Goal: Task Accomplishment & Management: Complete application form

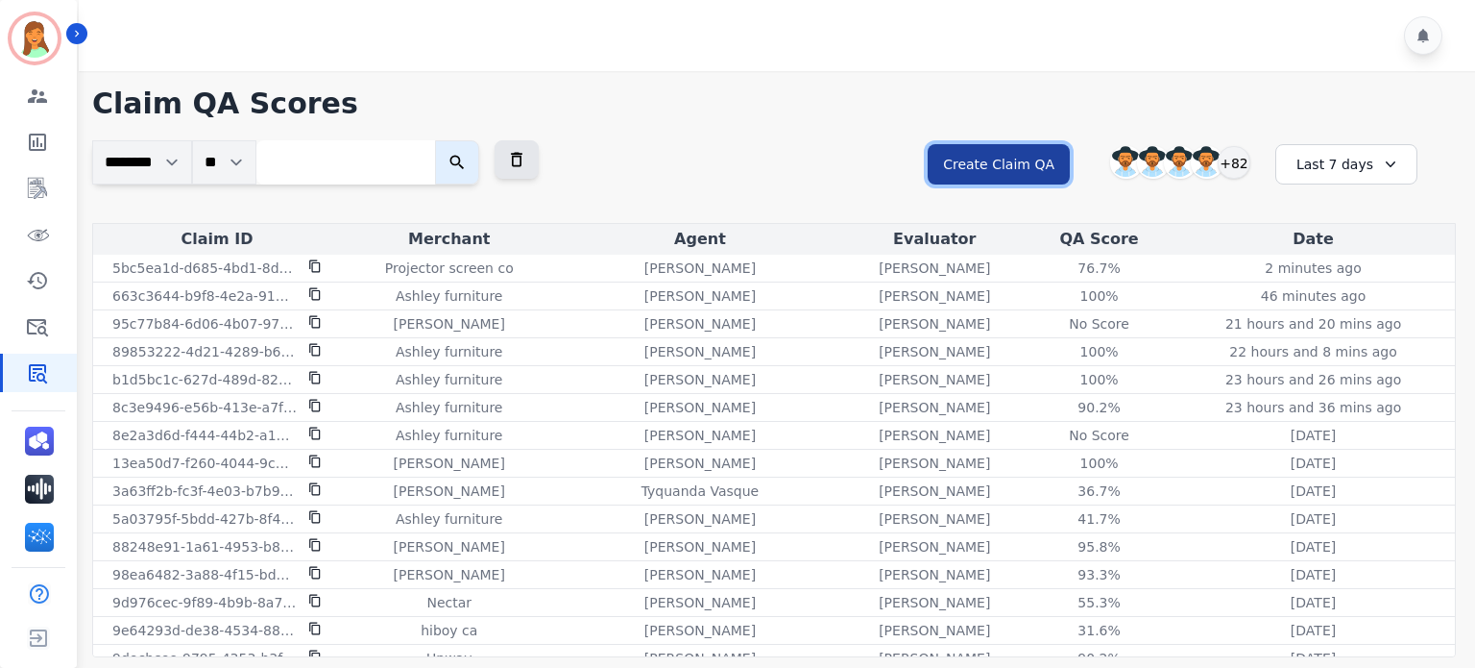
click at [999, 166] on button "Create Claim QA" at bounding box center [999, 164] width 142 height 40
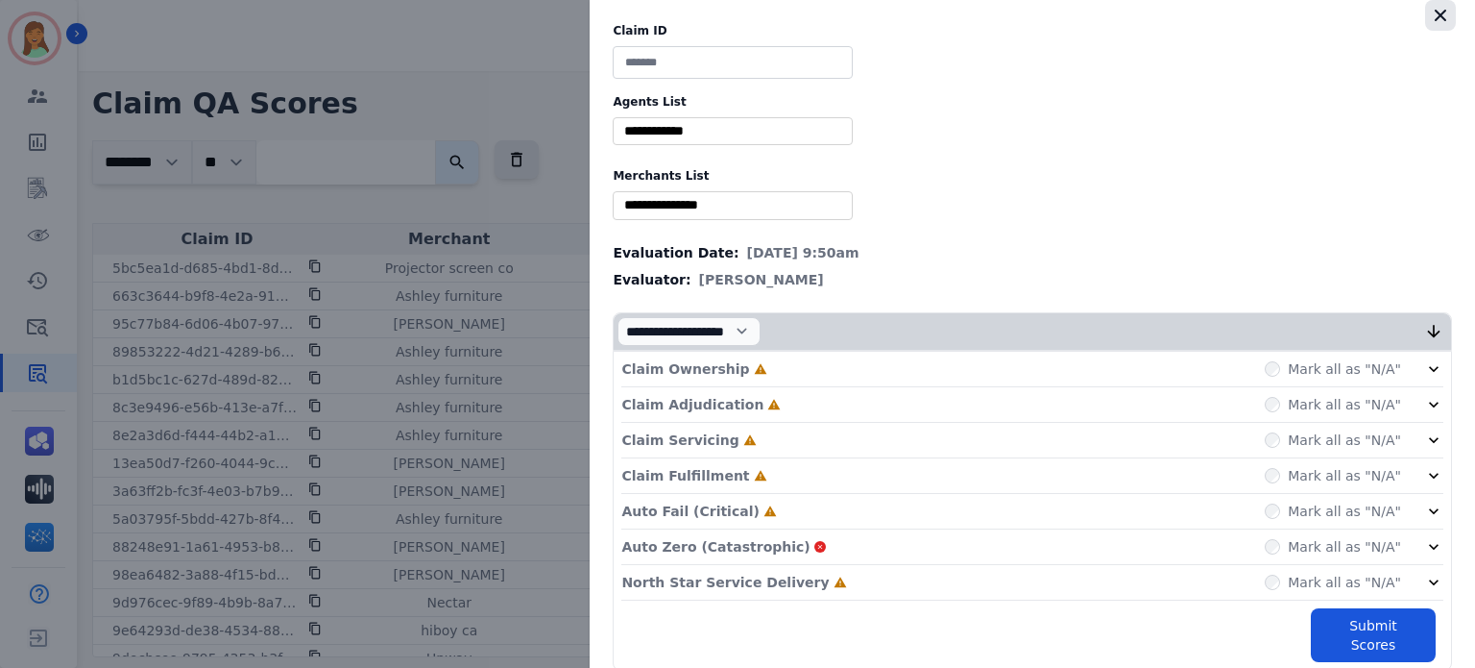
click at [1436, 21] on icon "button" at bounding box center [1440, 15] width 19 height 19
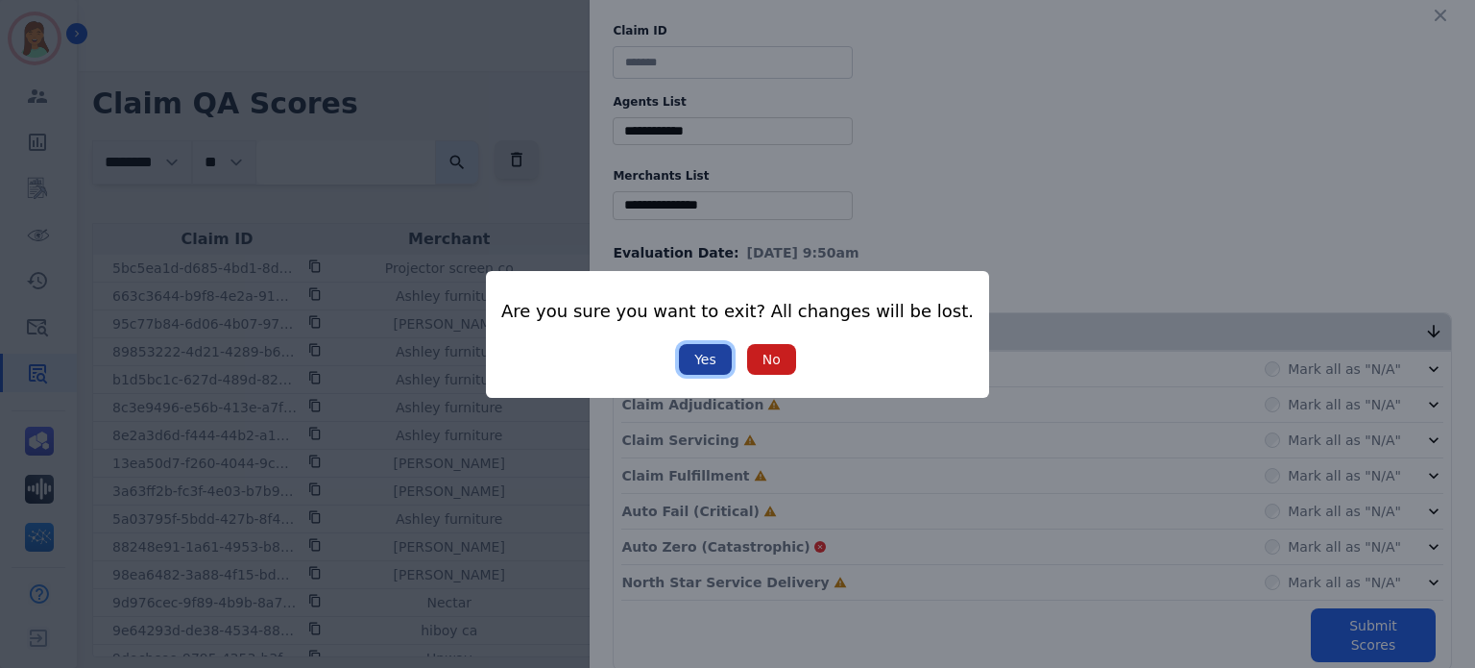
click at [685, 360] on button "Yes" at bounding box center [705, 359] width 53 height 31
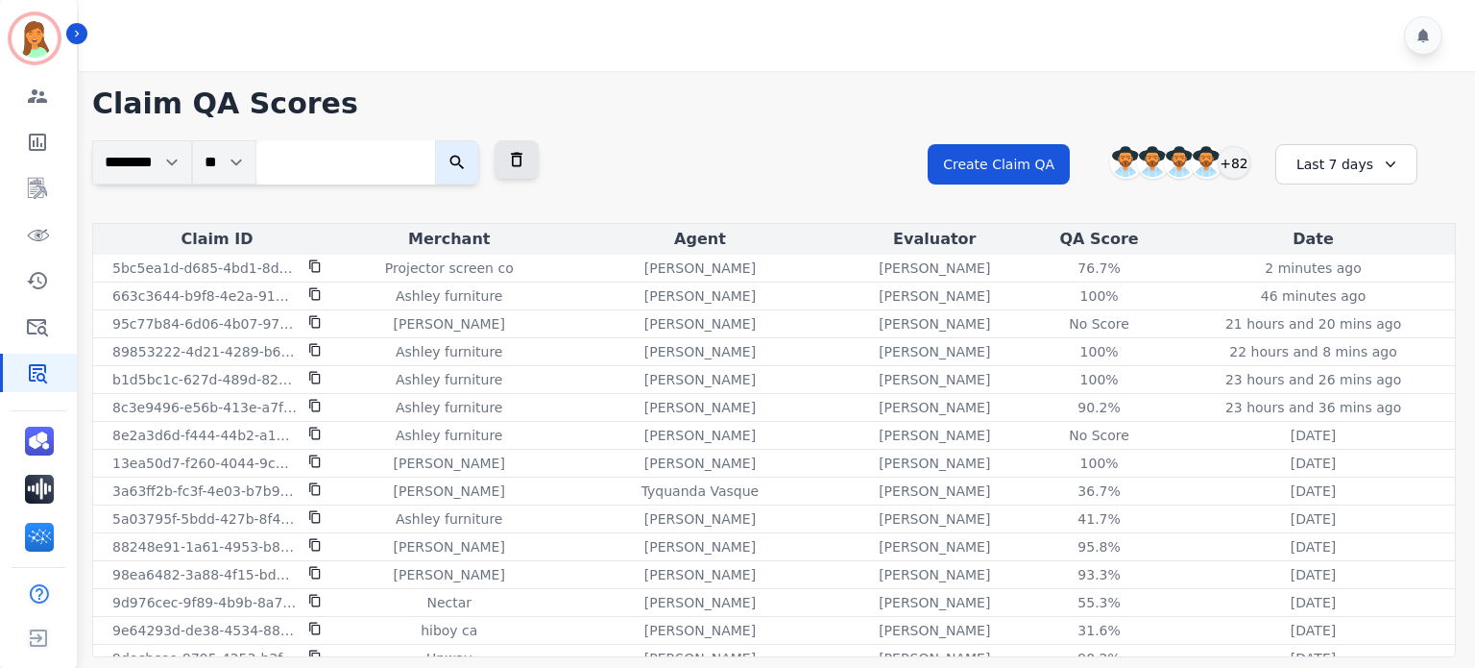
click at [399, 149] on input "search" at bounding box center [345, 162] width 179 height 44
paste input "**********"
type input "**********"
click at [454, 140] on button "submit" at bounding box center [476, 162] width 44 height 44
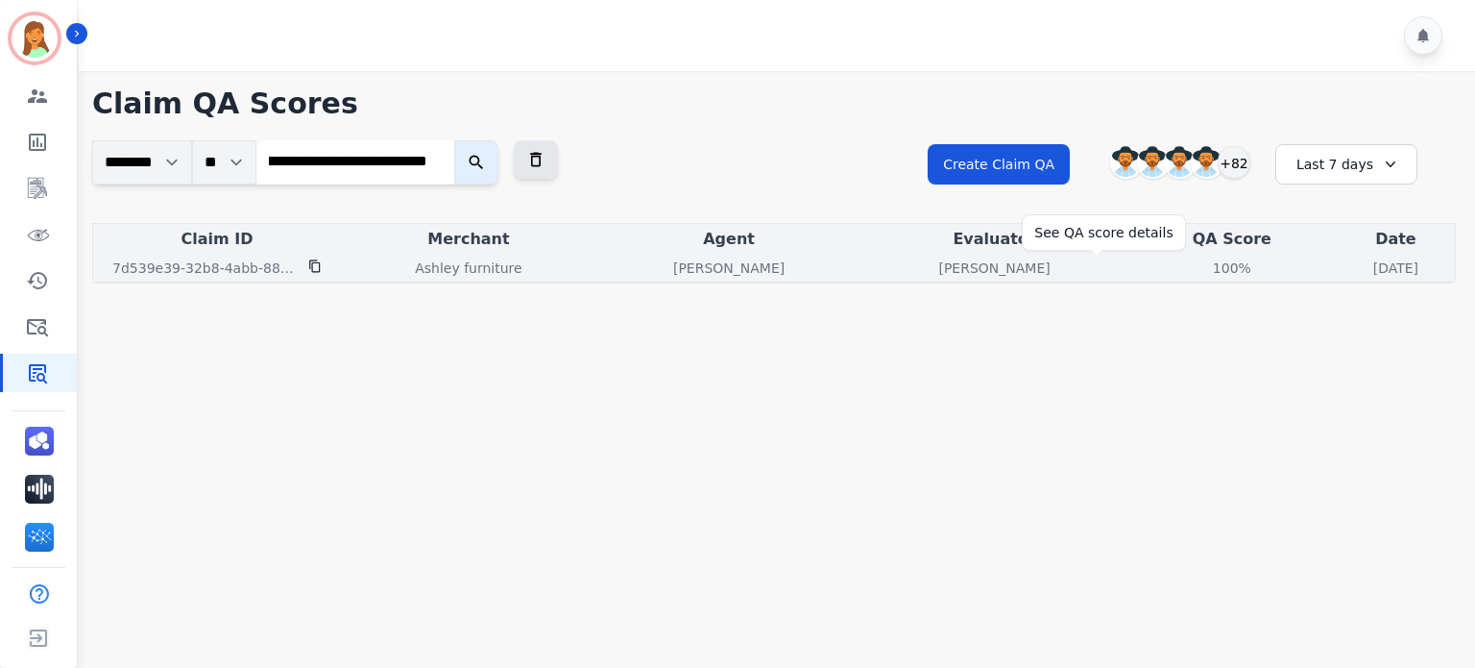
scroll to position [0, 0]
click at [1189, 276] on div "100%" at bounding box center [1232, 267] width 86 height 19
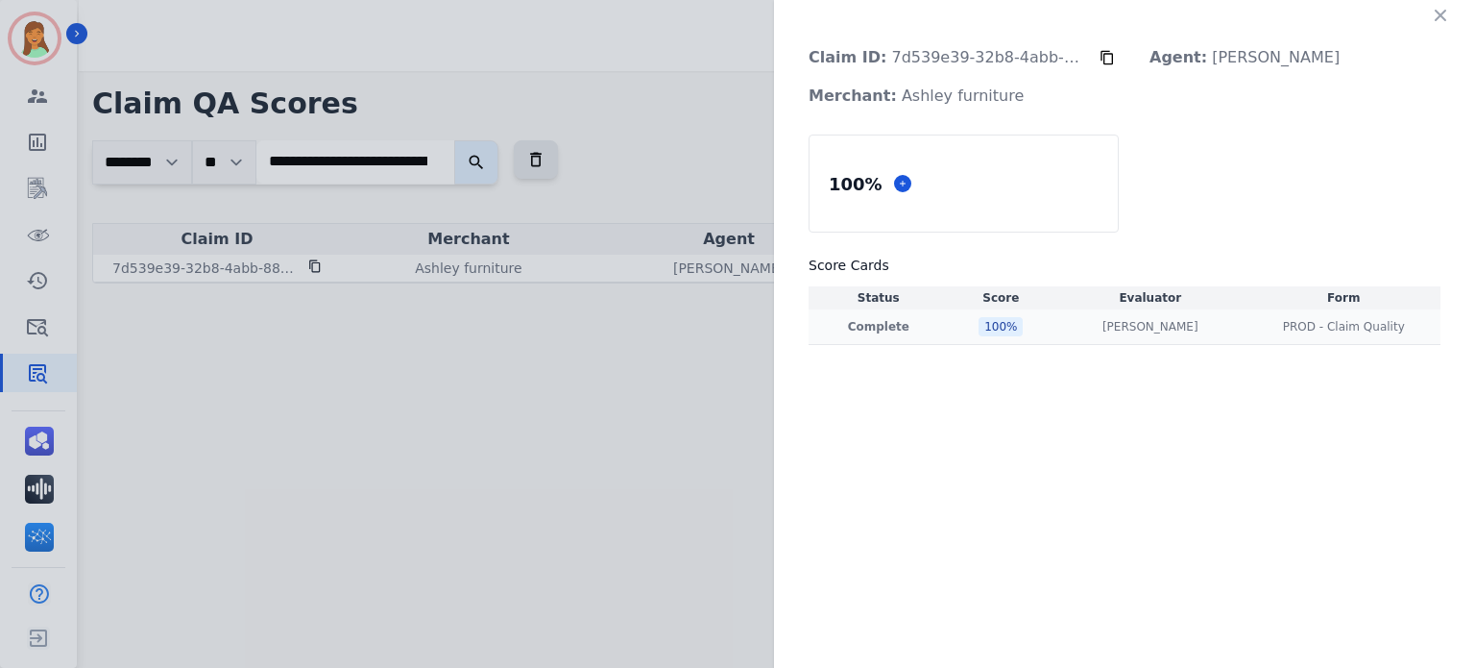
click at [1154, 336] on td "[PERSON_NAME] [PERSON_NAME]" at bounding box center [1150, 327] width 193 height 36
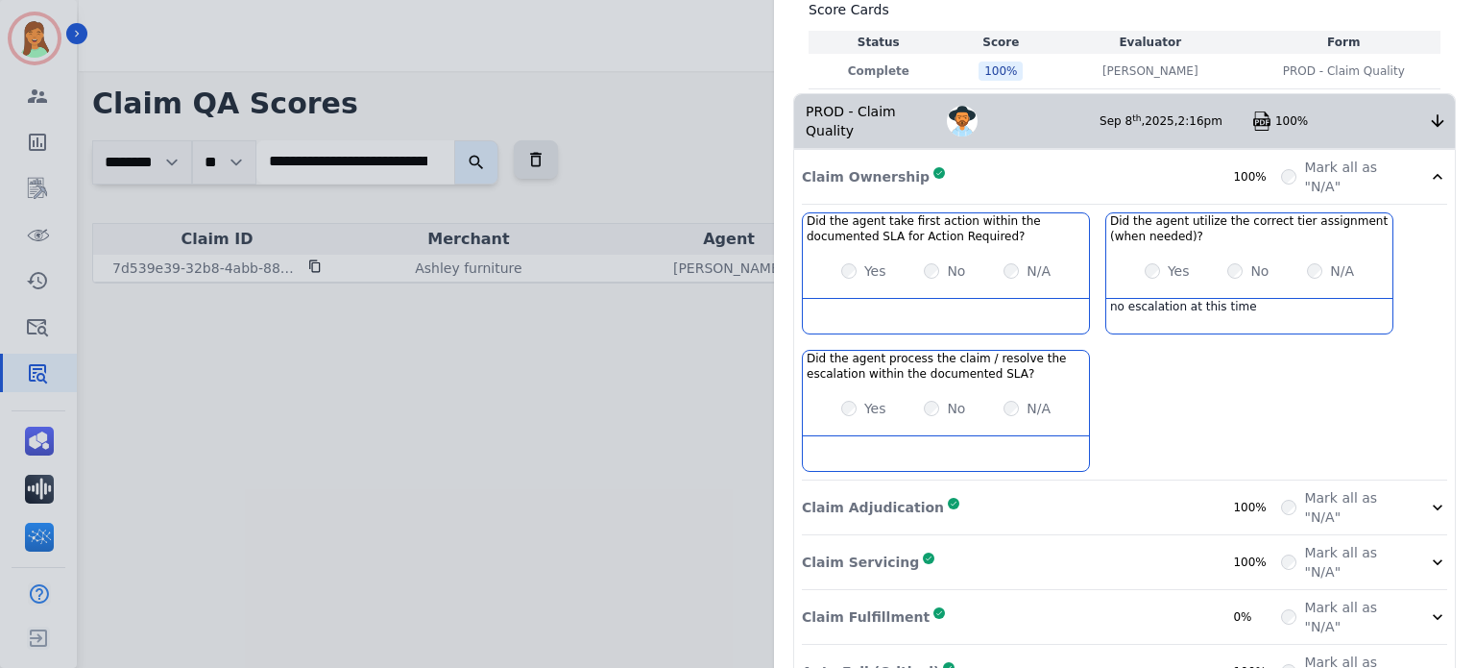
scroll to position [394, 0]
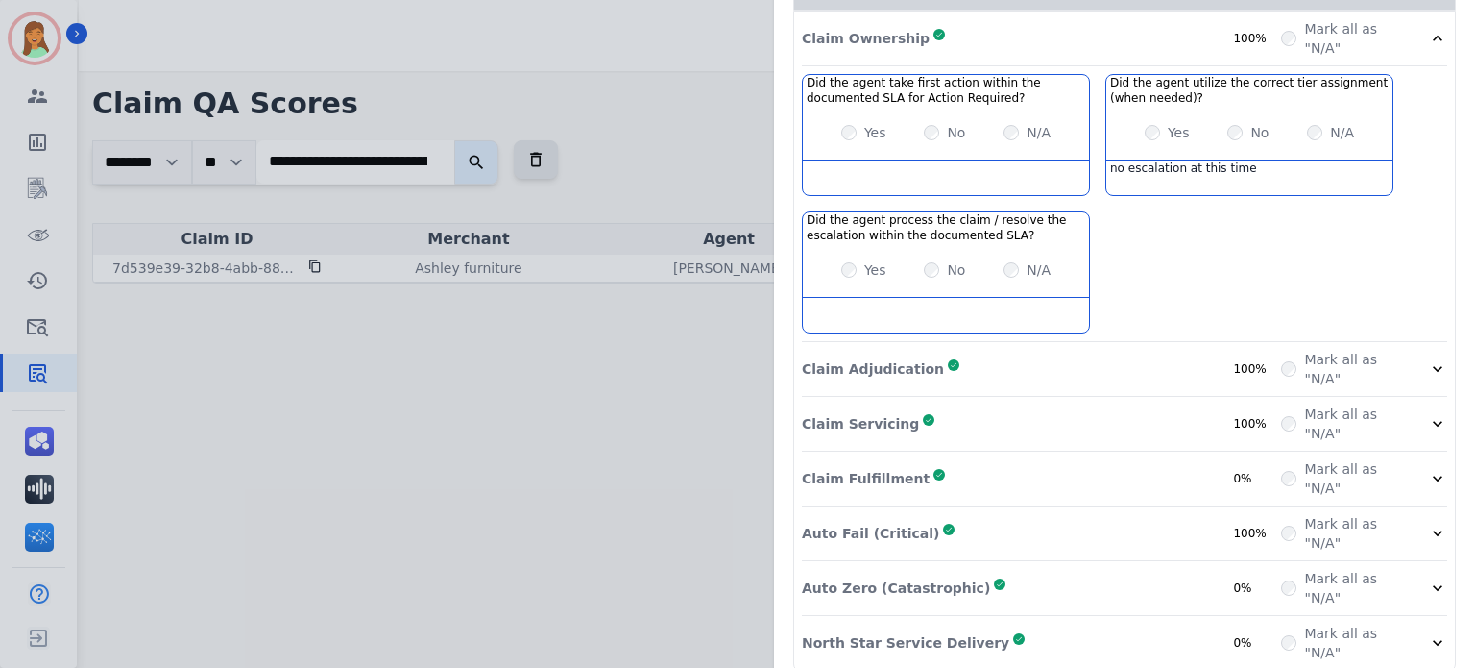
click at [1134, 350] on div "Claim Adjudication Complete 100%" at bounding box center [1041, 369] width 479 height 38
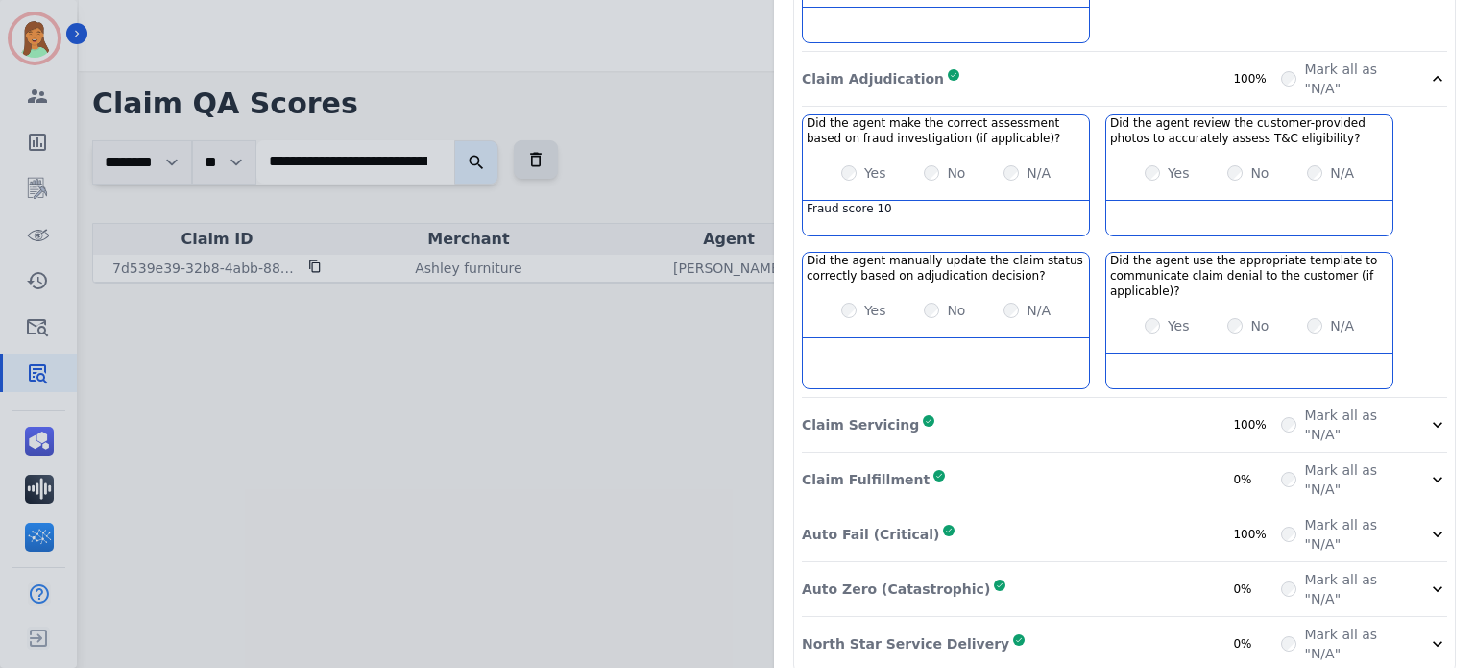
scroll to position [684, 0]
click at [976, 405] on div "Claim Servicing Complete 100%" at bounding box center [1041, 424] width 479 height 38
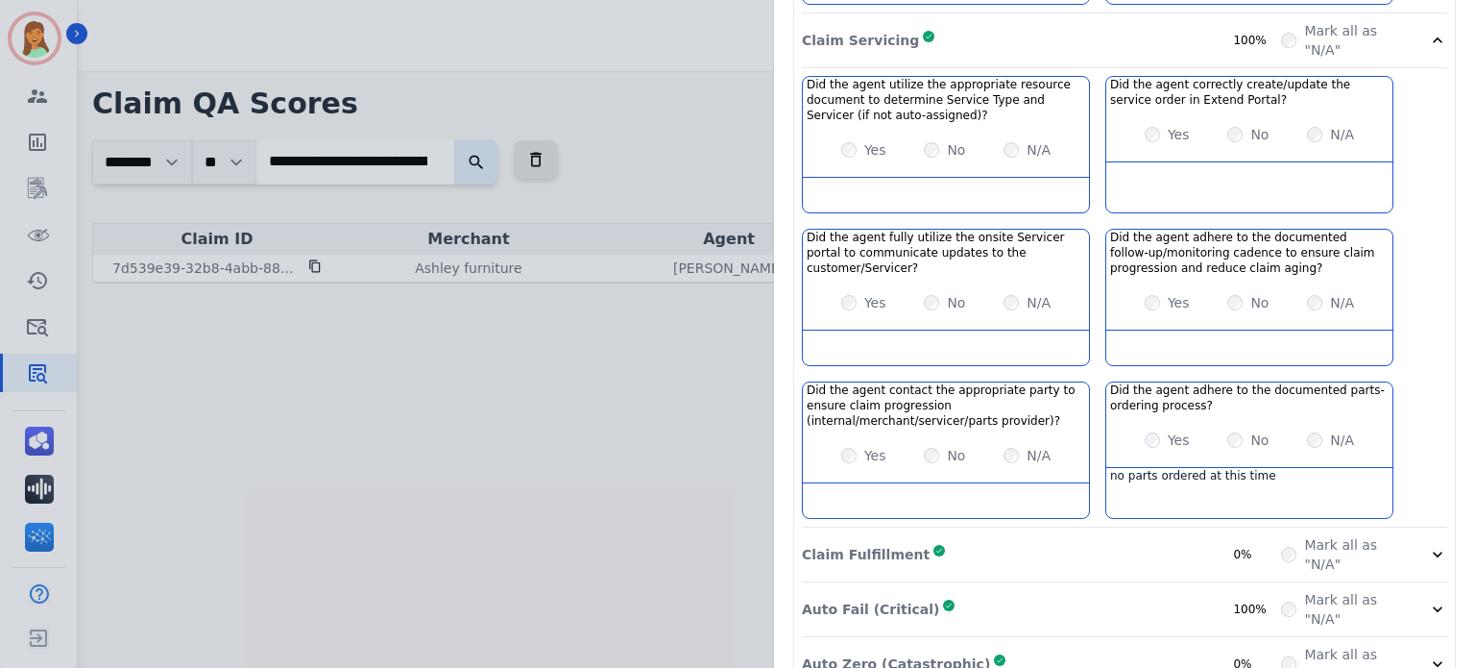
scroll to position [1141, 0]
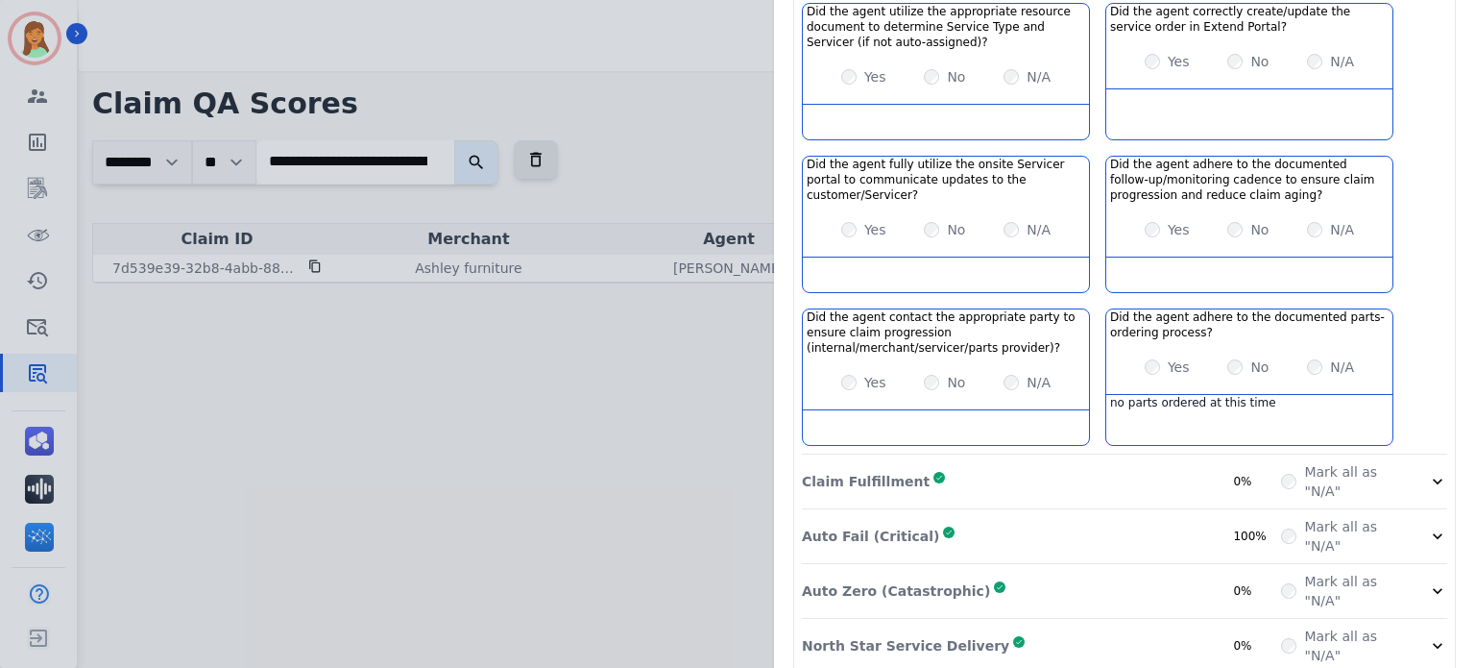
click at [1145, 462] on div "Claim Fulfillment Complete 0%" at bounding box center [1041, 481] width 479 height 38
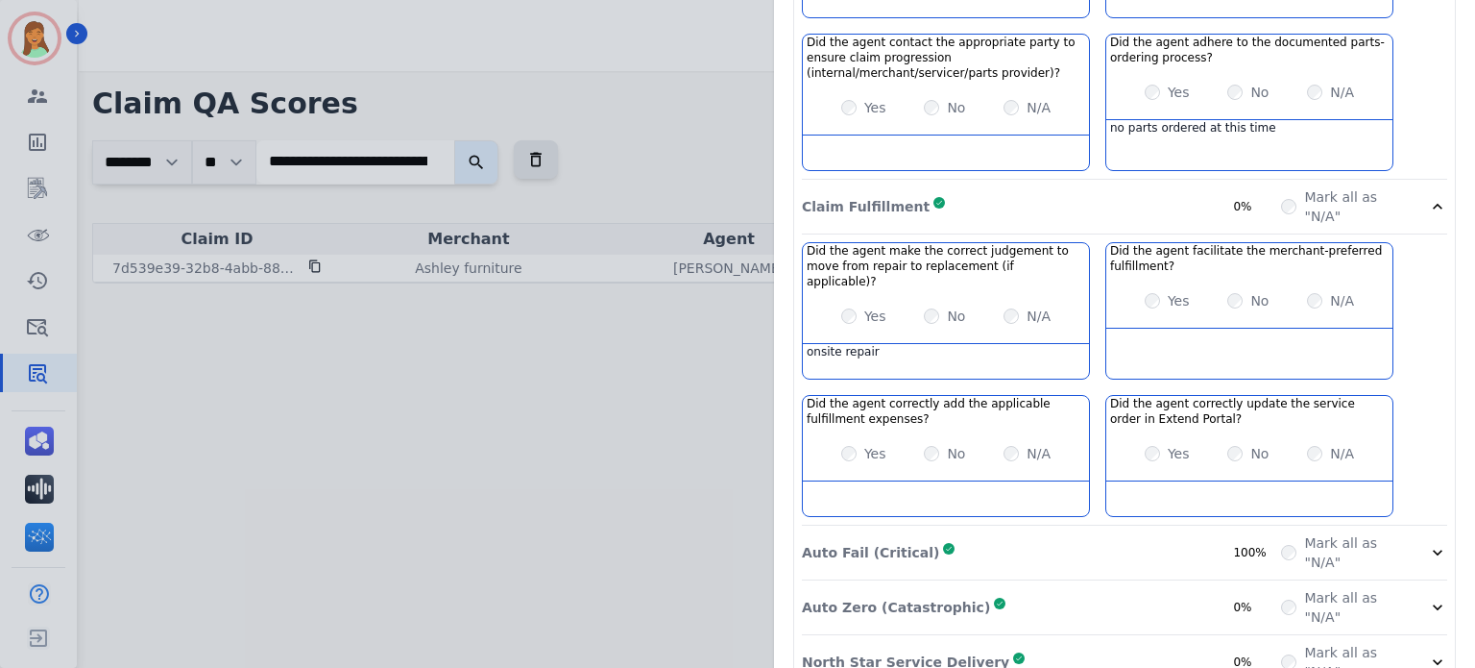
click at [1133, 187] on div "Claim Fulfillment Complete 0%" at bounding box center [1041, 206] width 479 height 38
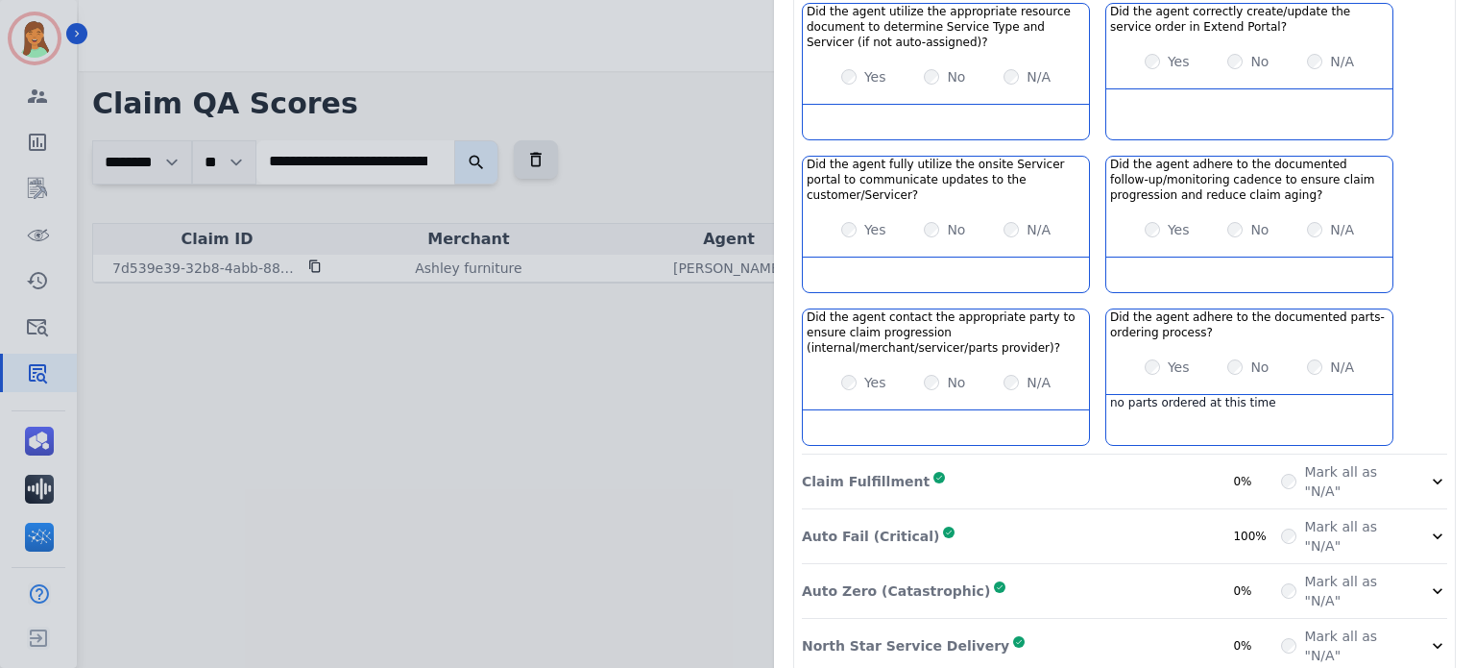
click at [1167, 517] on div "Auto Fail (Critical) Complete 100%" at bounding box center [1041, 536] width 479 height 38
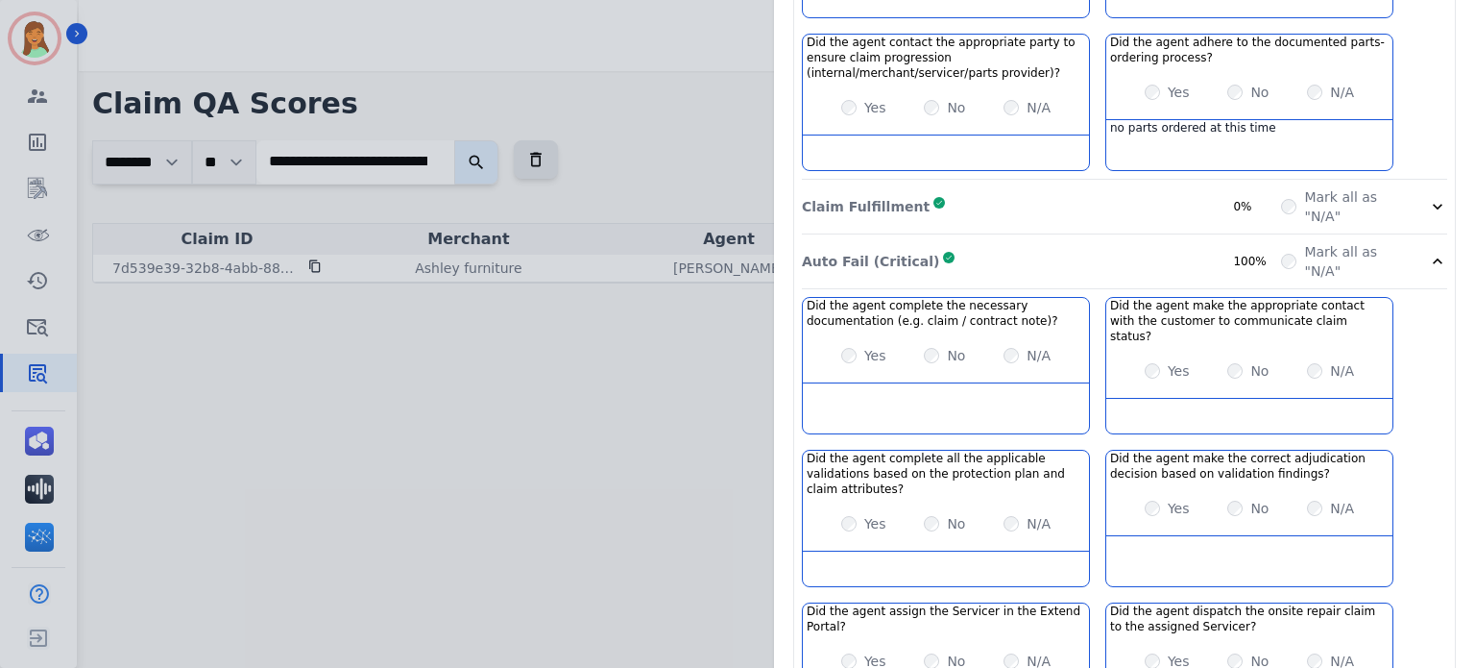
scroll to position [1553, 0]
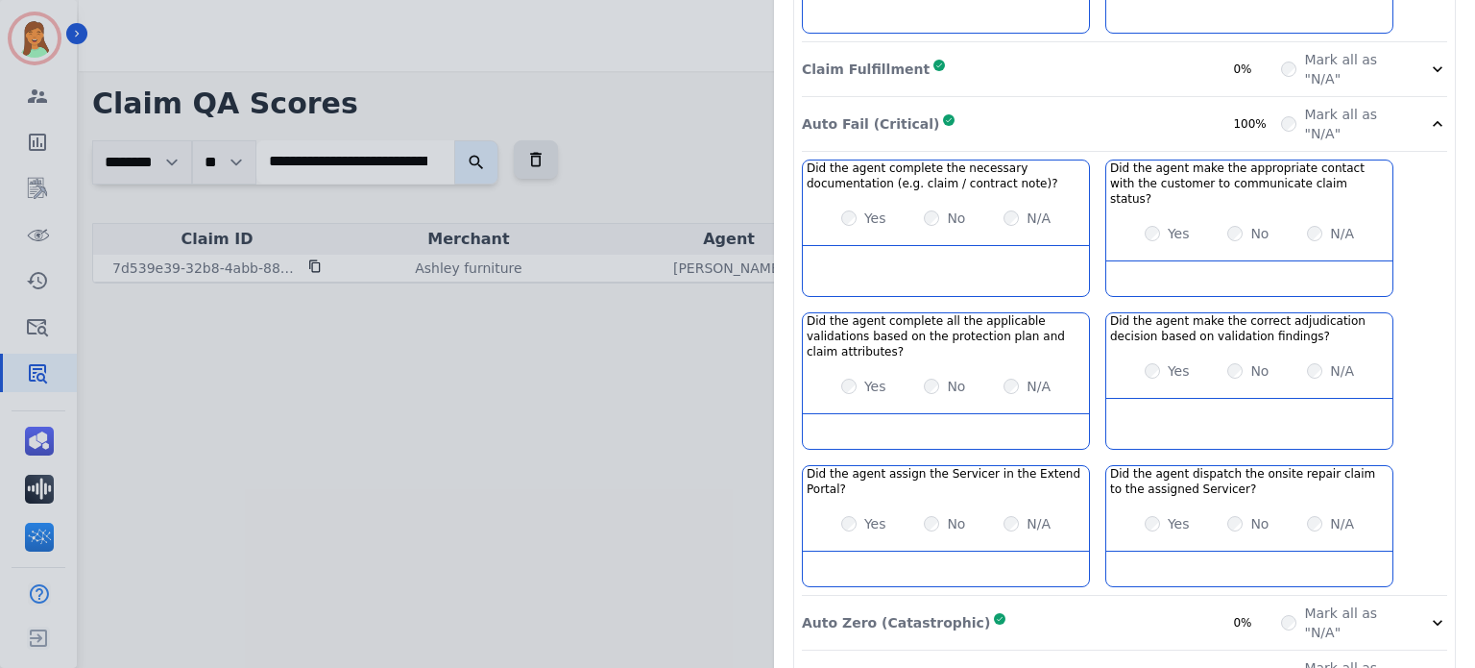
click at [1167, 658] on div "North Star Service Delivery Complete 0%" at bounding box center [1041, 677] width 479 height 38
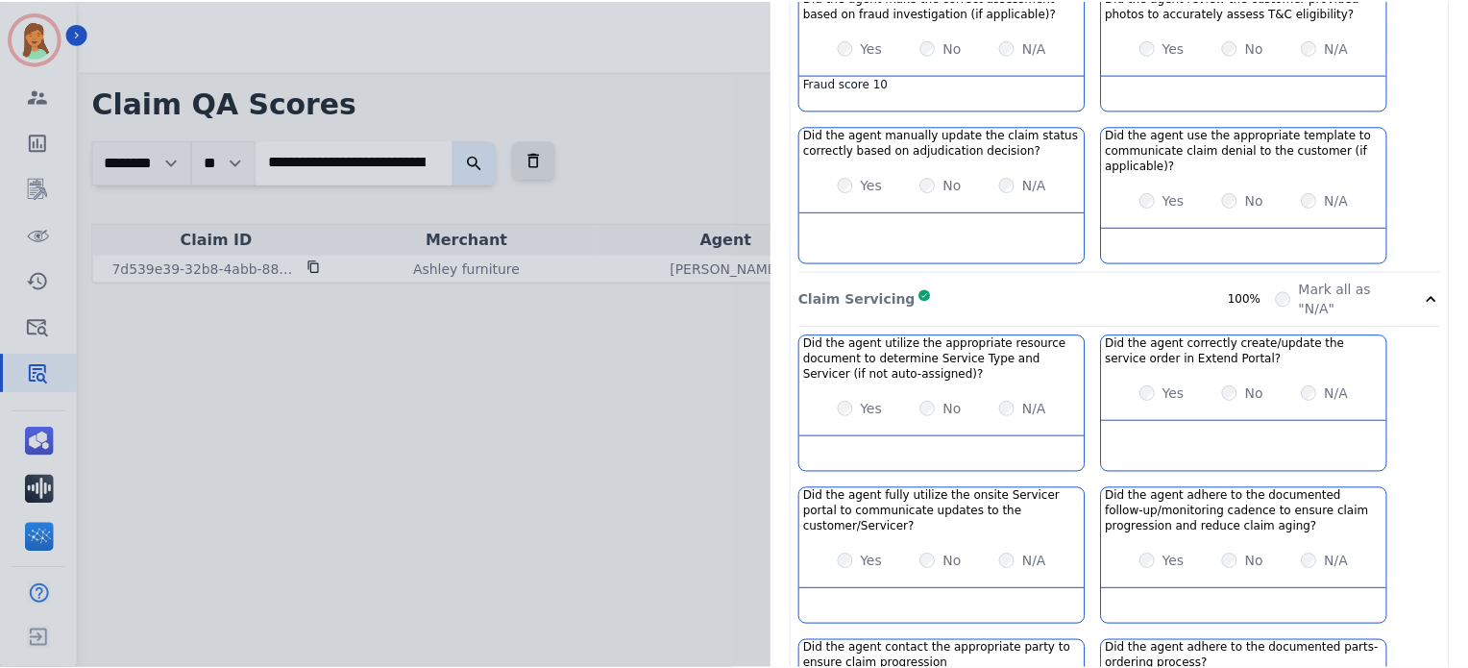
scroll to position [0, 0]
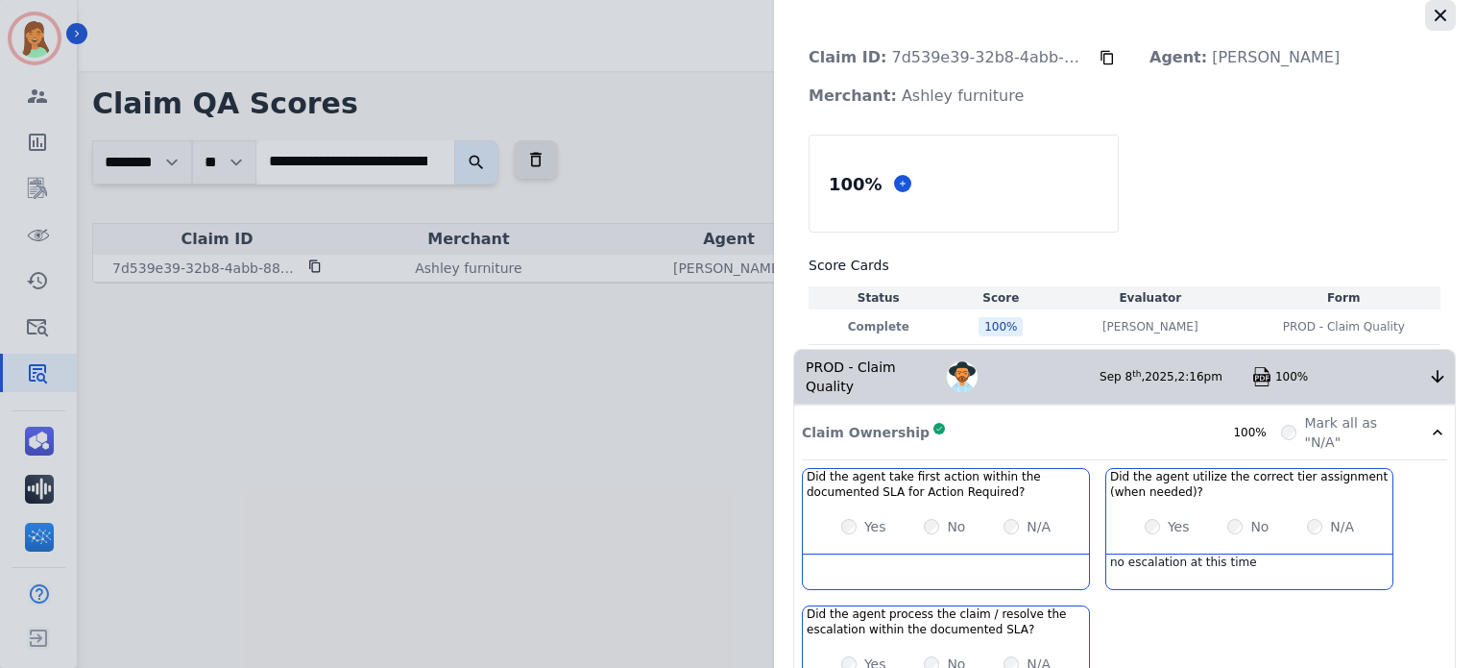
click at [1433, 12] on icon "button" at bounding box center [1440, 15] width 19 height 19
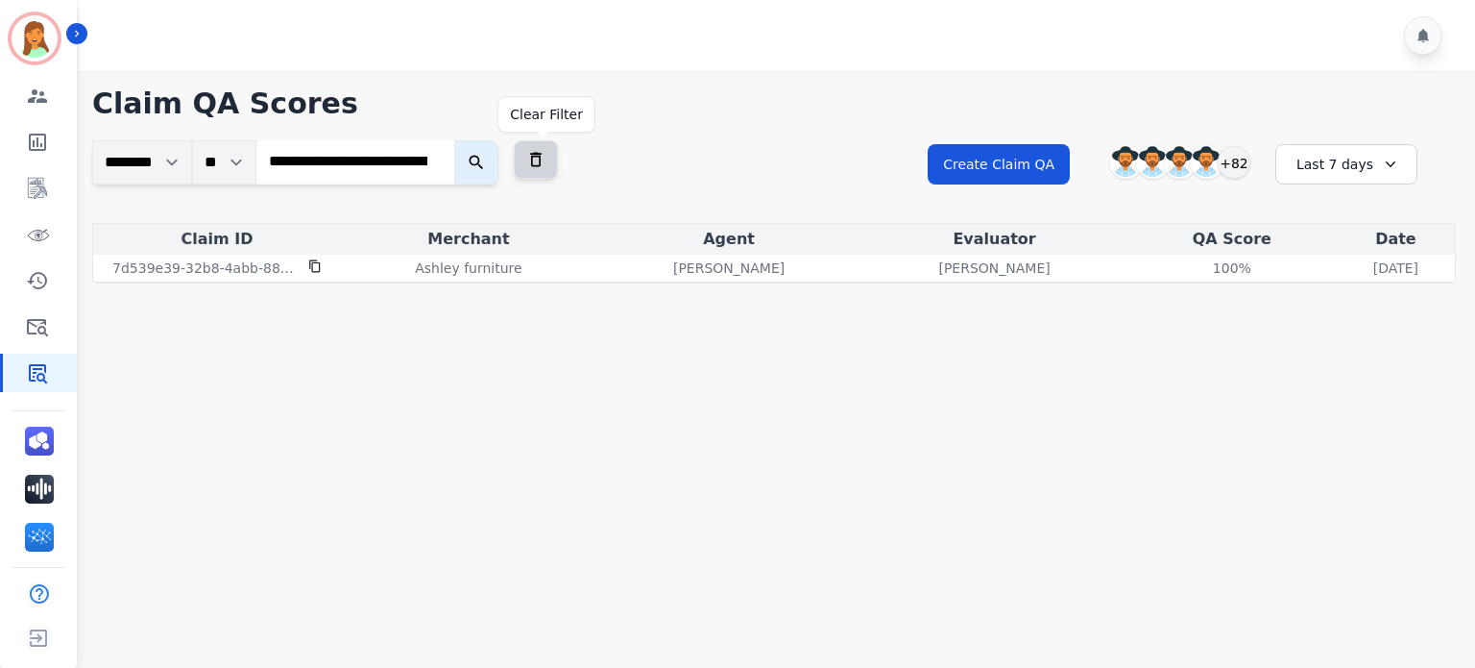
click at [549, 161] on button at bounding box center [536, 159] width 44 height 38
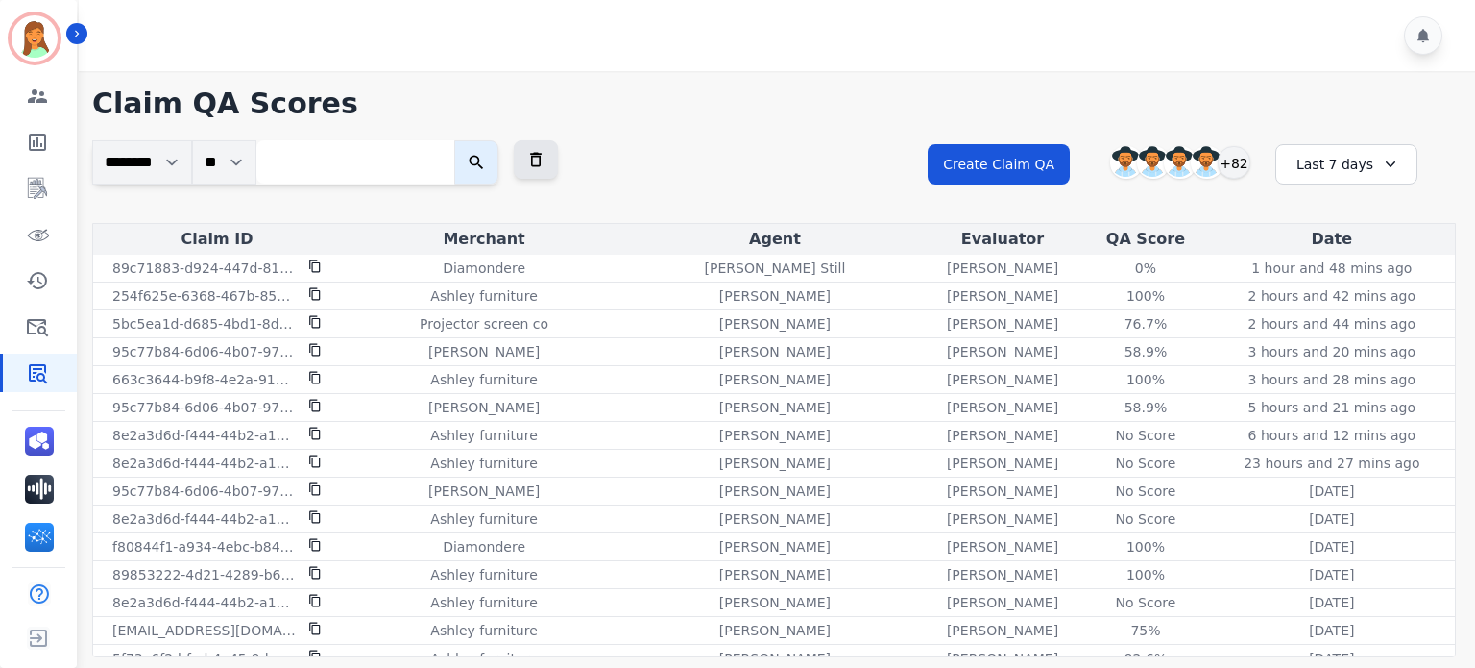
click at [1360, 179] on div "Last 7 days" at bounding box center [1347, 164] width 142 height 40
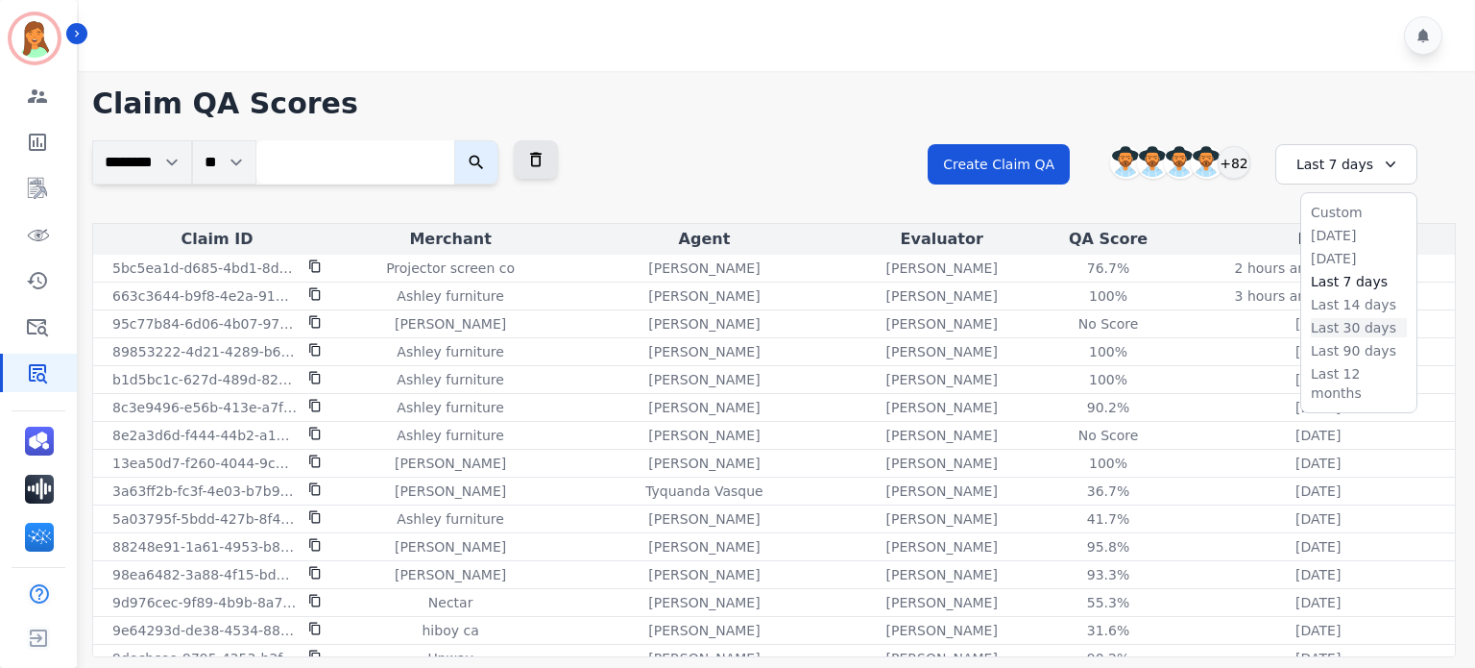
click at [1341, 336] on li "Last 30 days" at bounding box center [1359, 327] width 96 height 19
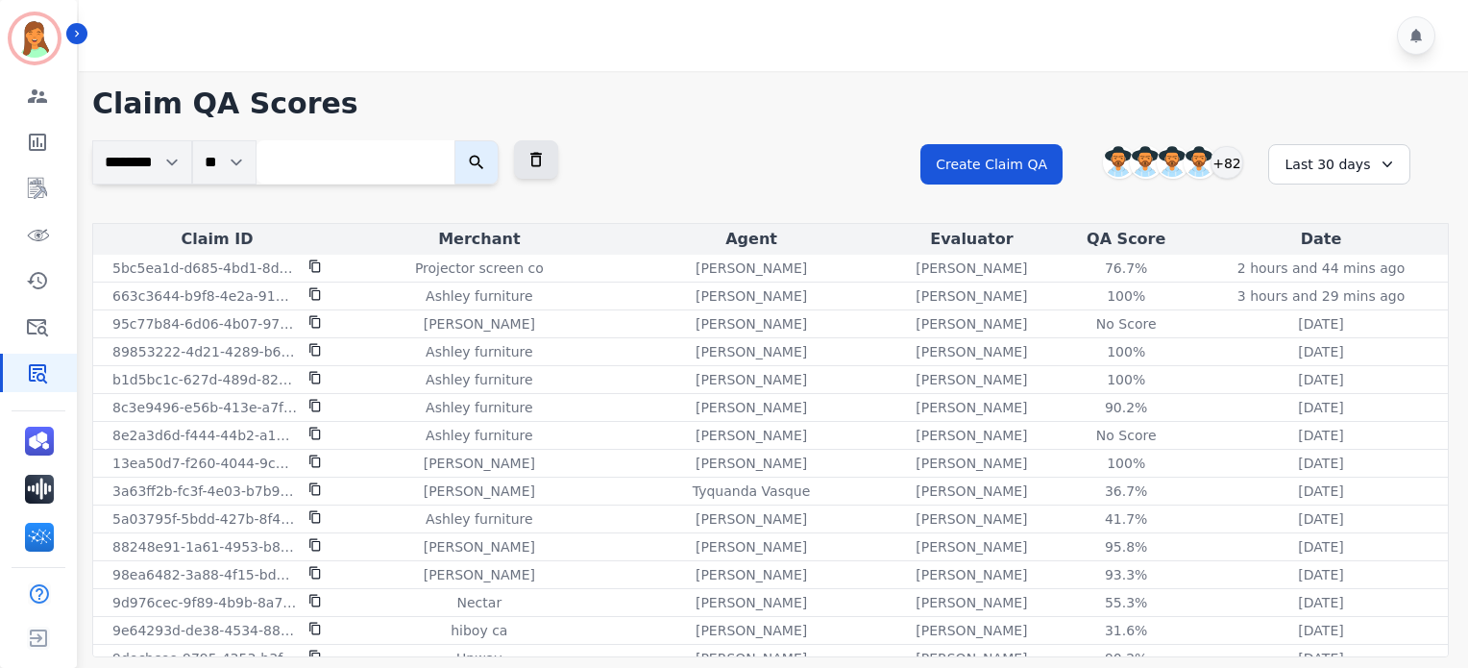
click at [377, 149] on input "search" at bounding box center [355, 161] width 198 height 43
paste input "**********"
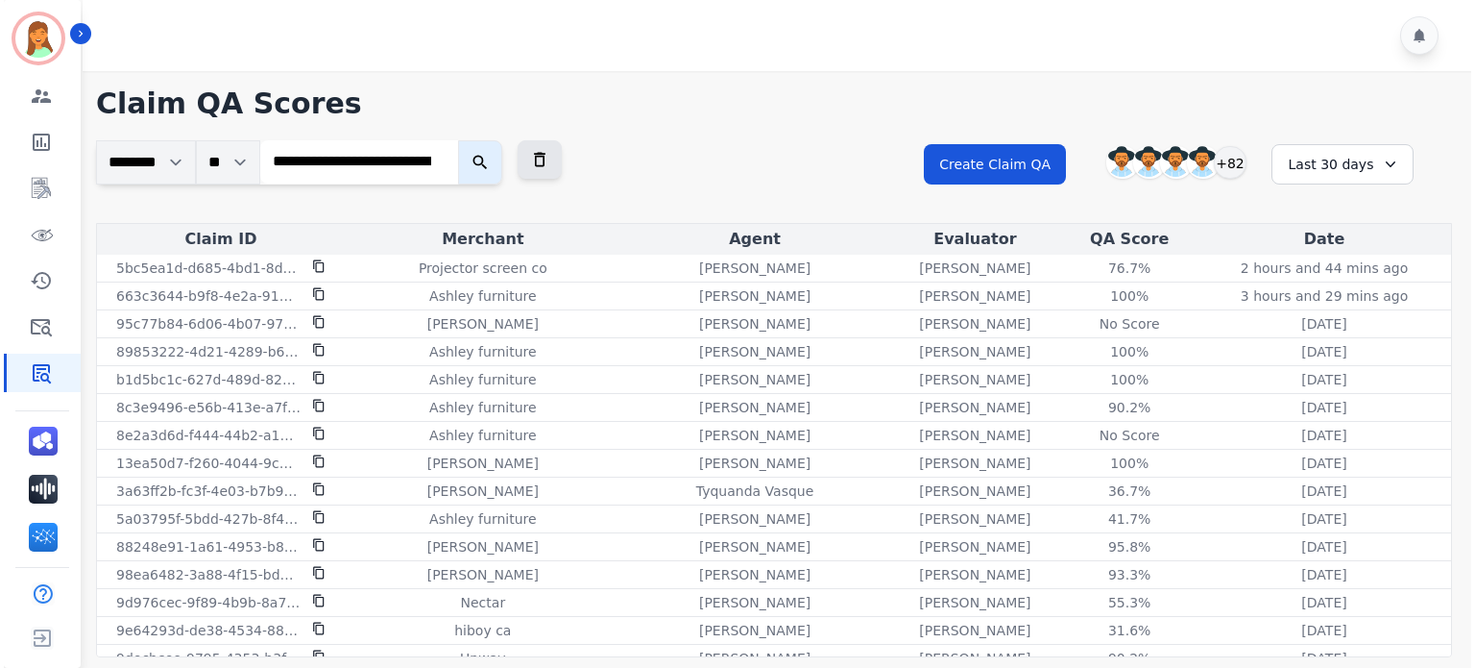
scroll to position [0, 134]
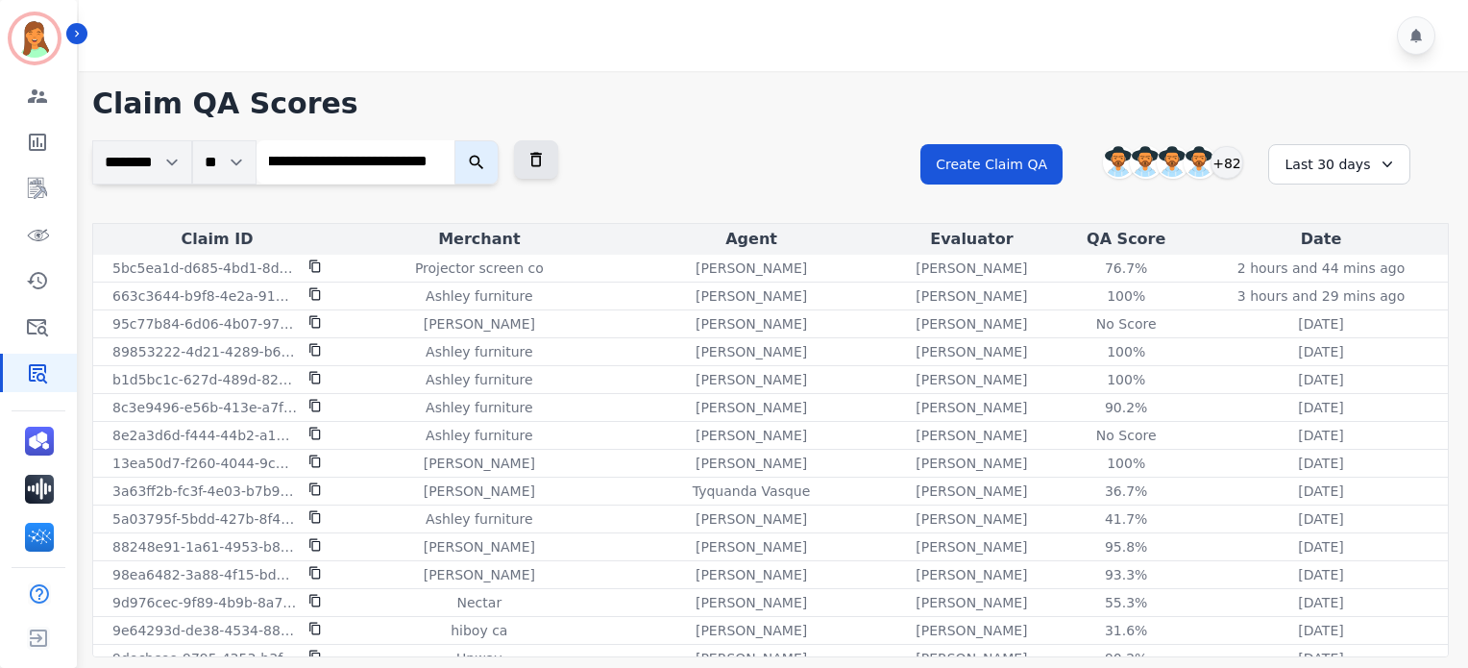
type input "**********"
click at [454, 140] on button "submit" at bounding box center [476, 162] width 44 height 44
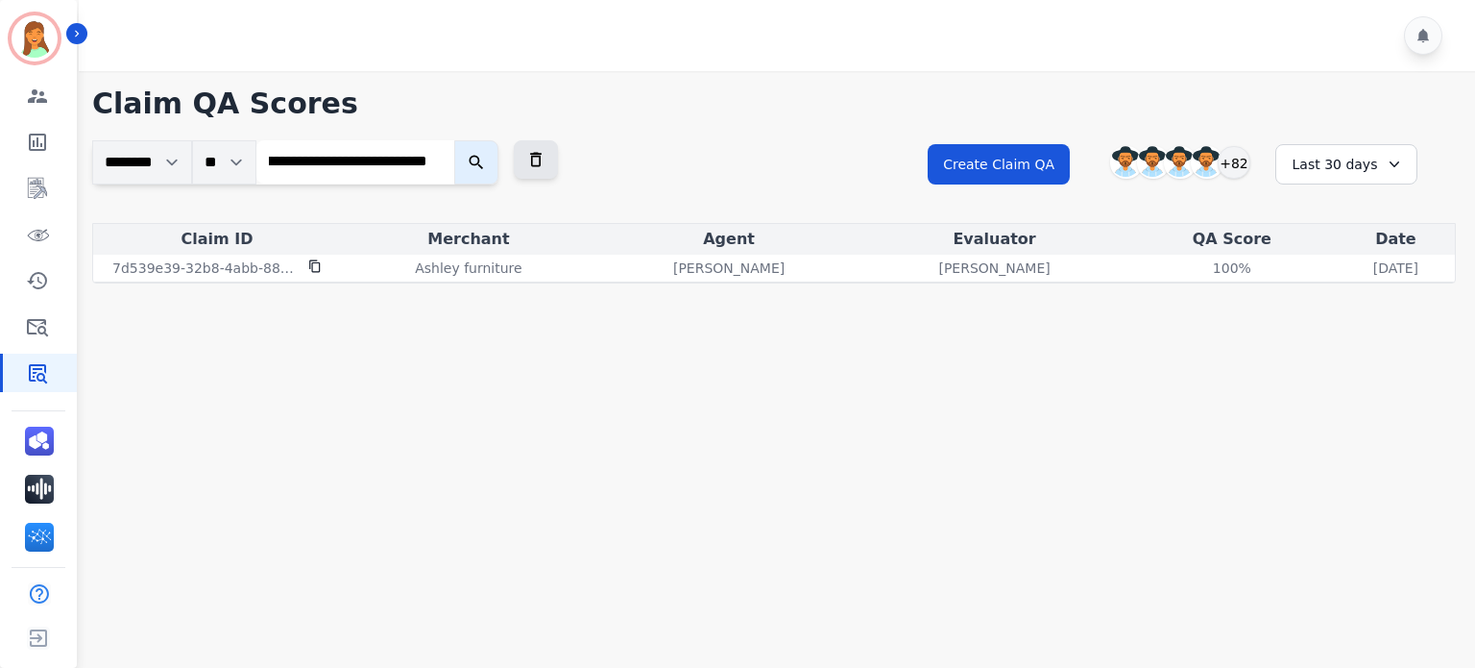
click at [443, 161] on input "**********" at bounding box center [355, 161] width 198 height 43
click at [546, 160] on icon at bounding box center [535, 159] width 19 height 19
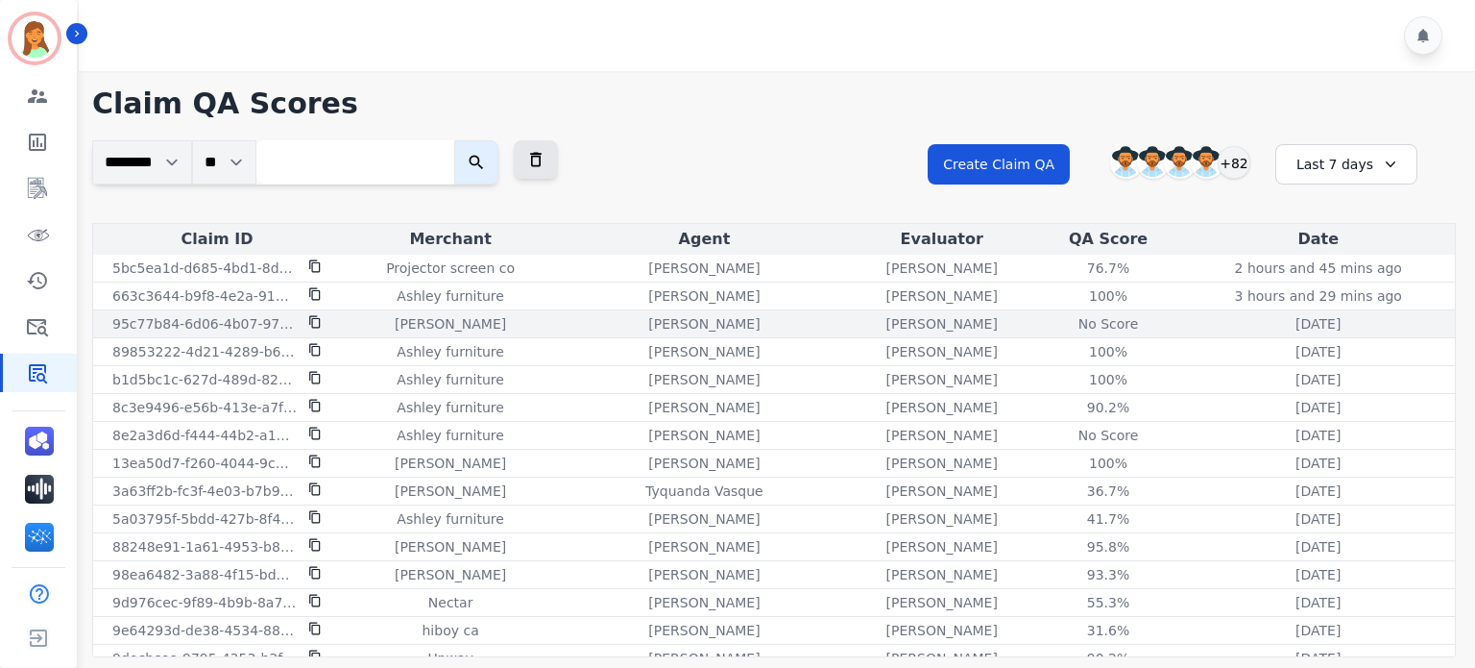
click at [312, 323] on icon at bounding box center [314, 321] width 13 height 13
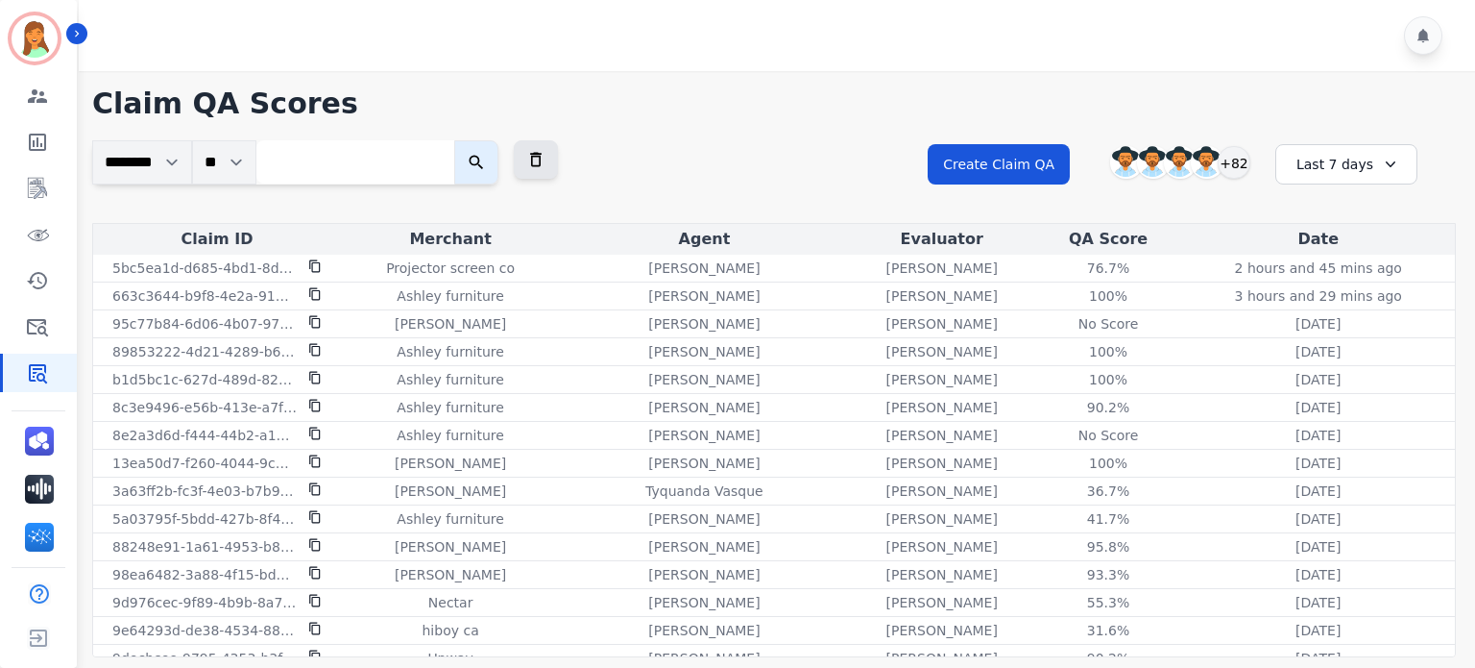
click at [378, 160] on input "search" at bounding box center [355, 161] width 198 height 43
paste input "**********"
type input "**********"
click at [454, 140] on button "submit" at bounding box center [476, 162] width 44 height 44
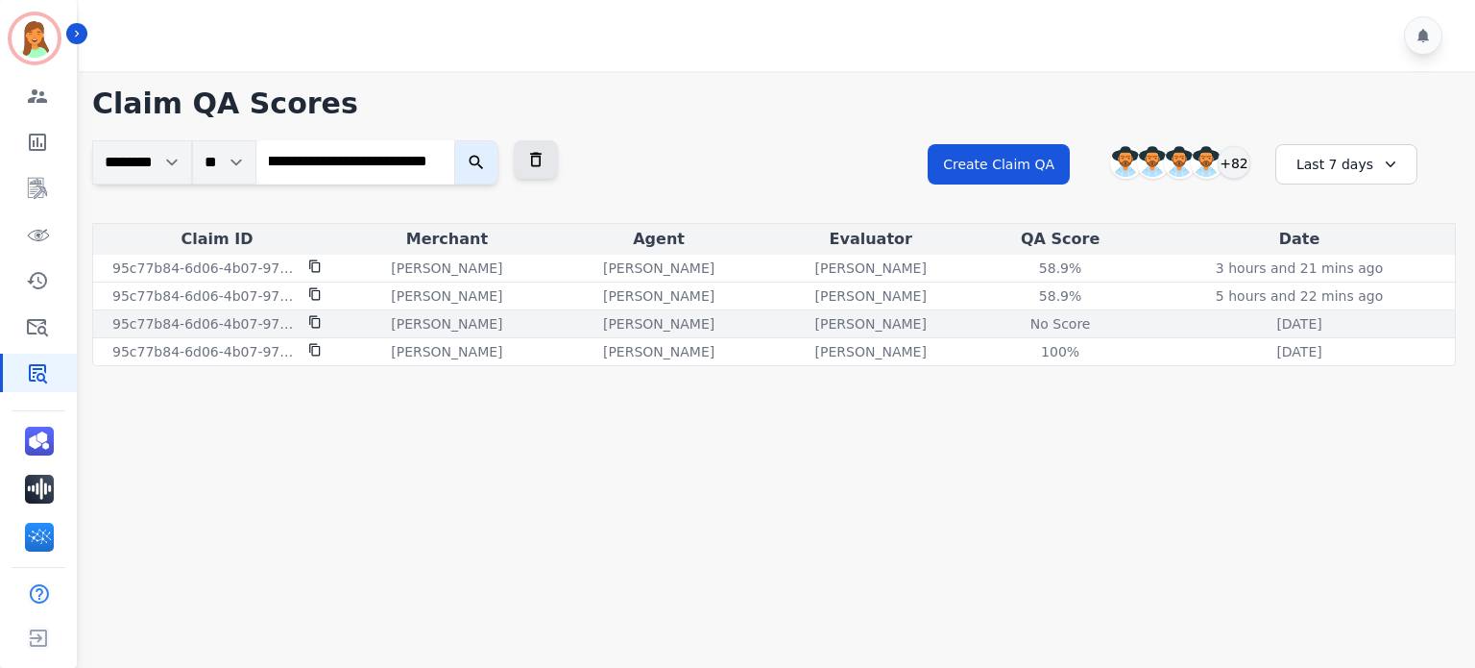
scroll to position [0, 0]
click at [1076, 327] on div "No Score" at bounding box center [1060, 323] width 86 height 19
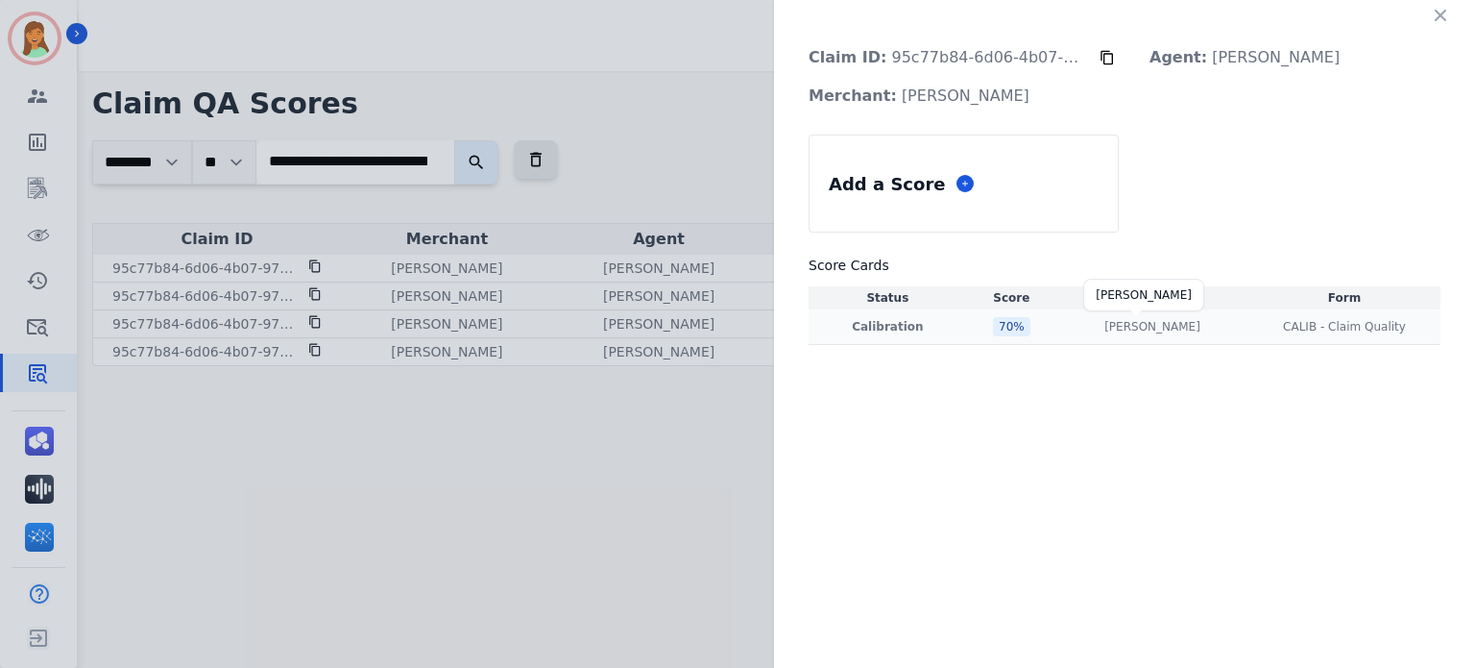
click at [1149, 328] on p "[PERSON_NAME]" at bounding box center [1153, 326] width 96 height 15
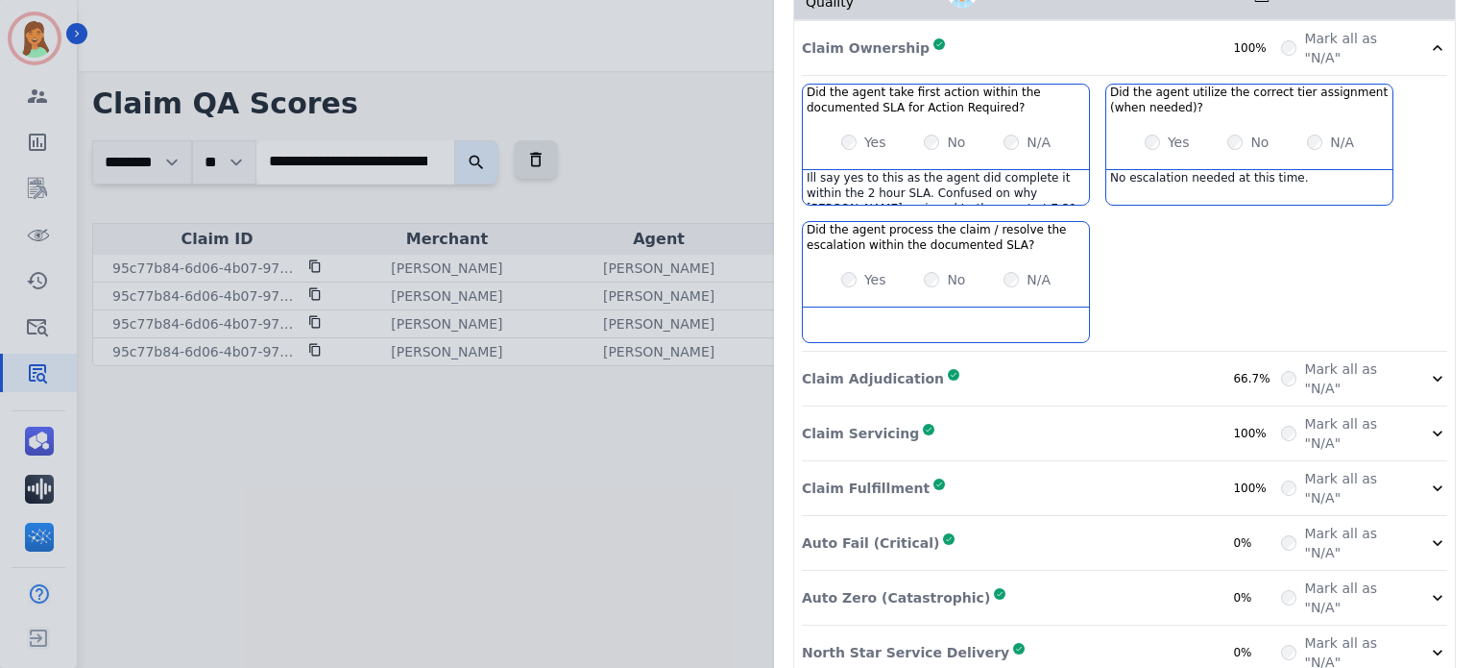
scroll to position [394, 0]
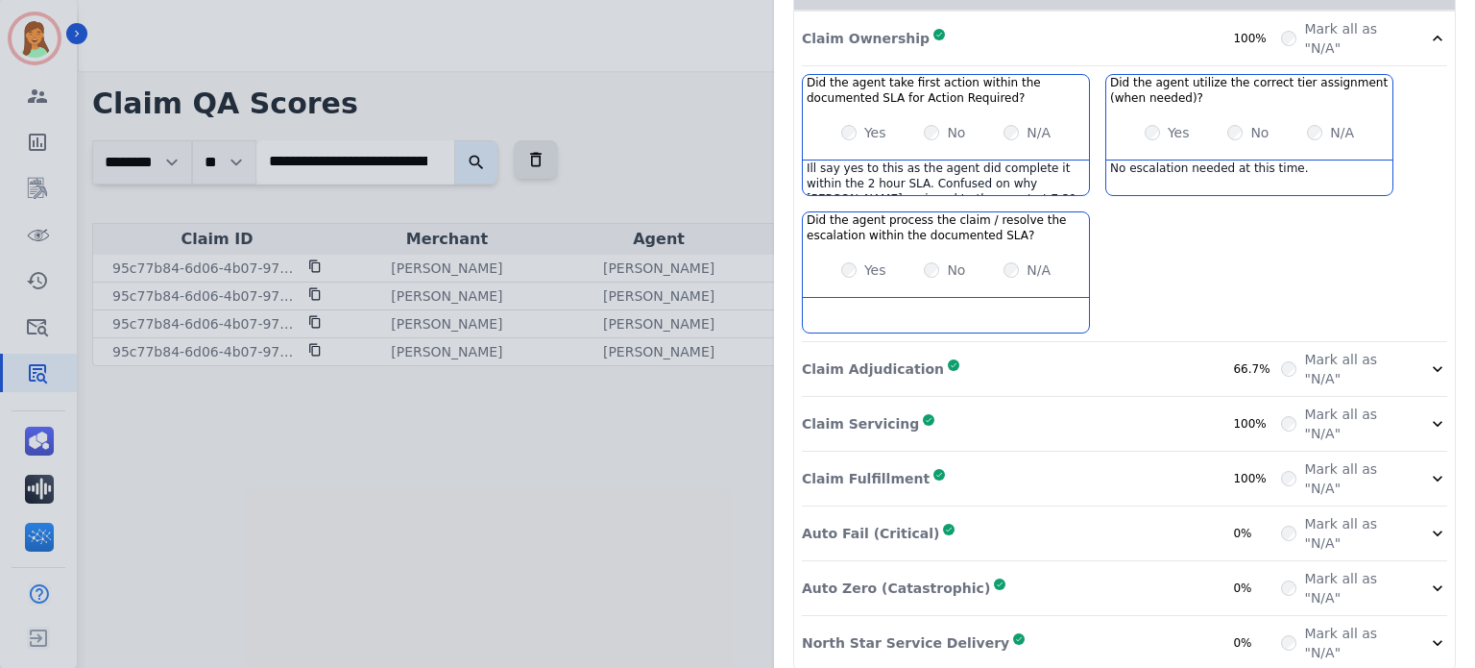
click at [1085, 353] on div "Claim Adjudication Complete 66.7%" at bounding box center [1041, 369] width 479 height 38
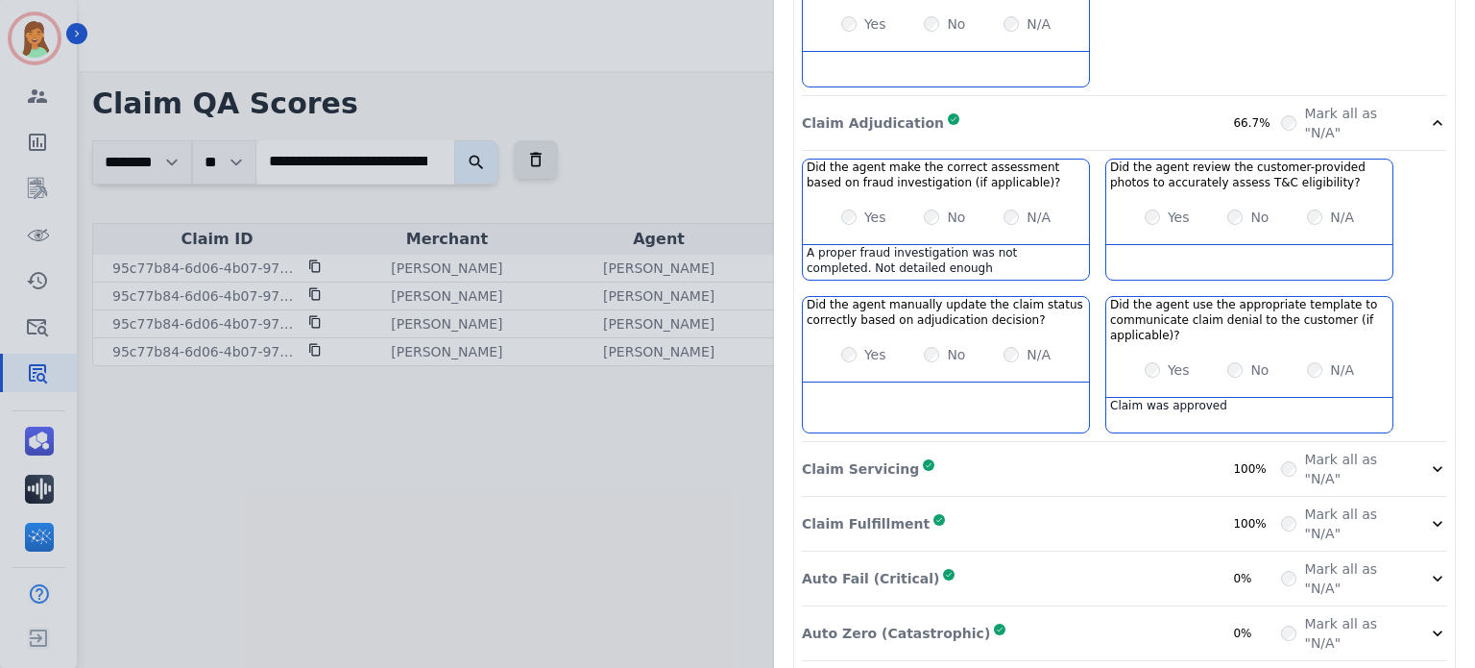
scroll to position [684, 0]
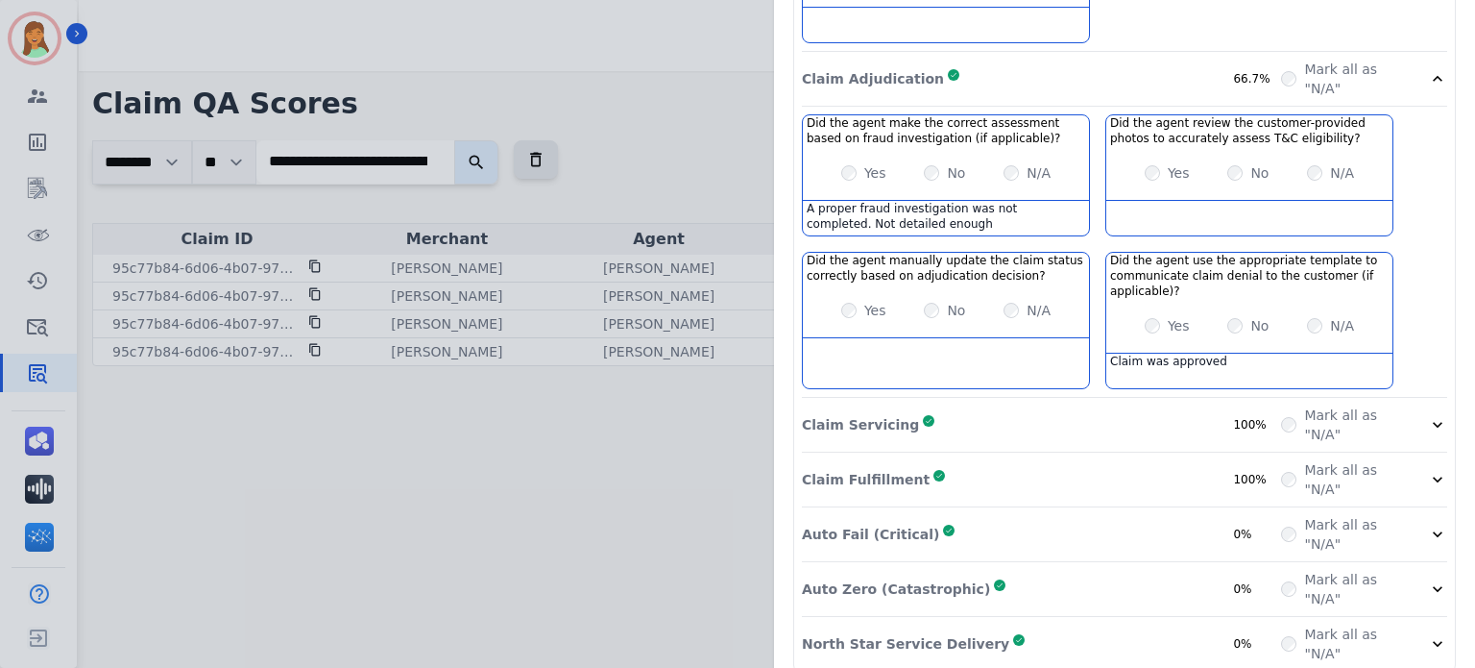
click at [1138, 405] on div "Claim Servicing Complete 100%" at bounding box center [1041, 424] width 479 height 38
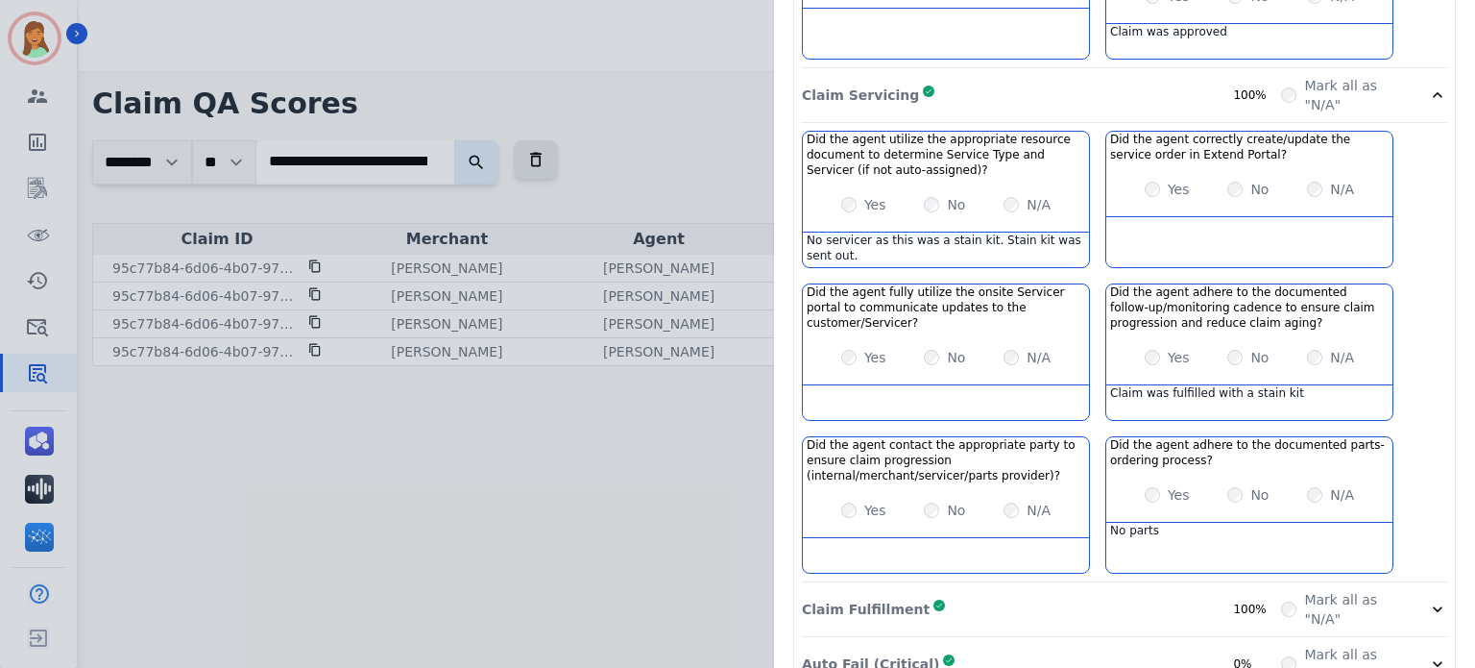
scroll to position [1141, 0]
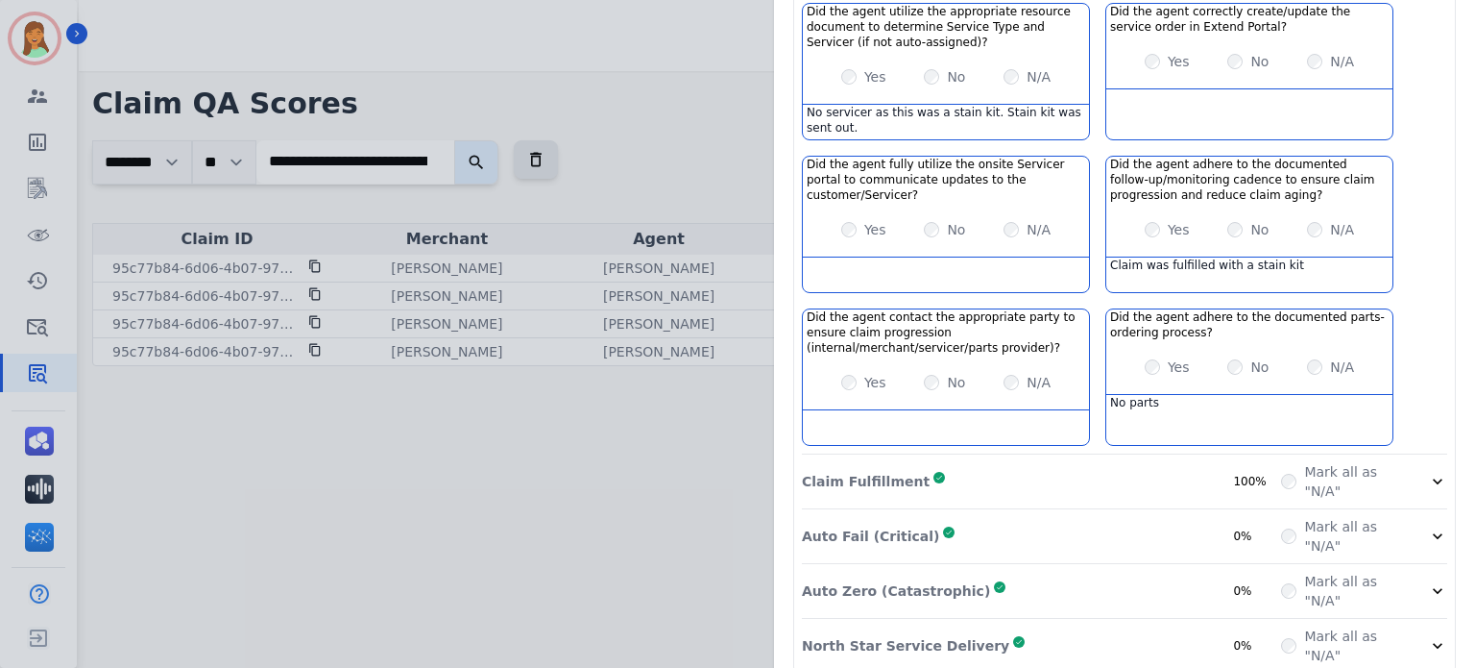
click at [1161, 462] on div "Claim Fulfillment Complete 100%" at bounding box center [1041, 481] width 479 height 38
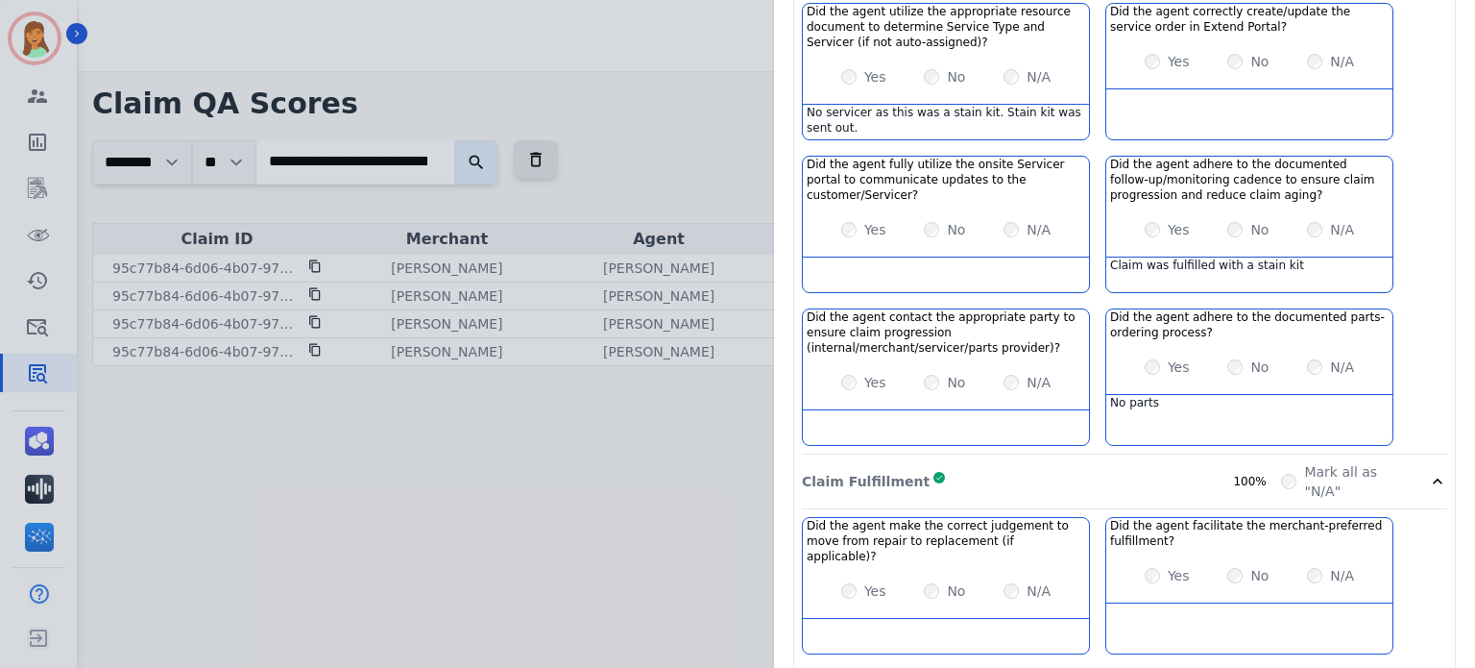
scroll to position [1416, 0]
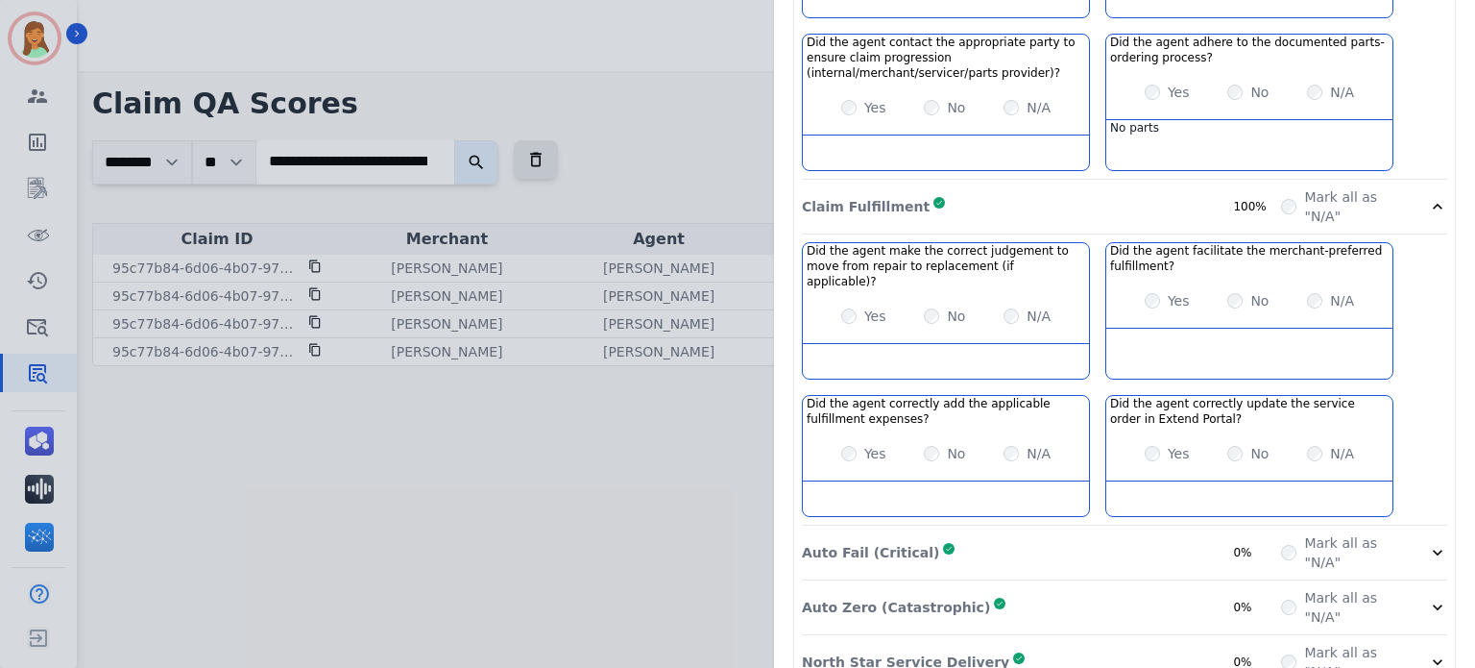
click at [1172, 533] on div "Auto Fail (Critical) Complete 0%" at bounding box center [1041, 552] width 479 height 38
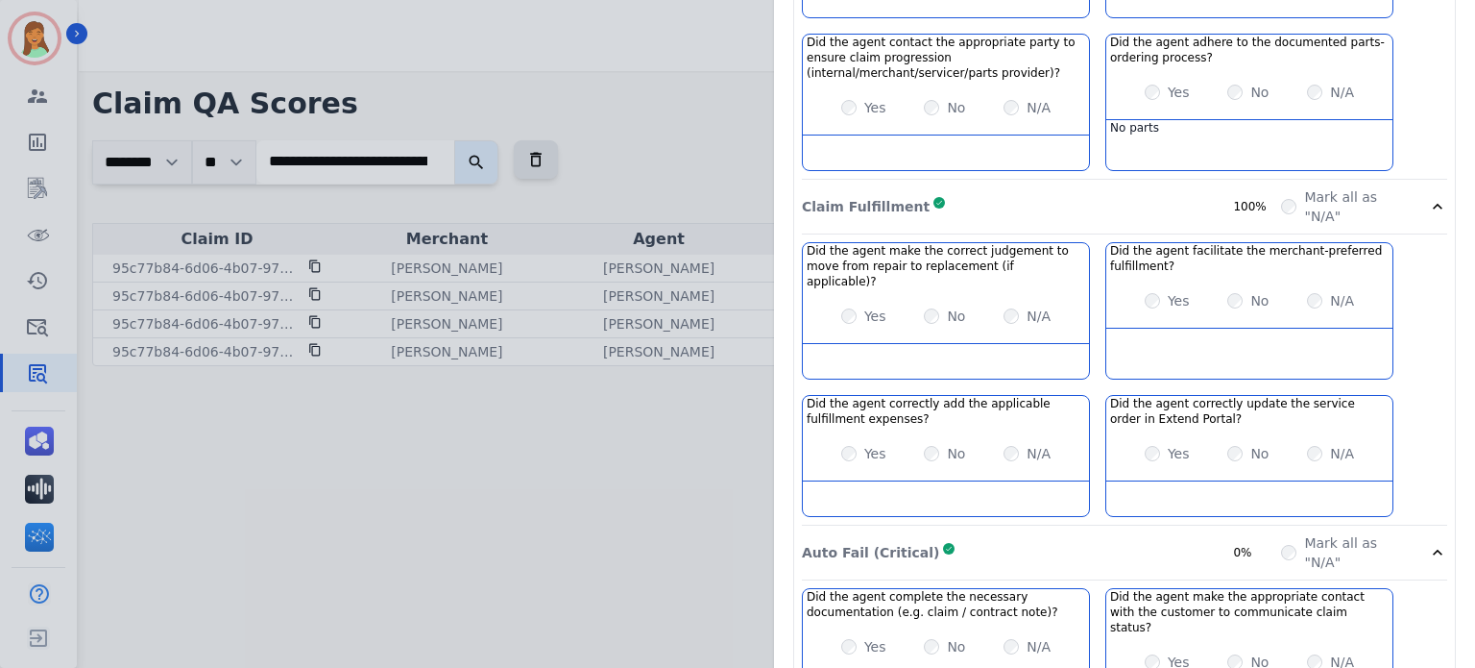
scroll to position [1828, 0]
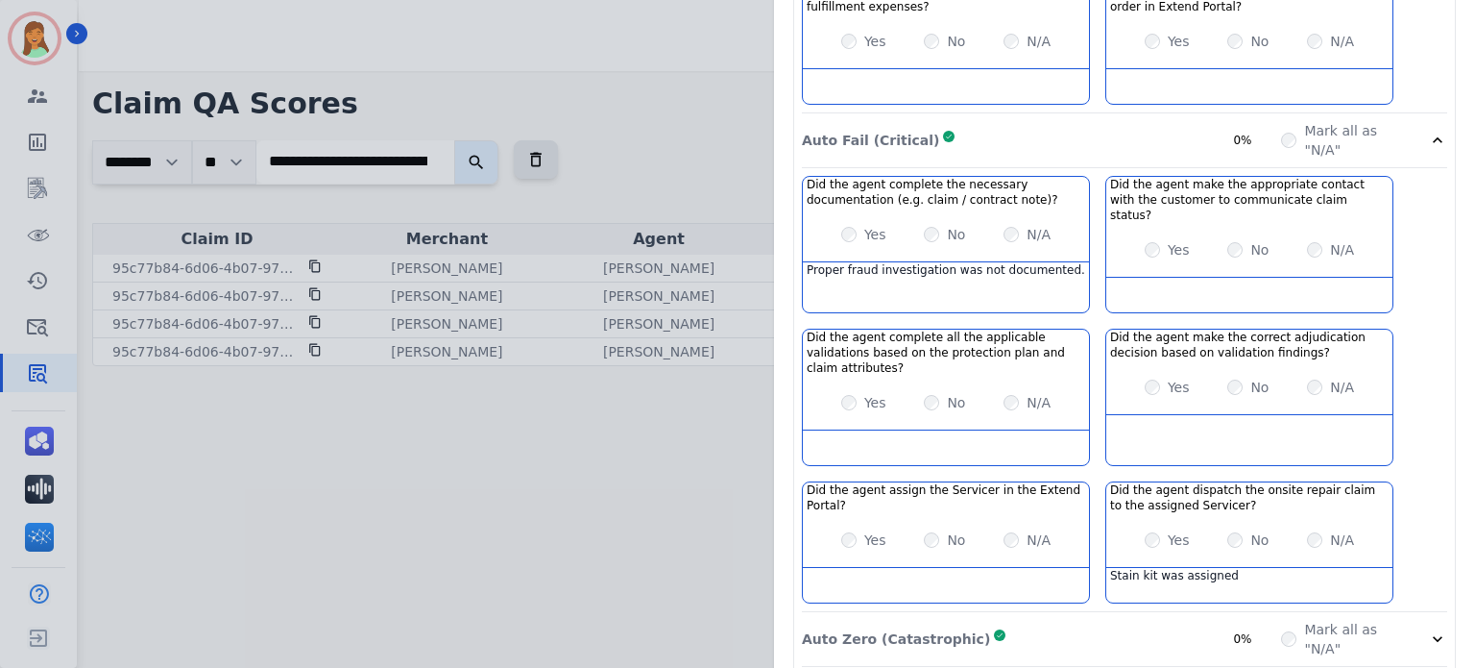
click at [1188, 620] on div "Auto Zero (Catastrophic) Complete 0%" at bounding box center [1041, 639] width 479 height 38
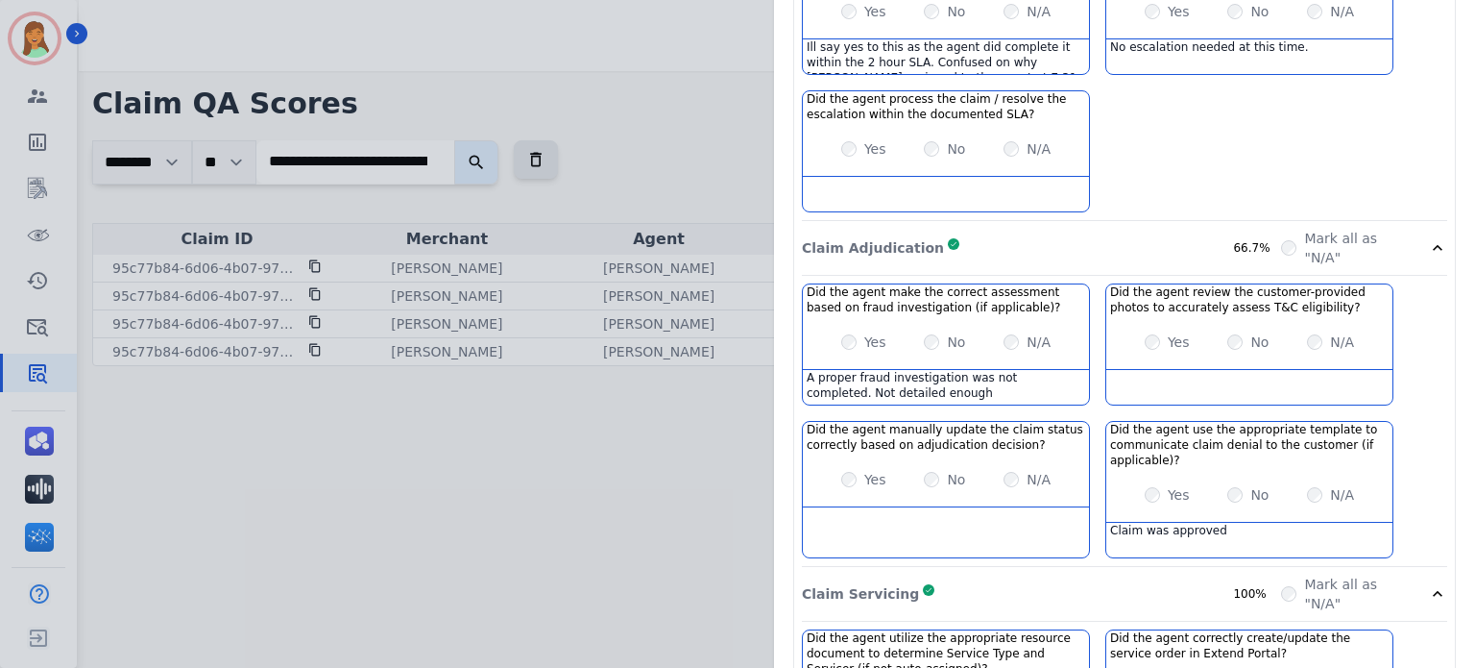
scroll to position [0, 0]
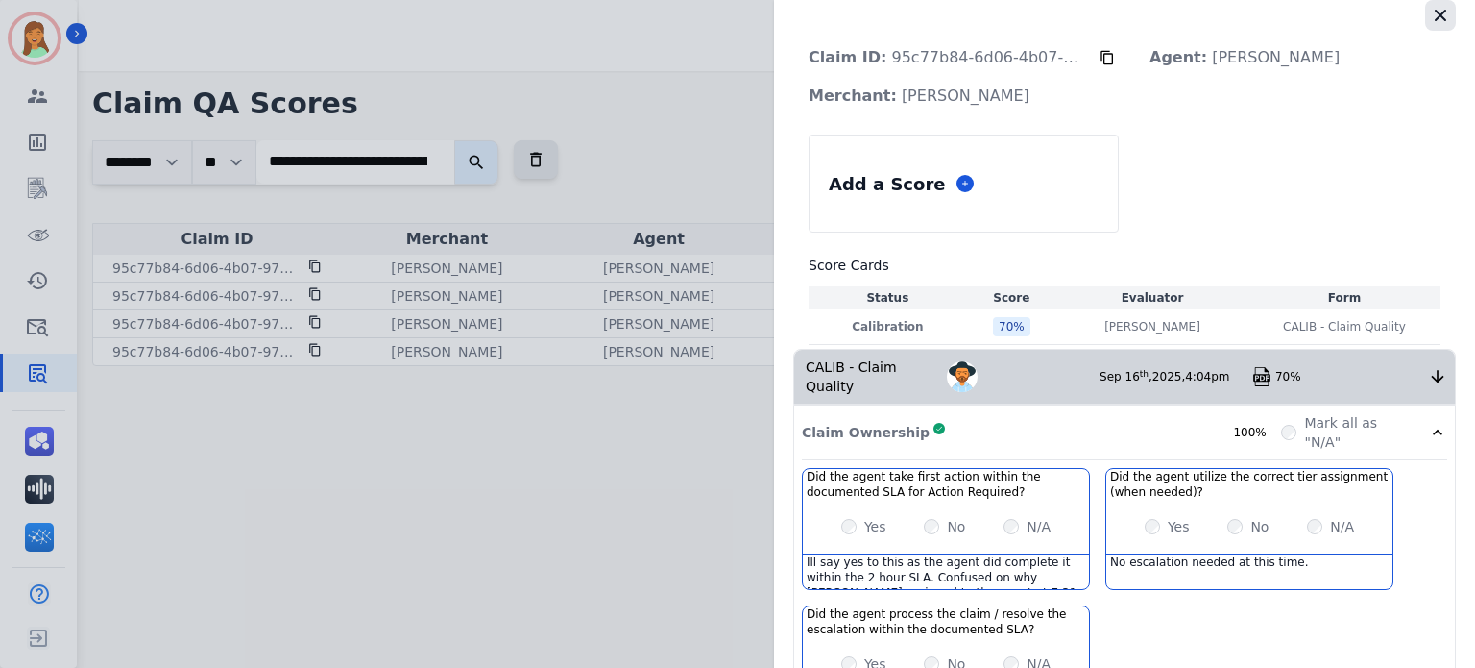
click at [1435, 18] on icon "button" at bounding box center [1441, 16] width 12 height 12
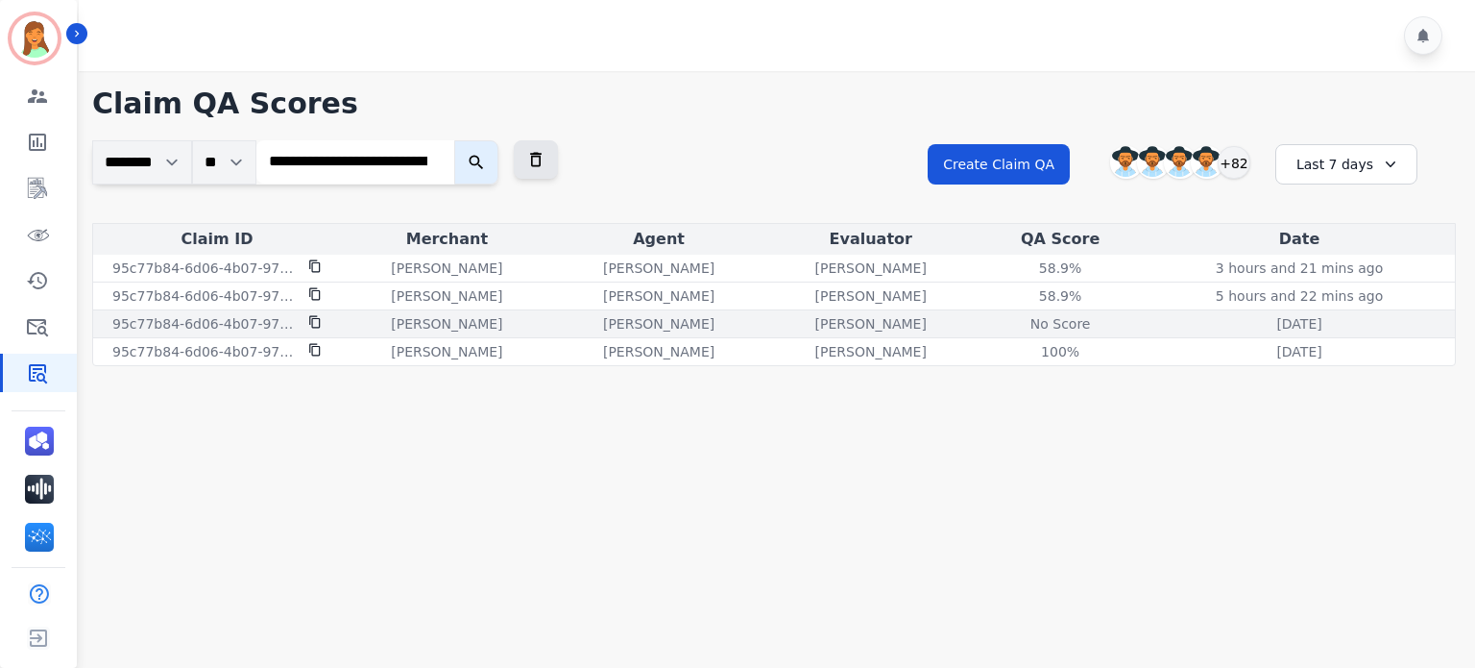
click at [1070, 329] on div "No Score" at bounding box center [1060, 323] width 86 height 19
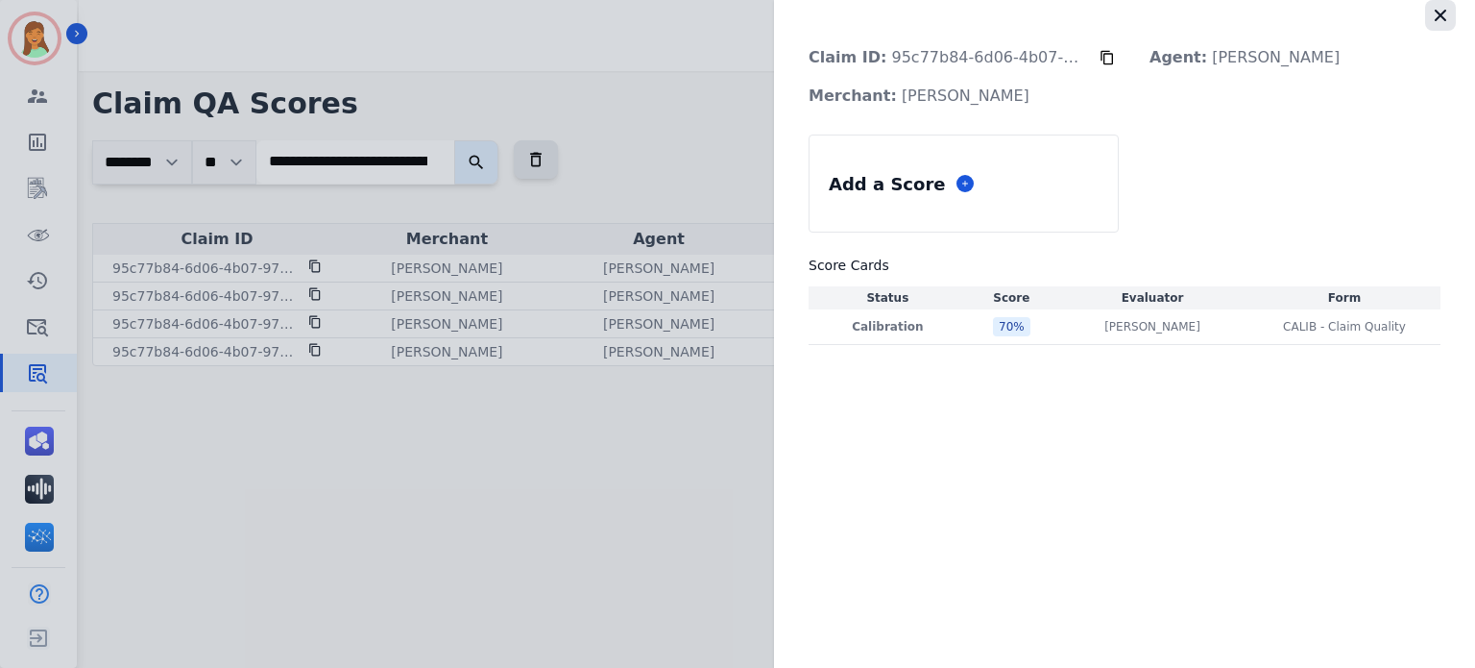
click at [1429, 26] on button "button" at bounding box center [1441, 15] width 31 height 31
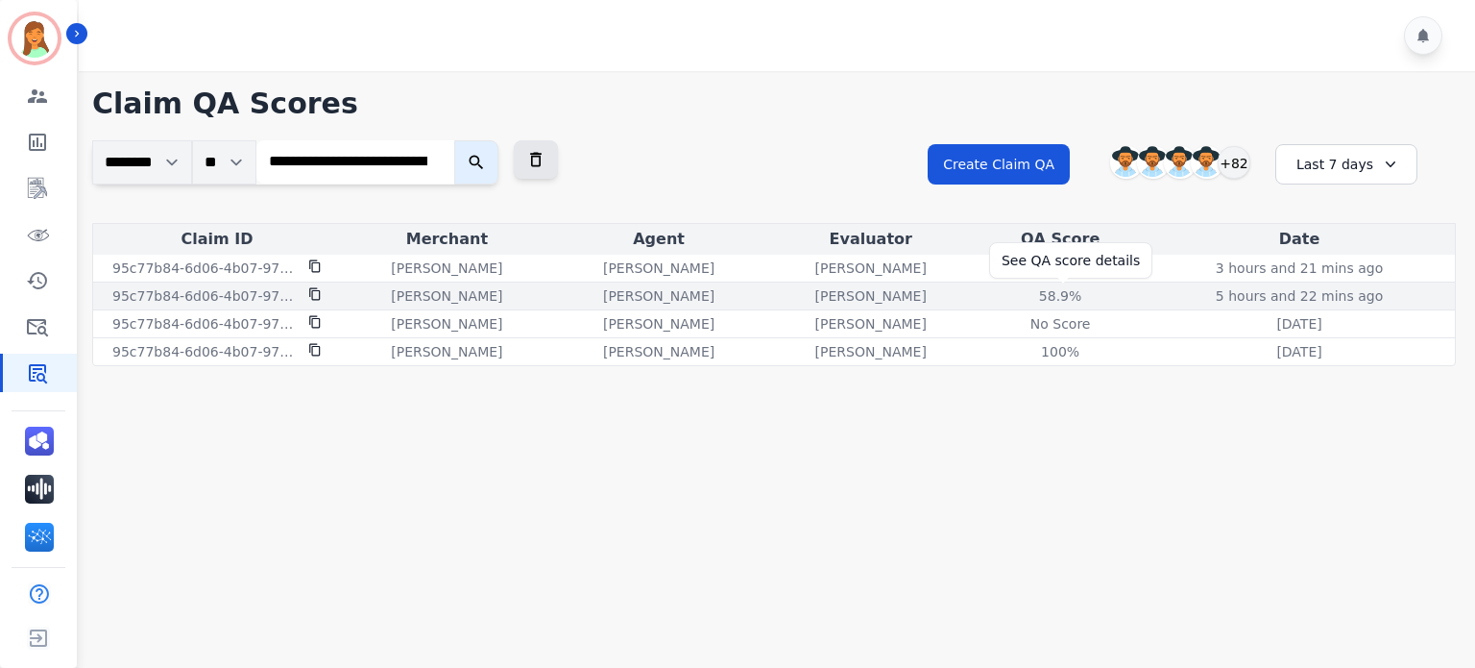
click at [1068, 298] on div "58.9%" at bounding box center [1060, 295] width 86 height 19
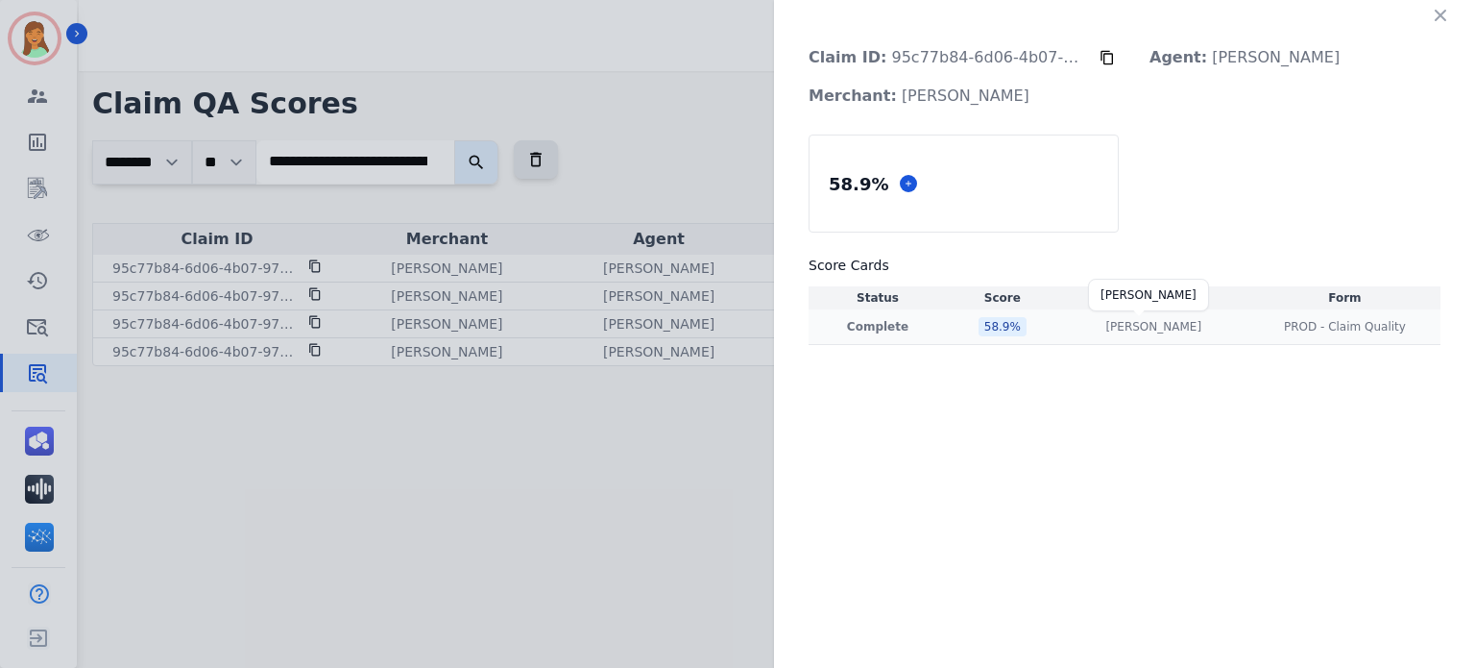
click at [1139, 322] on p "[PERSON_NAME]" at bounding box center [1154, 326] width 96 height 15
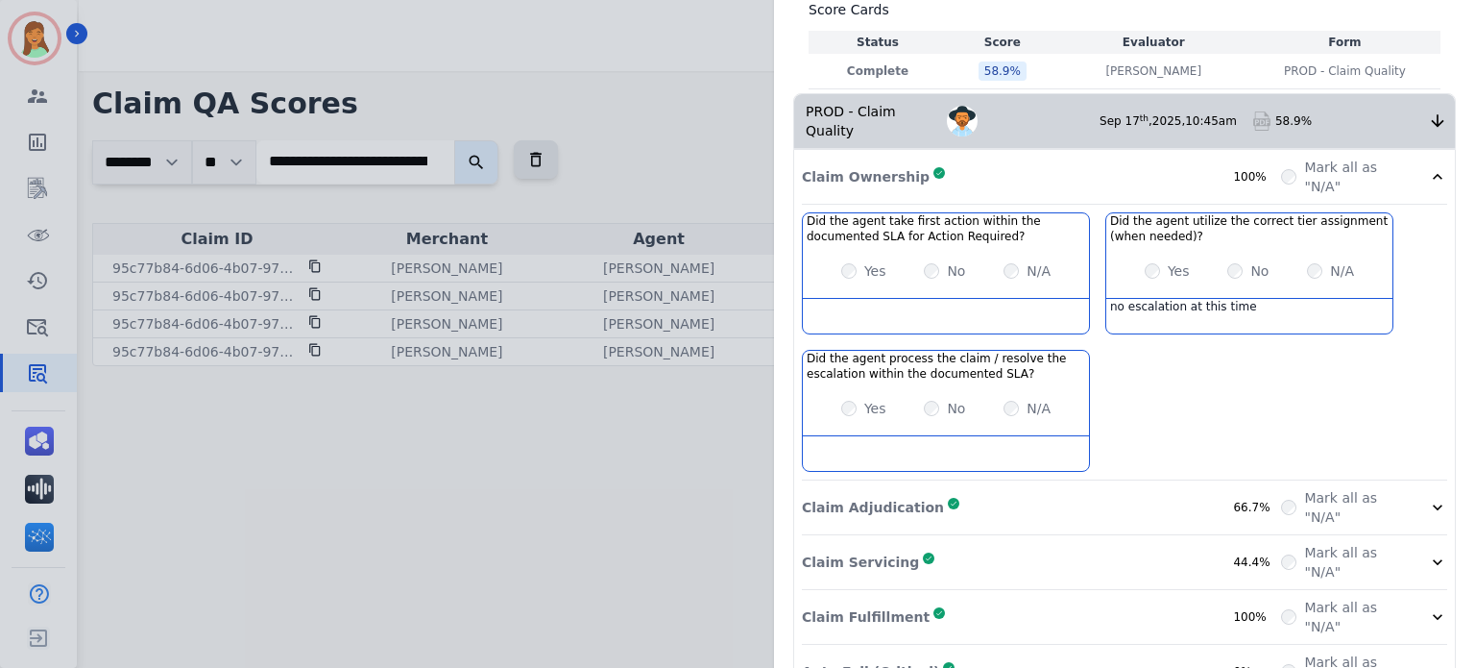
scroll to position [384, 0]
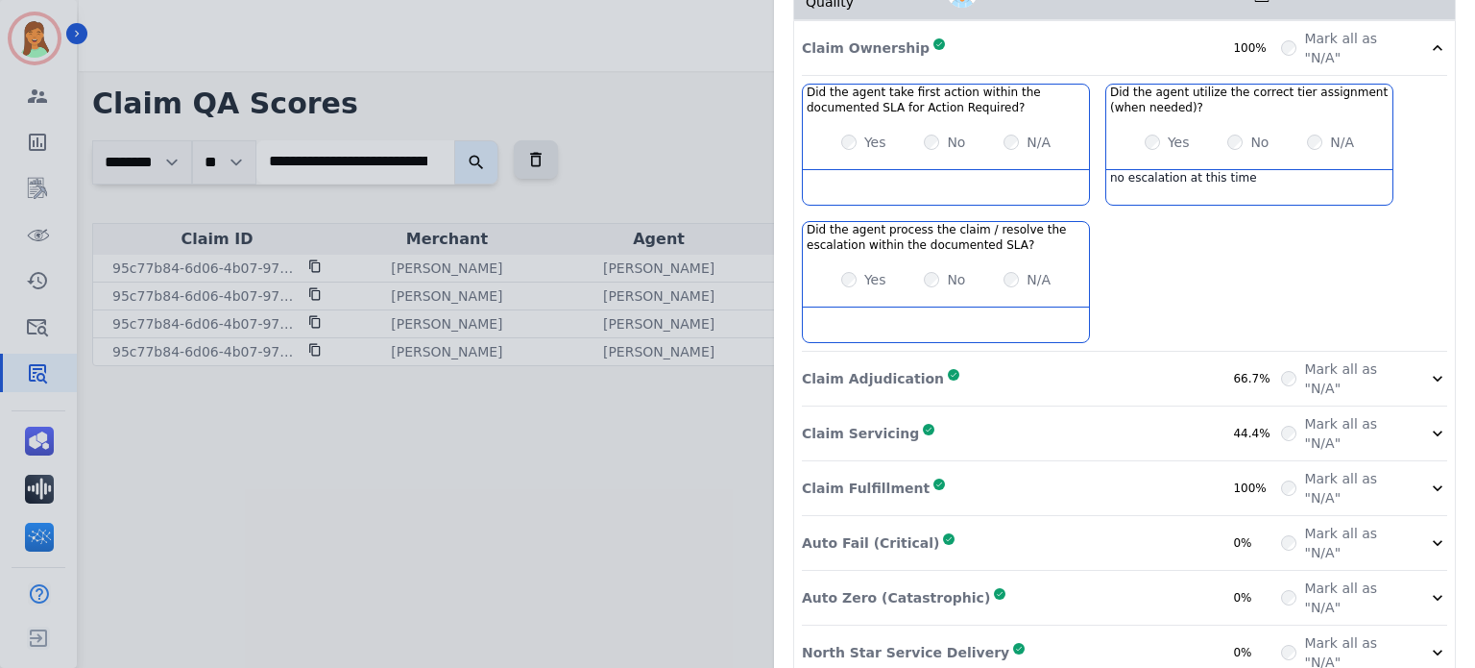
click at [1166, 360] on div "Claim Adjudication Complete 66.7%" at bounding box center [1041, 378] width 479 height 38
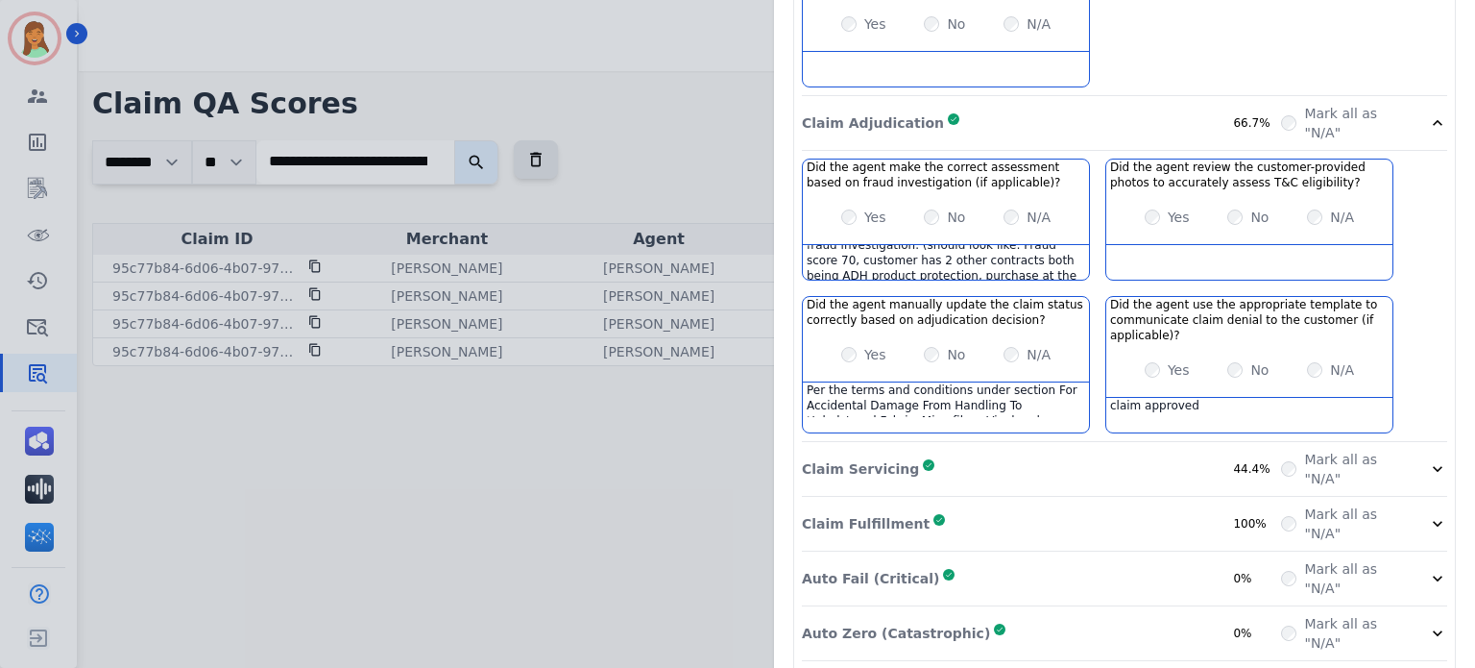
scroll to position [0, 0]
click at [1060, 250] on div "Fraud score 70, agent did not complete the fraud investigation. (should look li…" at bounding box center [946, 262] width 286 height 35
click at [1048, 245] on div "Fraud score 70, agent did not complete the fraud investigation. (should look li…" at bounding box center [946, 262] width 286 height 35
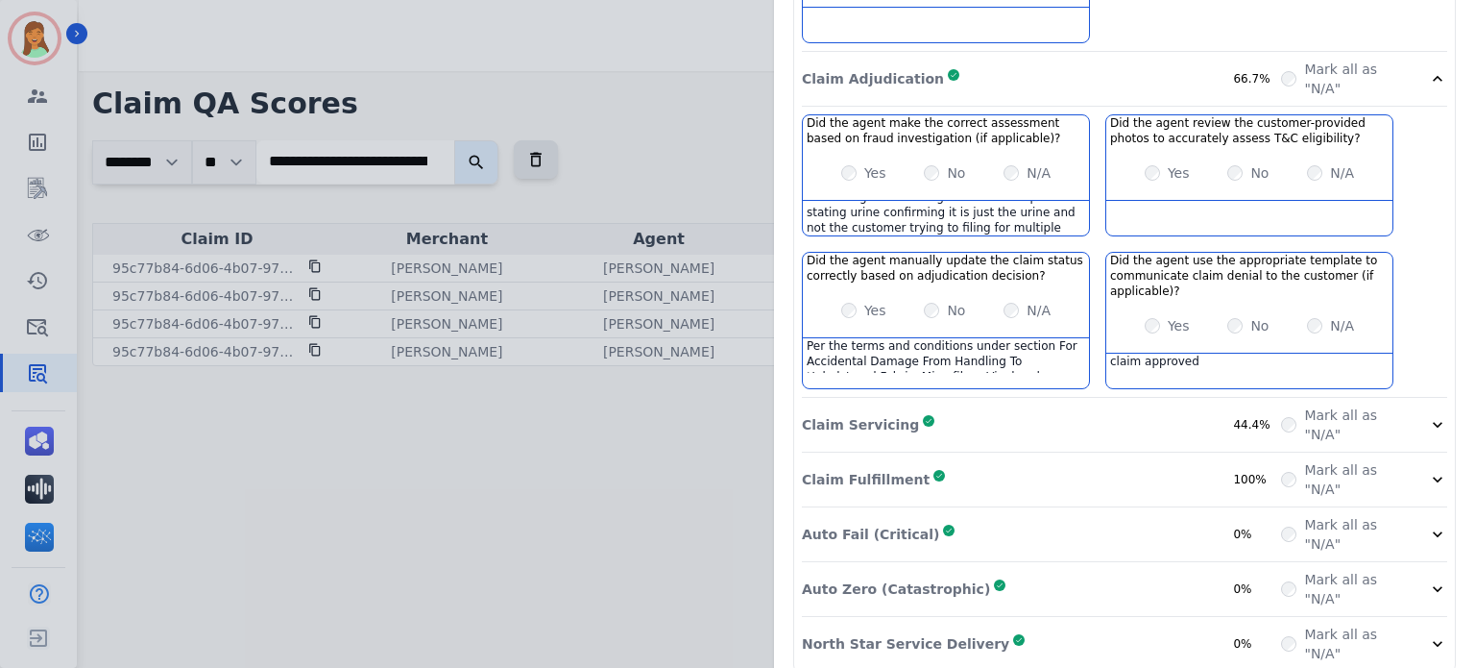
click at [1064, 368] on div "Did the agent make the correct assessment based on fraud investigation (if appl…" at bounding box center [1125, 255] width 646 height 283
click at [1063, 406] on div "Claim Servicing Complete 44.4%" at bounding box center [1041, 424] width 479 height 38
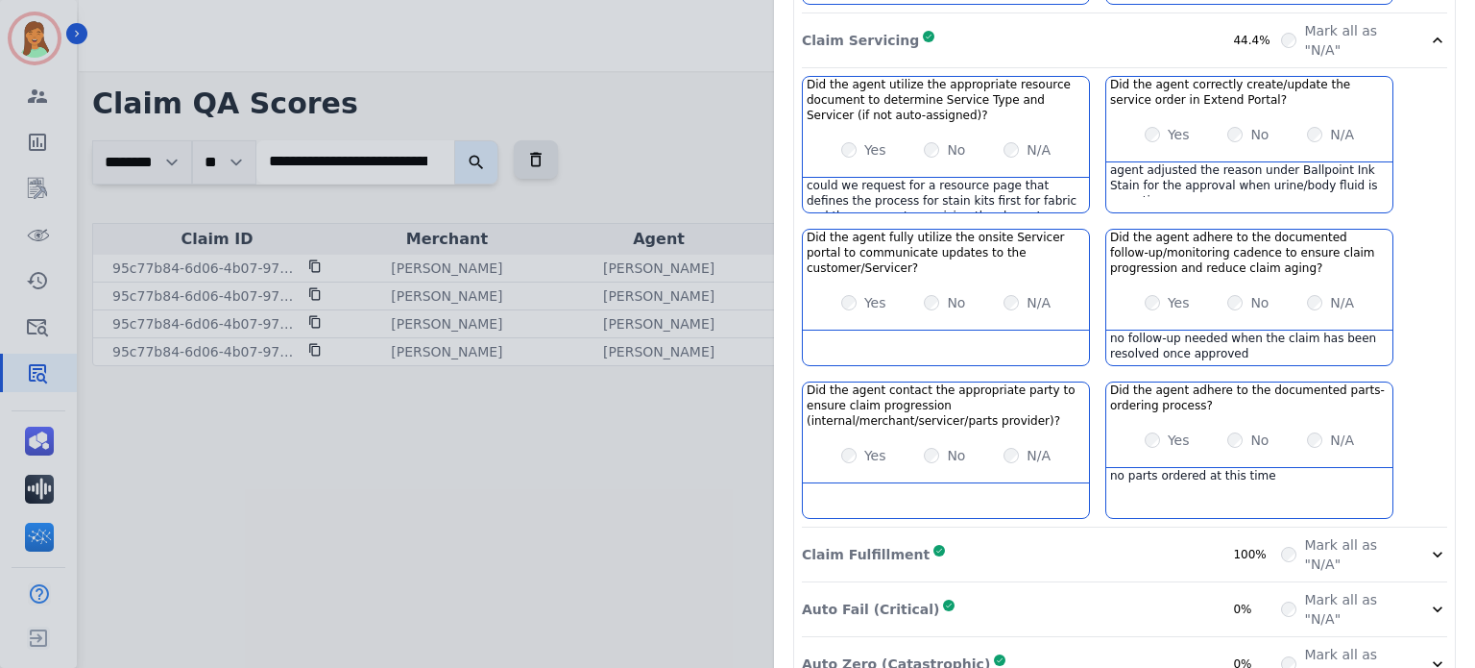
scroll to position [1141, 0]
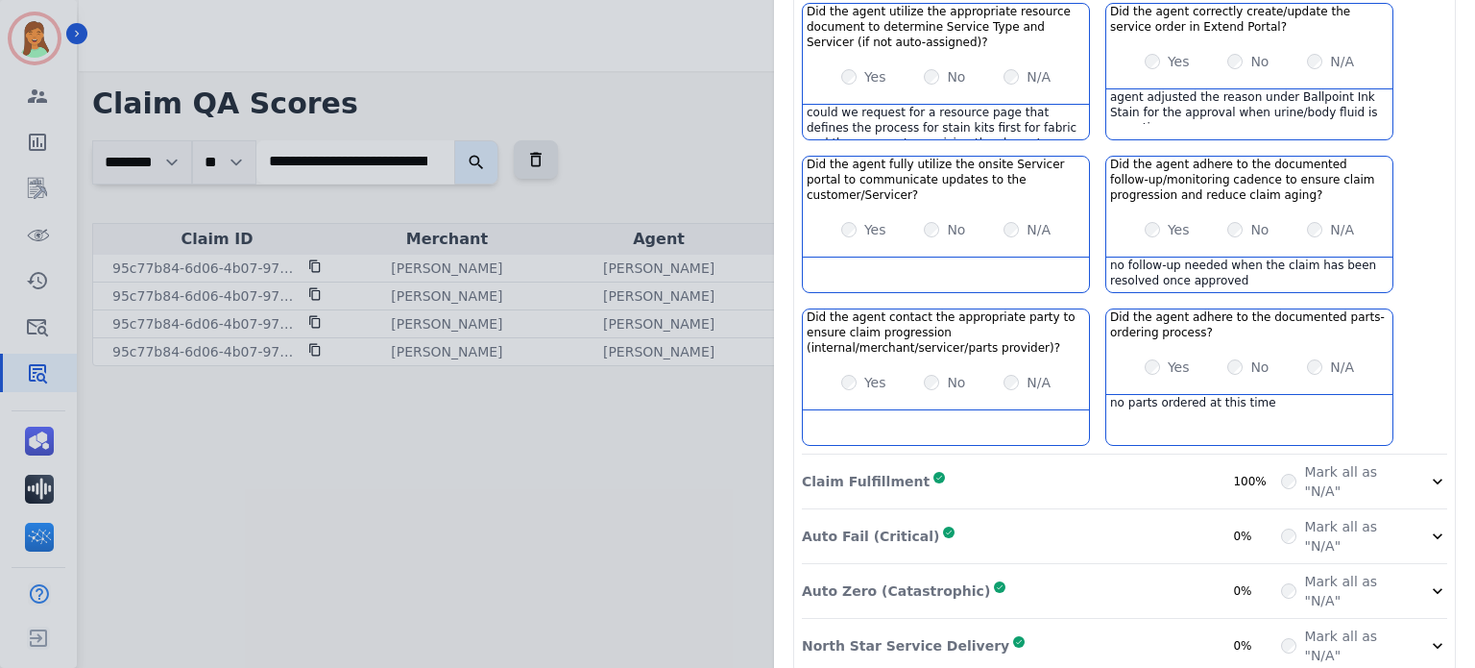
click at [1180, 462] on div "Claim Fulfillment Complete 100%" at bounding box center [1041, 481] width 479 height 38
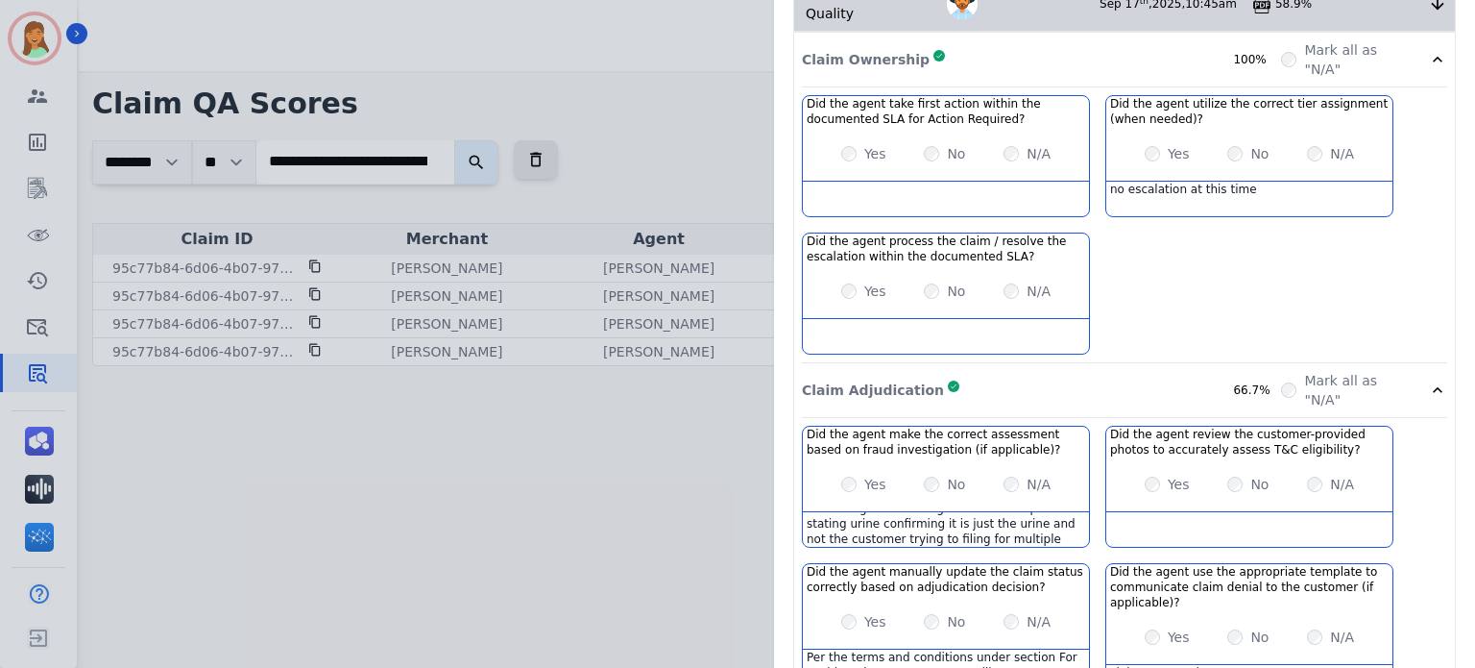
scroll to position [0, 0]
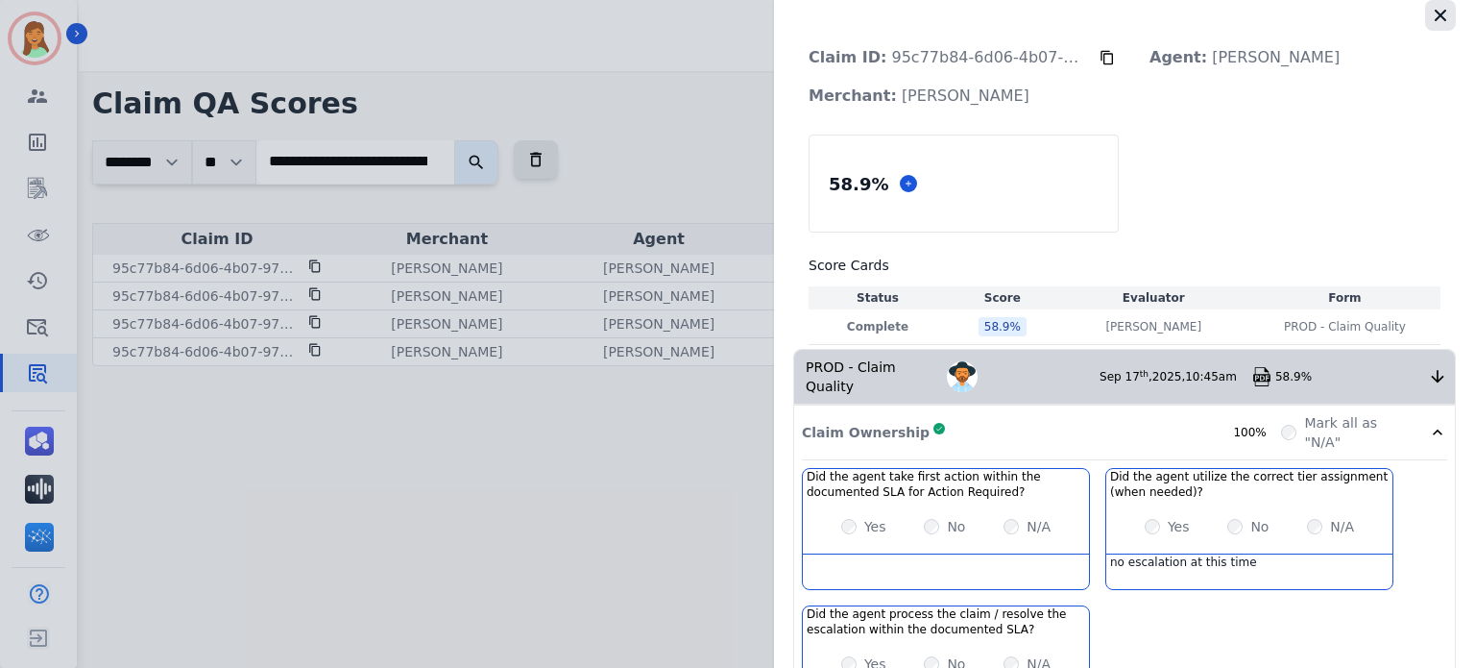
click at [1431, 20] on icon "button" at bounding box center [1440, 15] width 19 height 19
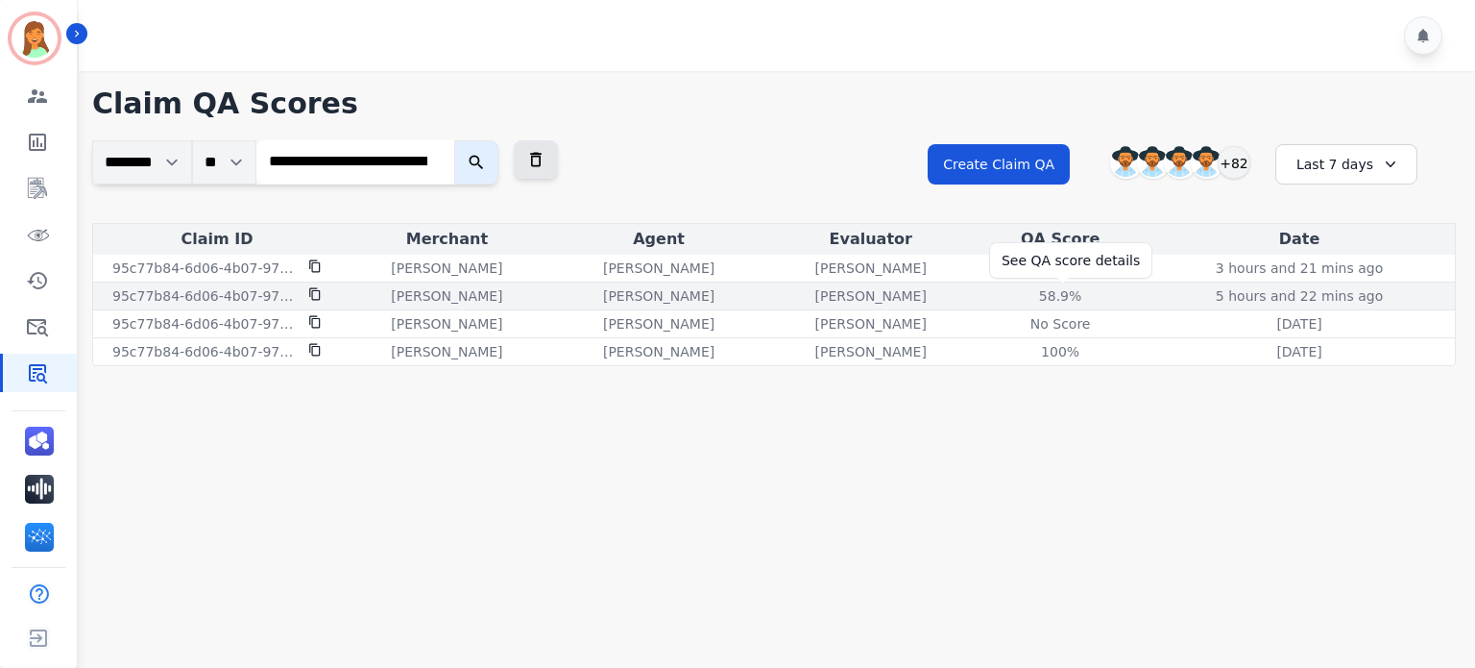
click at [1060, 301] on div "58.9%" at bounding box center [1060, 295] width 86 height 19
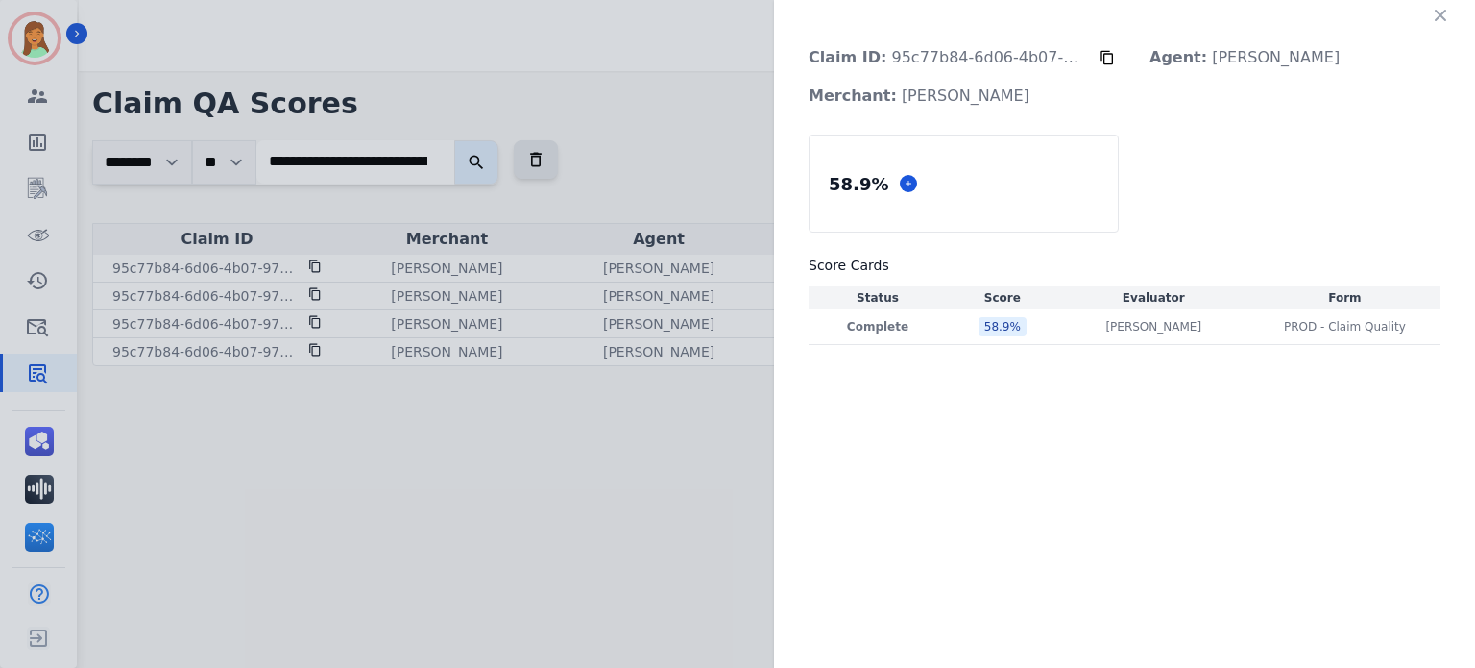
click at [983, 193] on div "58.9 %" at bounding box center [964, 183] width 308 height 96
click at [1258, 348] on div "Claim ID: 95c77b84-6d06-4b07-9700-5ac3b7cb0c30 Agent: [PERSON_NAME] Merchant: […" at bounding box center [1124, 182] width 701 height 364
click at [1274, 332] on td "PROD - Claim Quality PROD - Claim Quality" at bounding box center [1345, 327] width 191 height 36
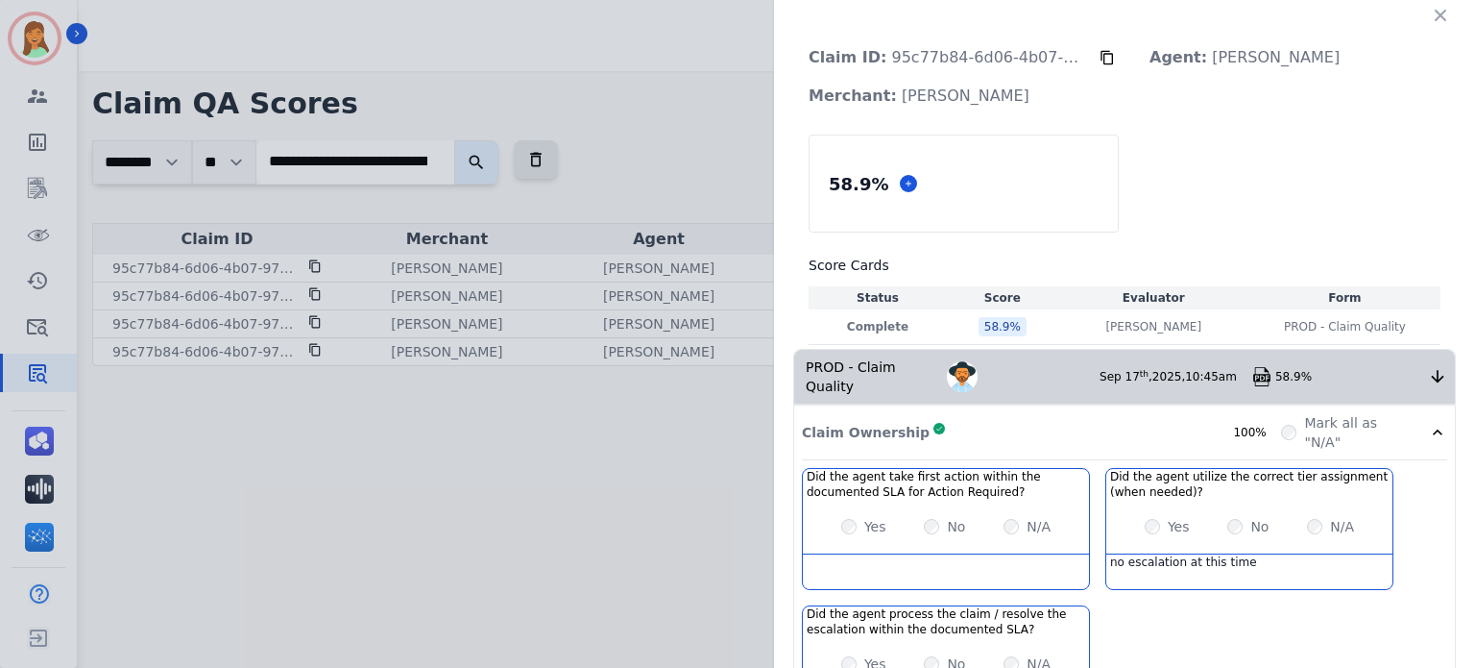
click at [1256, 371] on img at bounding box center [1262, 376] width 19 height 19
click at [1437, 11] on icon "button" at bounding box center [1441, 16] width 12 height 12
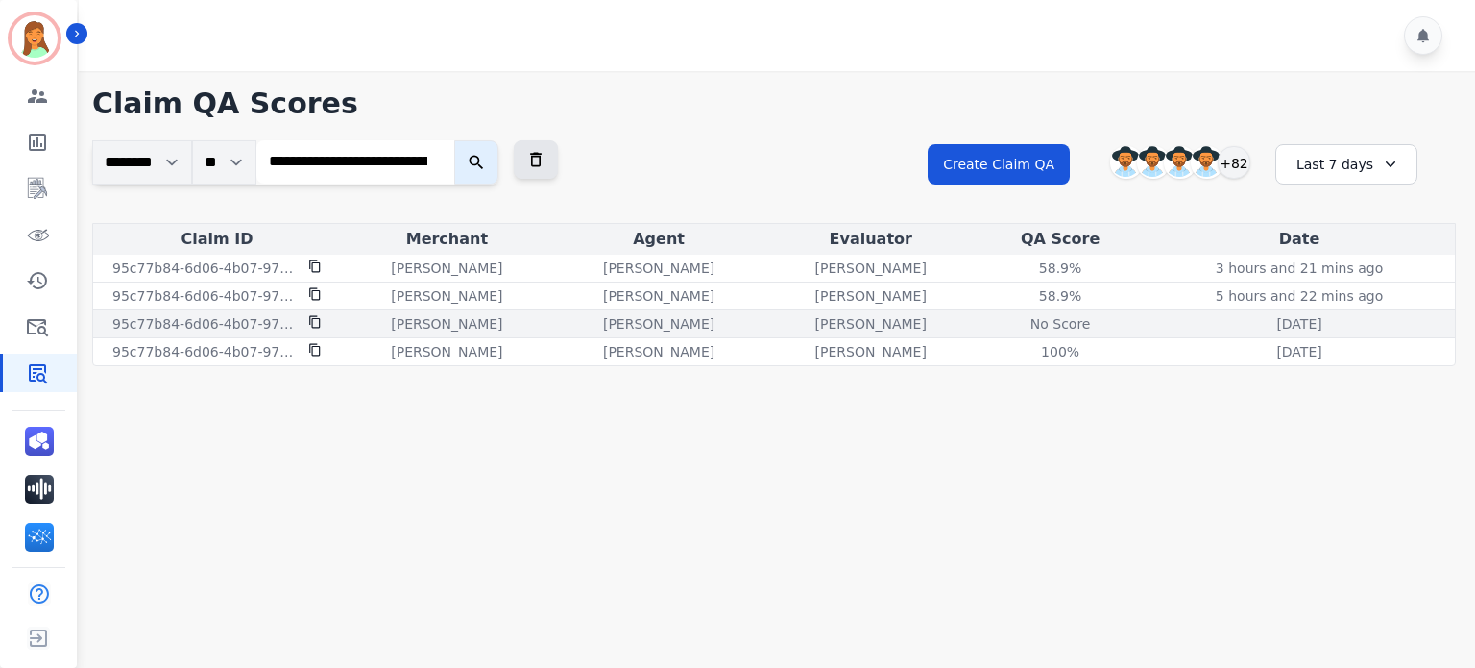
click at [1076, 319] on div "No Score" at bounding box center [1060, 323] width 86 height 19
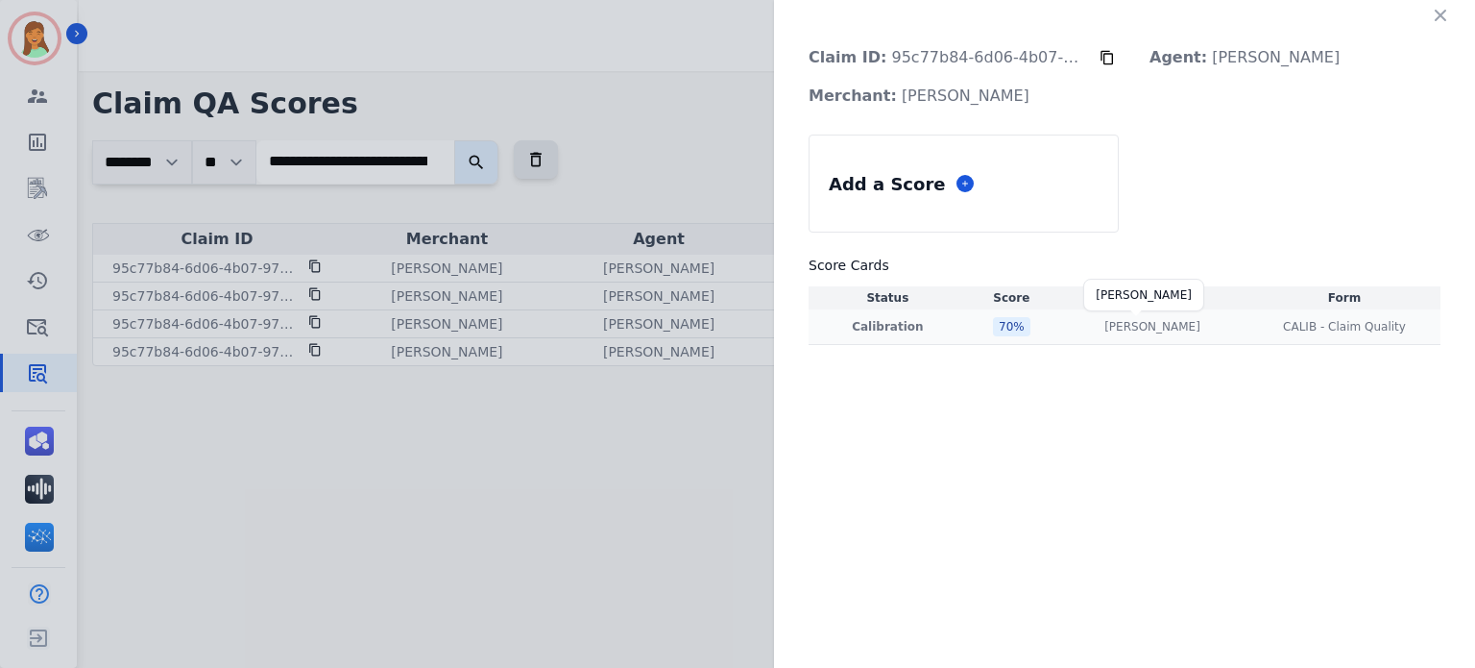
click at [1158, 328] on p "[PERSON_NAME]" at bounding box center [1153, 326] width 96 height 15
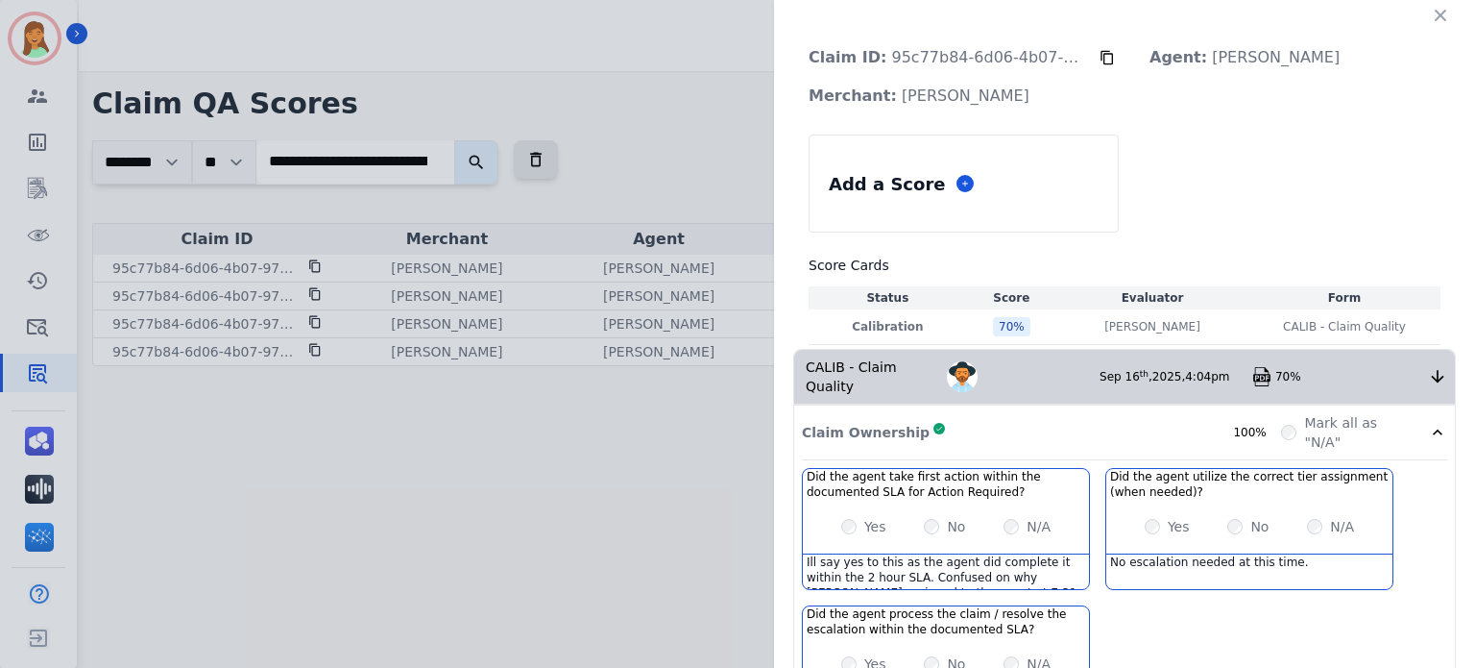
click at [1253, 367] on img at bounding box center [1262, 376] width 19 height 19
drag, startPoint x: 1435, startPoint y: 0, endPoint x: 1059, endPoint y: 33, distance: 378.0
click at [1041, 20] on div "Claim ID: 95c77b84-6d06-4b07-9700-5ac3b7cb0c30 Agent: [PERSON_NAME]: [PERSON_NA…" at bounding box center [1124, 542] width 701 height 1084
click at [1439, 16] on icon "button" at bounding box center [1440, 15] width 19 height 19
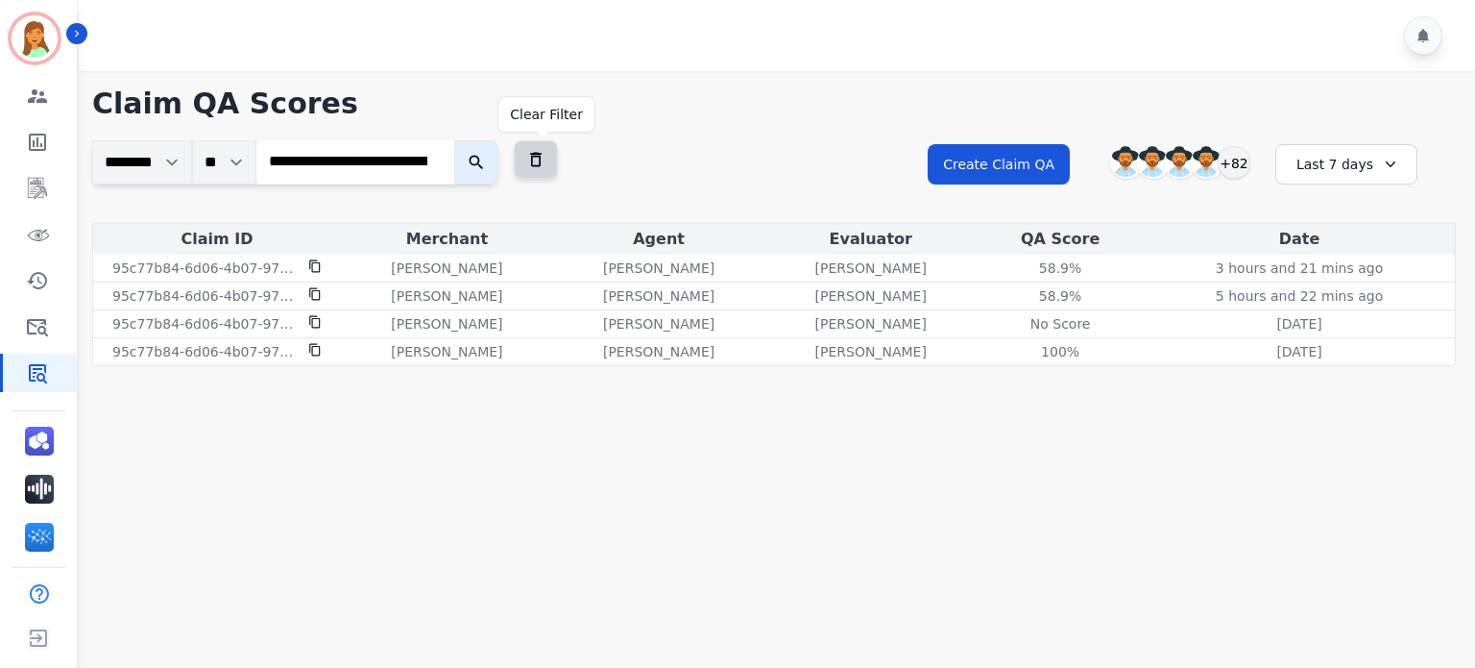
click at [540, 162] on icon at bounding box center [535, 159] width 19 height 19
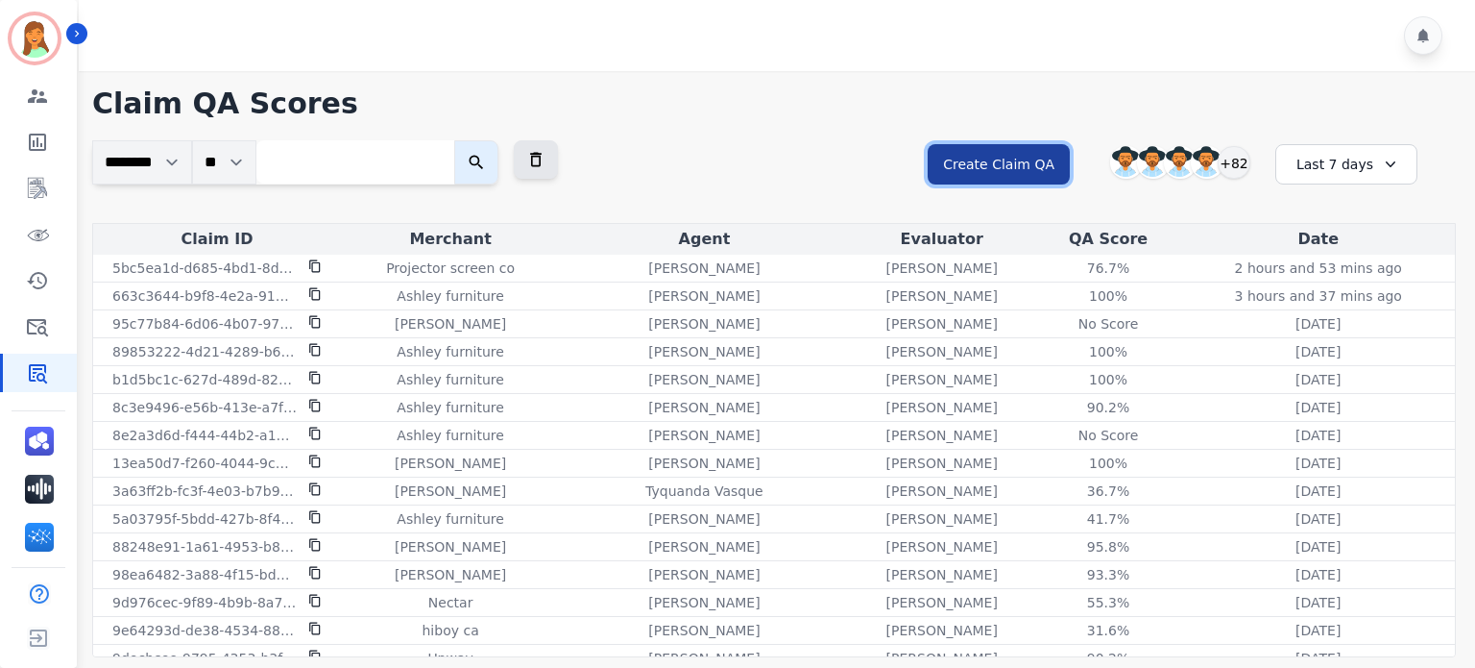
click at [1023, 158] on button "Create Claim QA" at bounding box center [999, 164] width 142 height 40
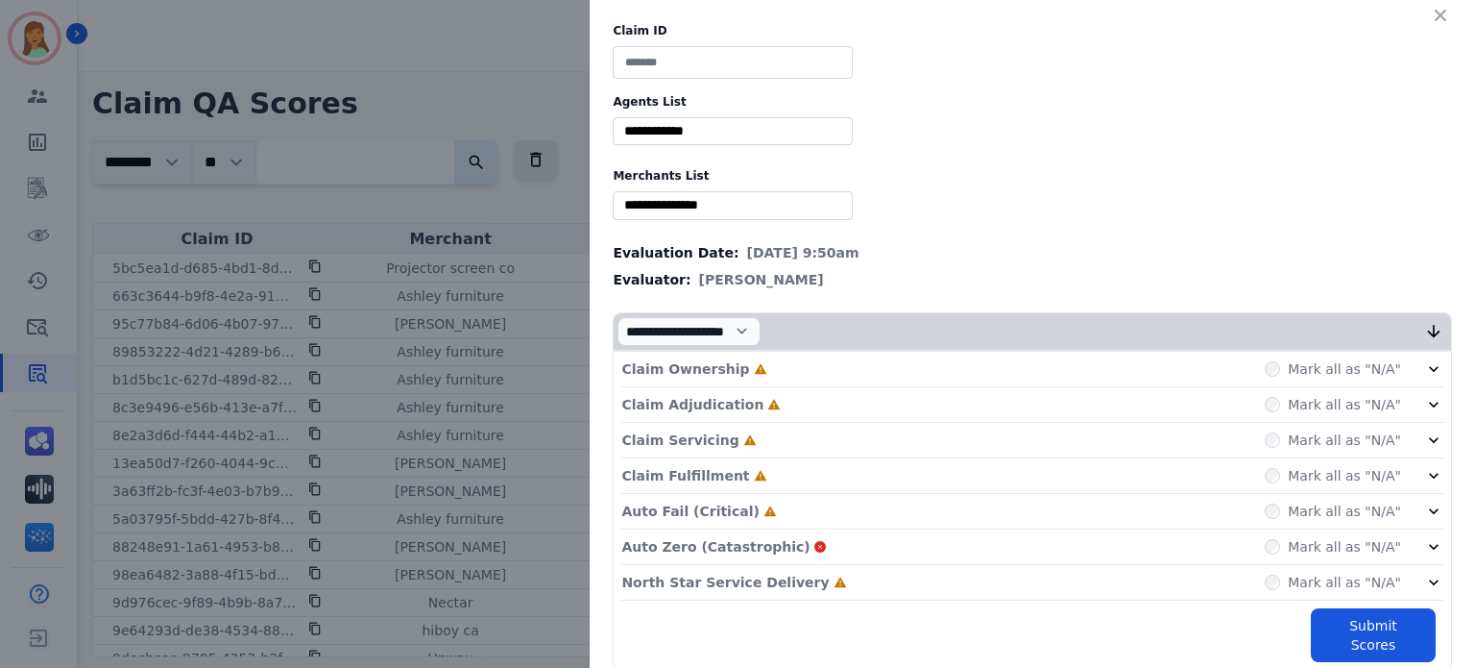
click at [733, 52] on input at bounding box center [733, 62] width 240 height 33
paste input "**********"
type input "**********"
click at [738, 49] on input at bounding box center [733, 62] width 240 height 33
paste input "**********"
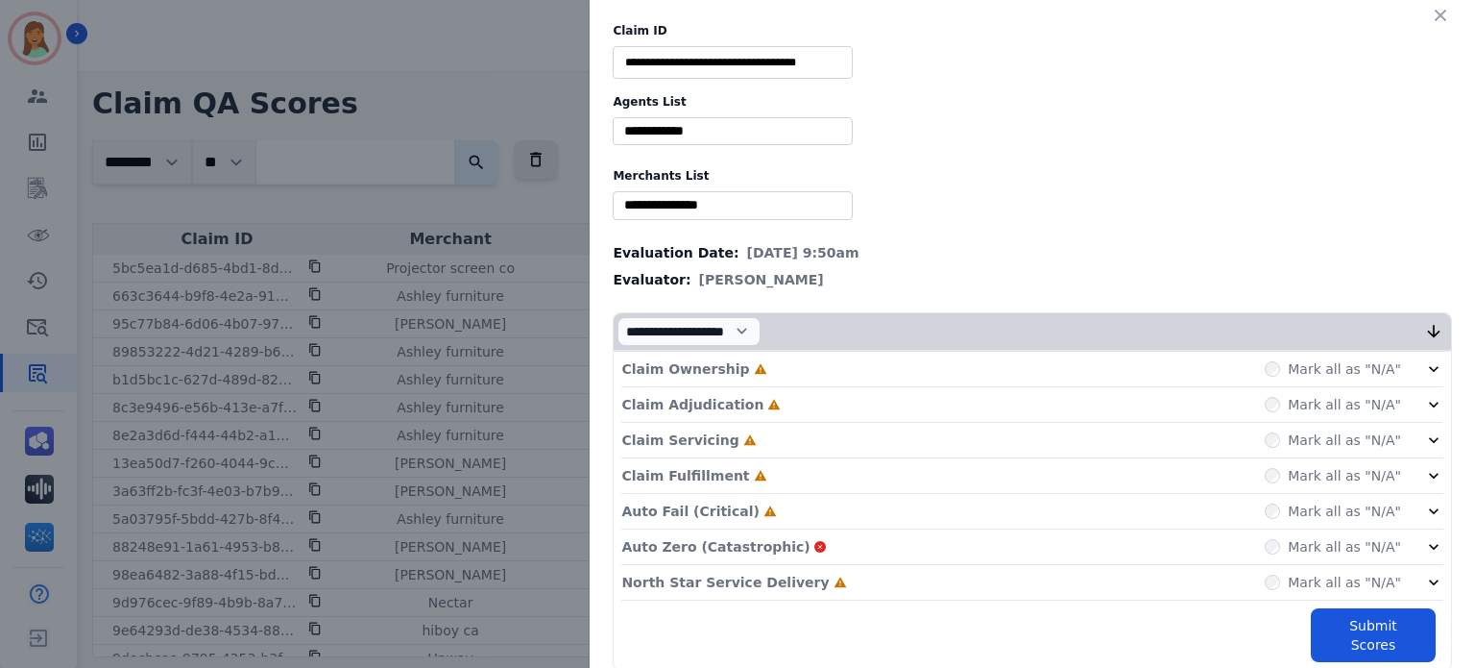
scroll to position [0, 4]
type input "**********"
click at [748, 108] on label "Agents List" at bounding box center [1033, 101] width 840 height 15
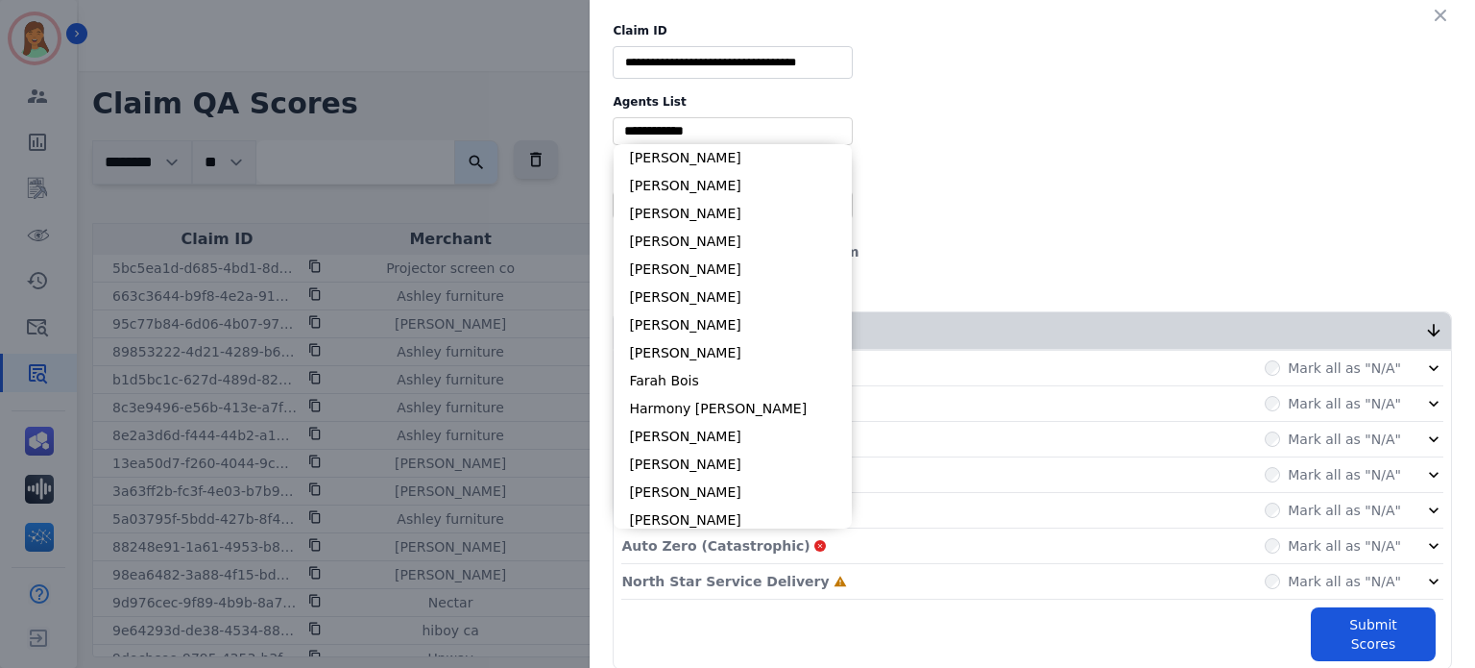
click at [759, 140] on input "selected options" at bounding box center [733, 131] width 231 height 20
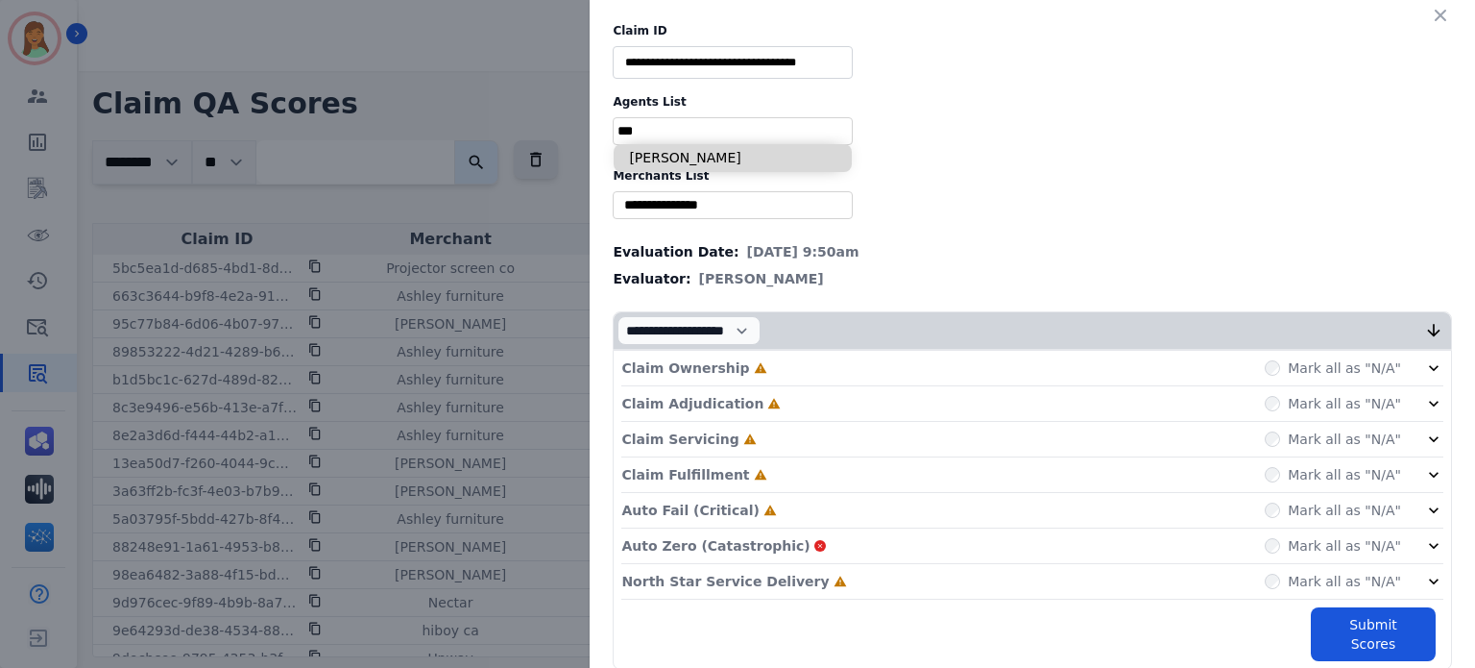
type input "***"
click at [808, 158] on li "[PERSON_NAME]" at bounding box center [733, 158] width 238 height 28
type input "**********"
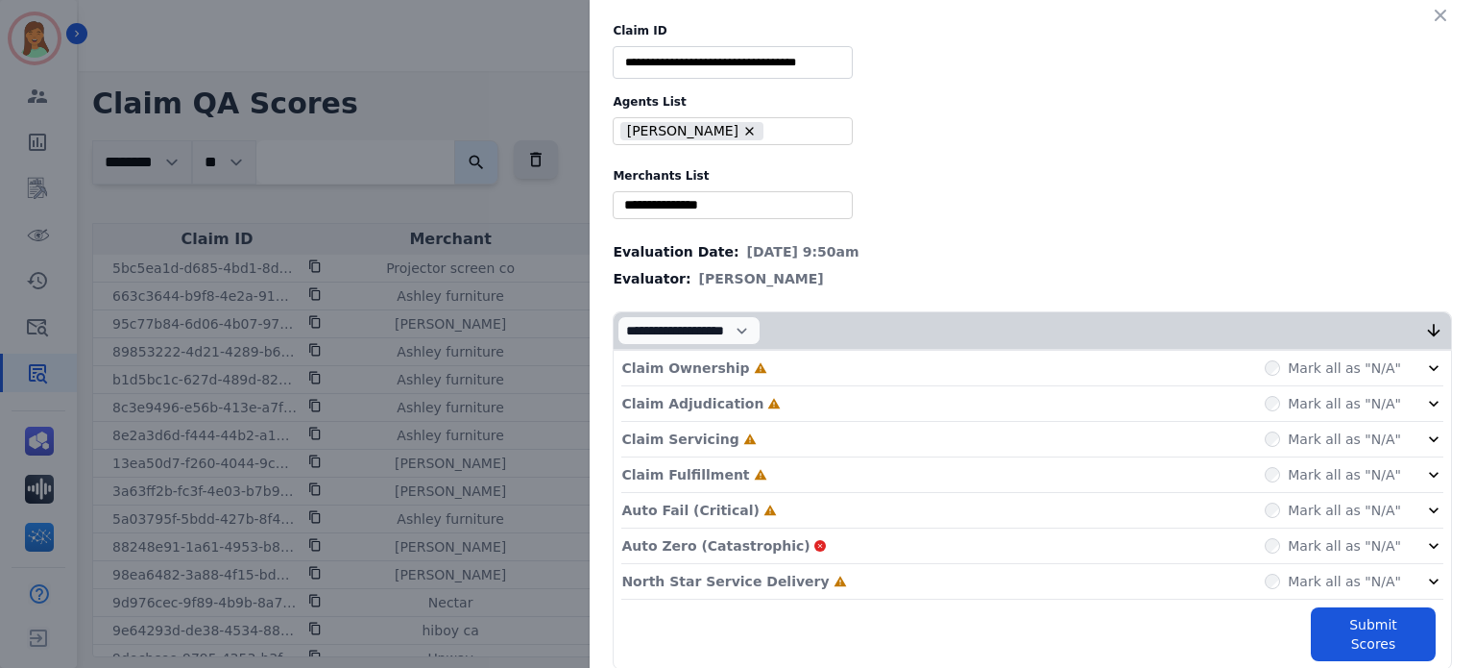
click at [791, 218] on div "** Blue tiger Calpak Watch warehouse Nomad wheels Scan sound inc Sleep organics…" at bounding box center [733, 205] width 240 height 28
type input "**"
click at [743, 209] on input "selected options" at bounding box center [733, 205] width 231 height 20
type input "*****"
click at [793, 265] on li "Ashley furniture" at bounding box center [733, 260] width 238 height 28
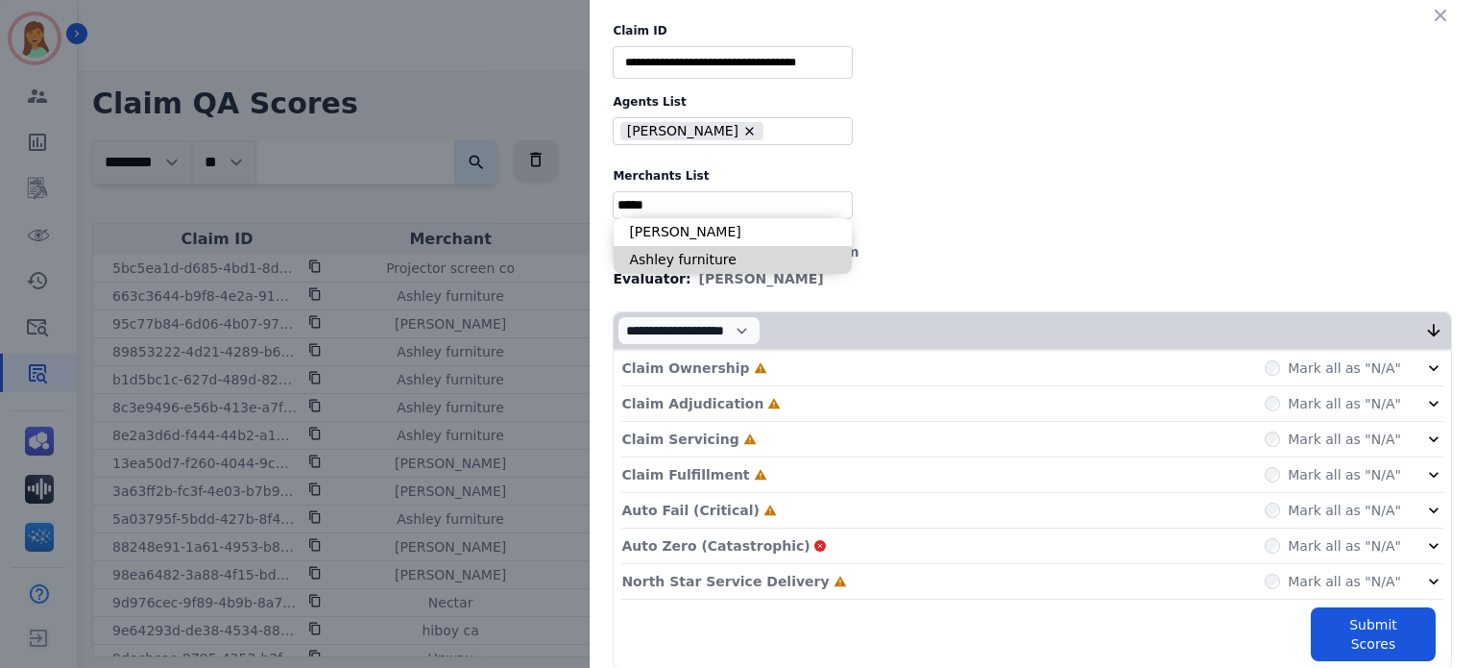
type input "**********"
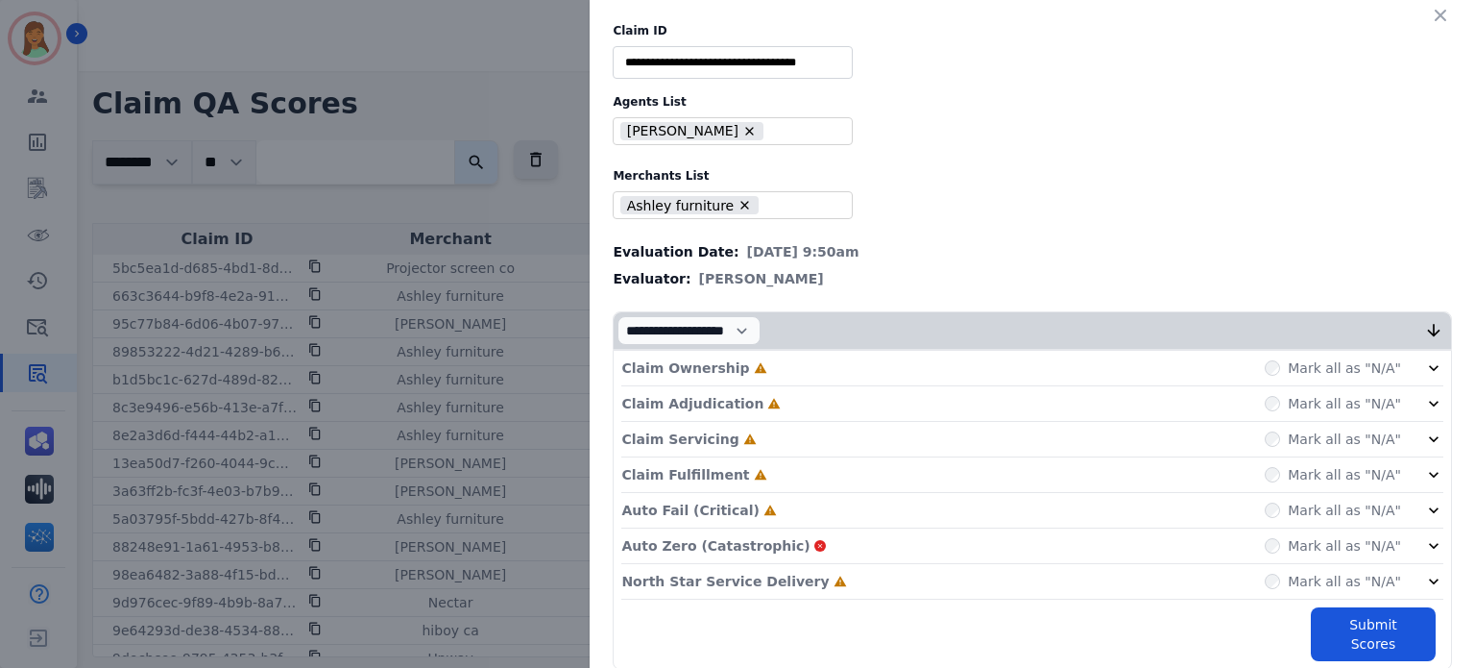
drag, startPoint x: 771, startPoint y: 586, endPoint x: 761, endPoint y: 560, distance: 28.0
click at [771, 584] on p "North Star Service Delivery" at bounding box center [724, 581] width 207 height 19
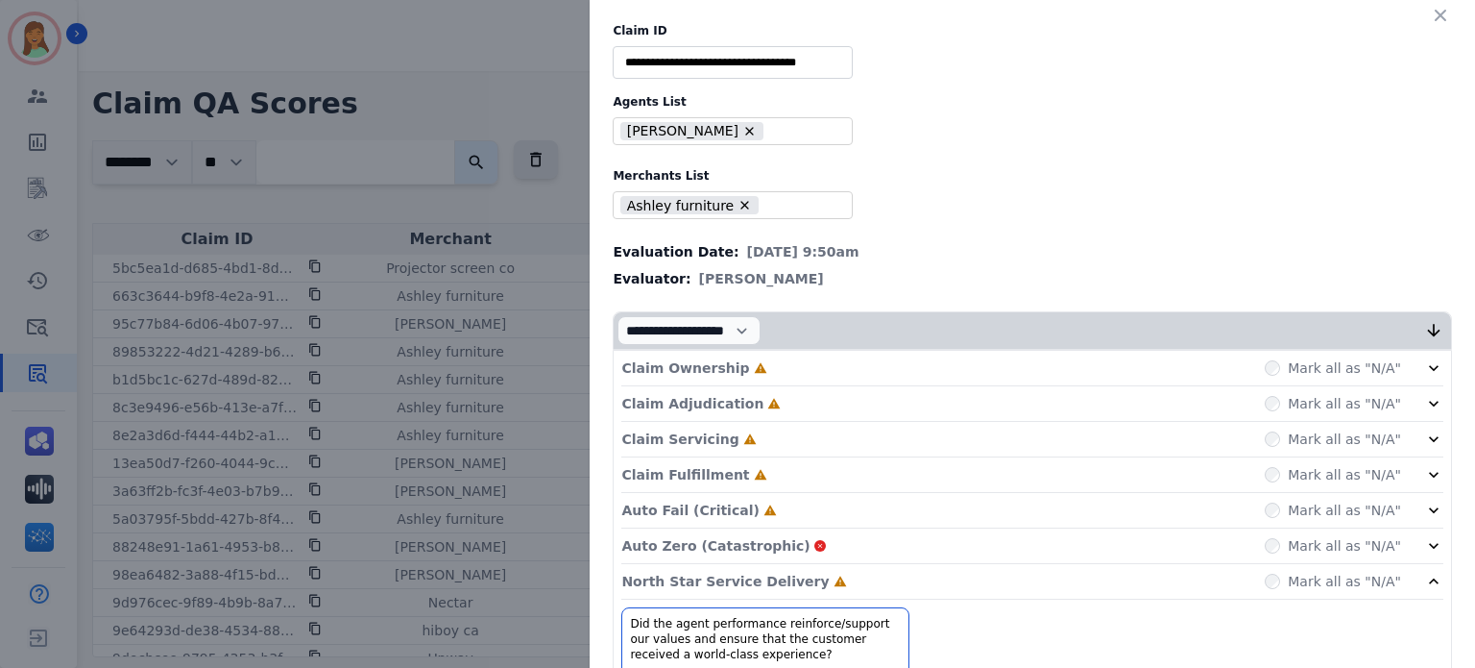
click at [721, 488] on div "Claim Fulfillment Incomplete Mark all as "N/A"" at bounding box center [1032, 475] width 822 height 36
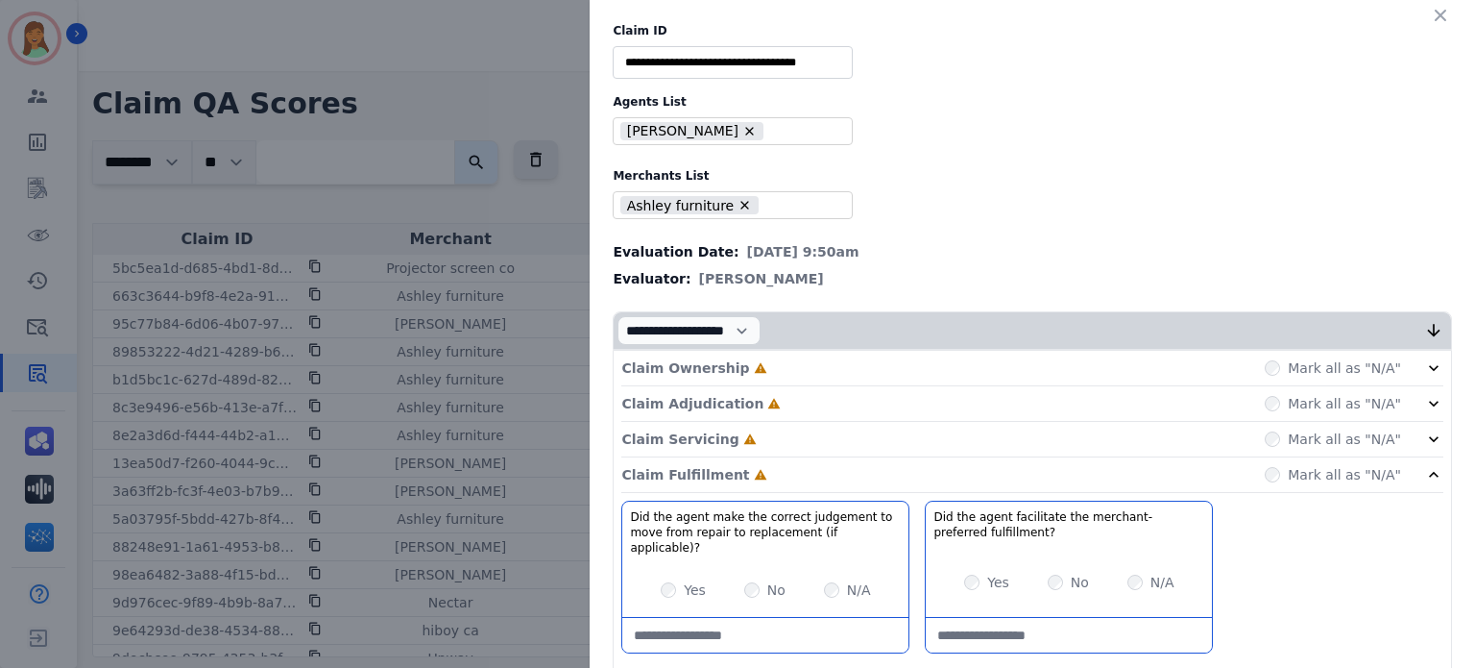
click at [719, 465] on div "Claim Fulfillment Incomplete" at bounding box center [693, 474] width 145 height 19
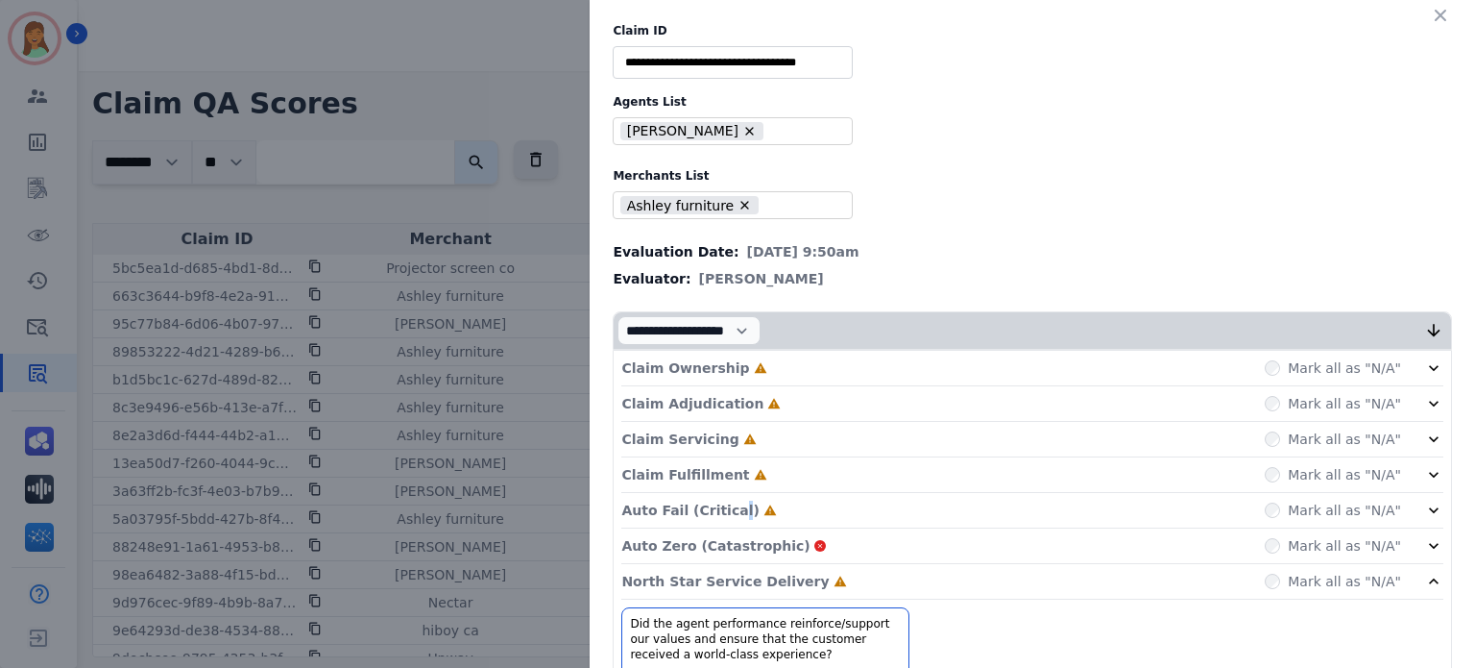
click at [717, 496] on div "Auto Fail (Critical) Incomplete Mark all as "N/A"" at bounding box center [1032, 511] width 822 height 36
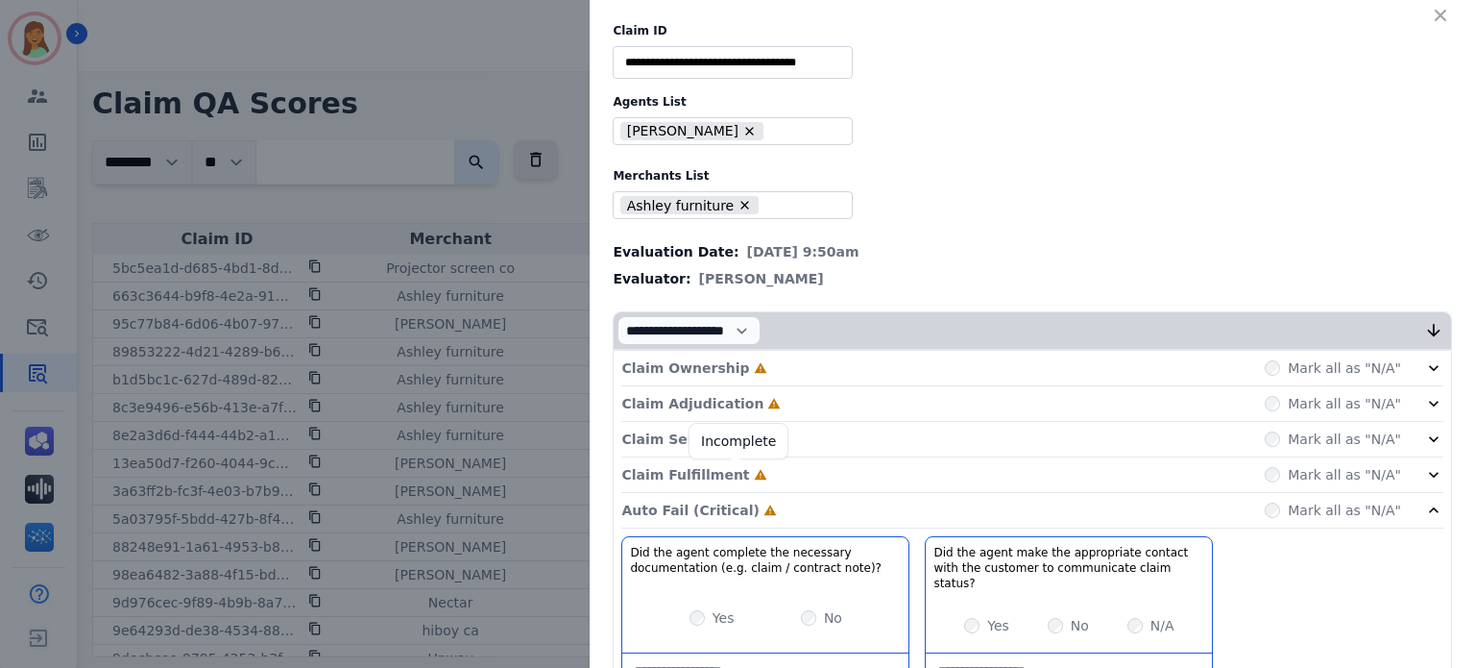
click at [754, 468] on icon at bounding box center [760, 474] width 13 height 13
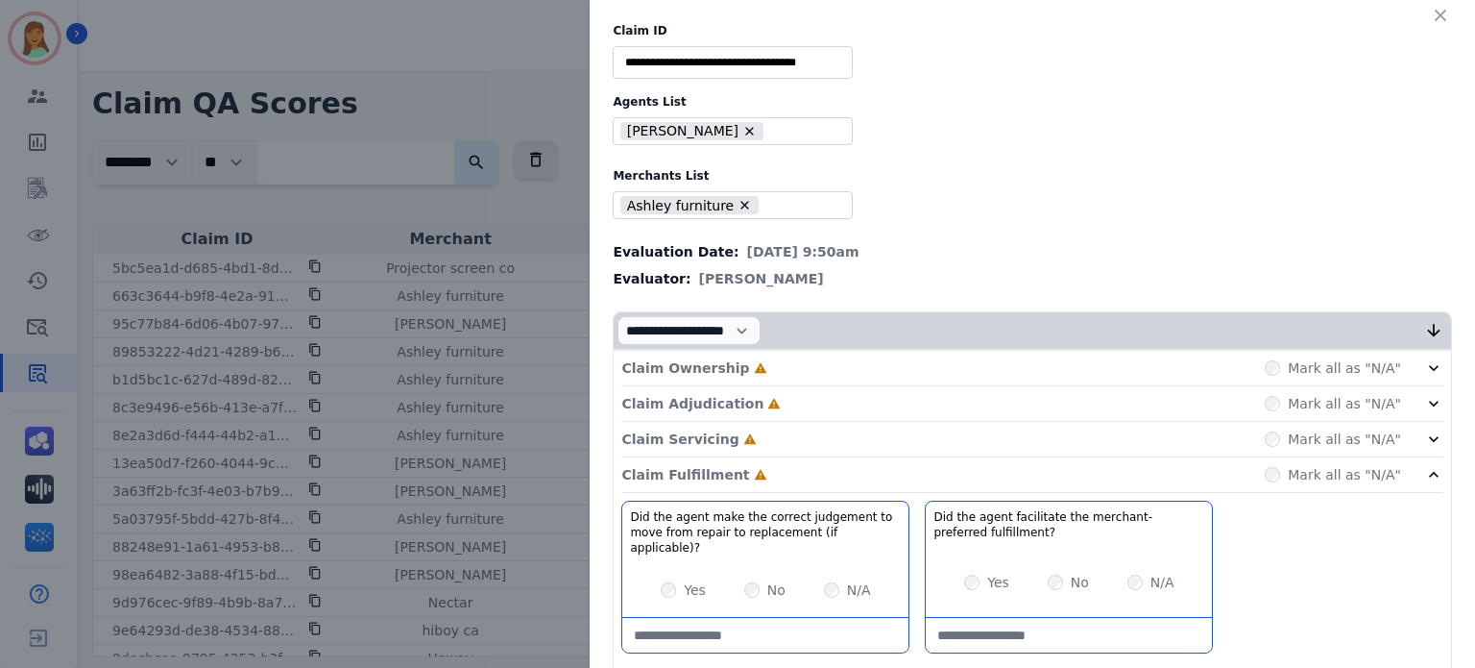
click at [727, 424] on div "Claim Servicing Incomplete Mark all as "N/A"" at bounding box center [1032, 440] width 822 height 36
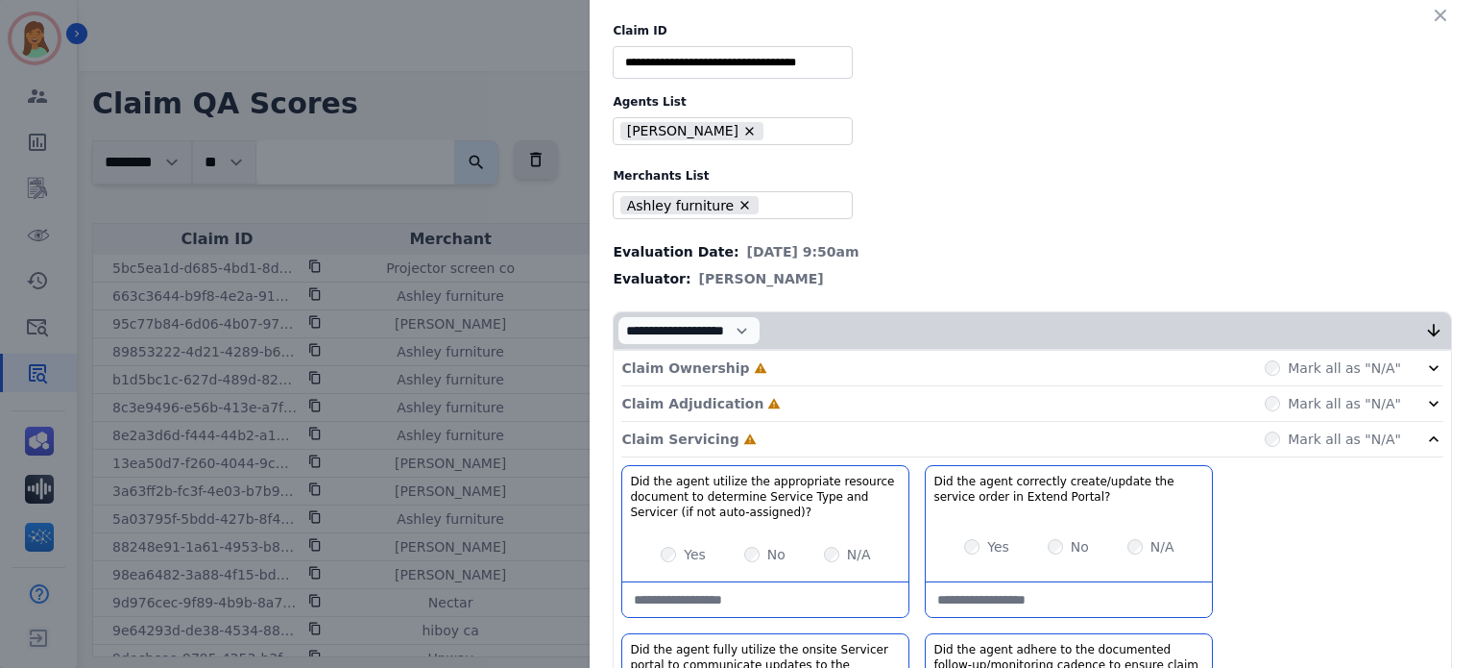
click at [768, 397] on icon at bounding box center [774, 403] width 13 height 13
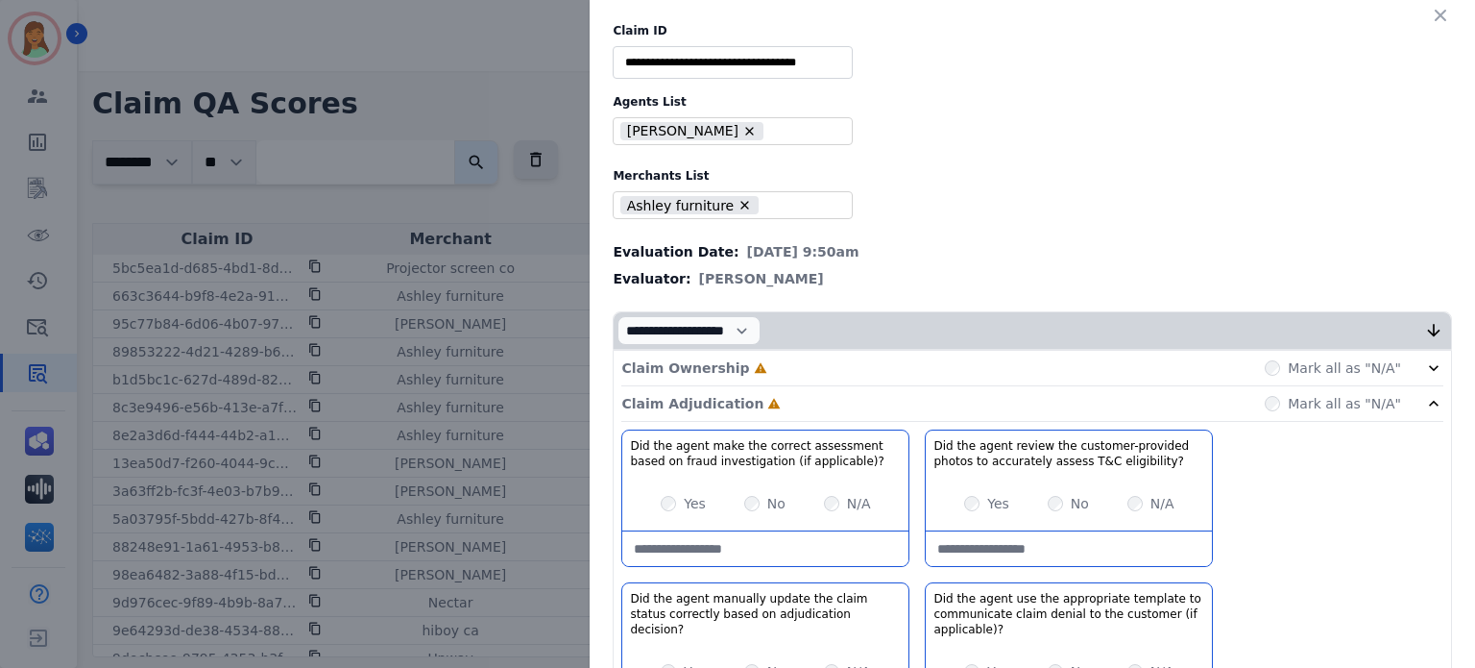
click at [744, 354] on div "Claim Ownership Incomplete Mark all as "N/A"" at bounding box center [1032, 369] width 822 height 36
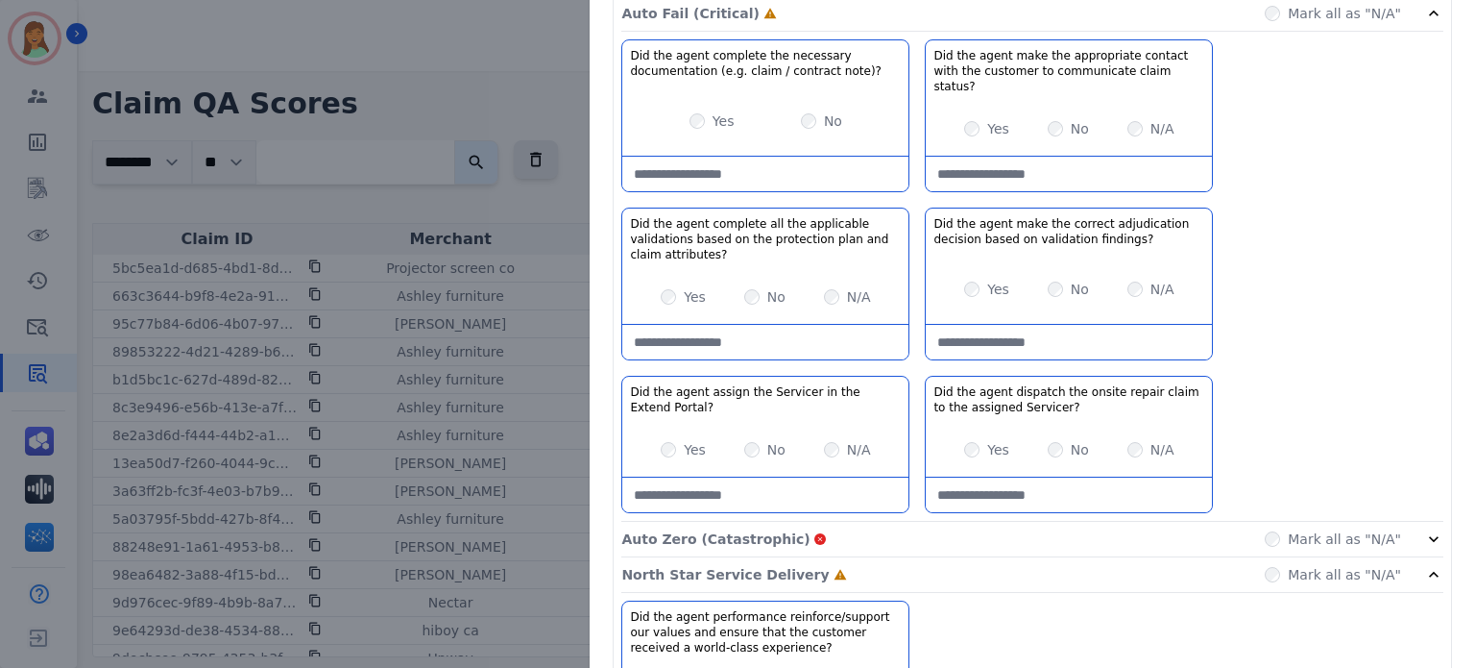
scroll to position [1696, 0]
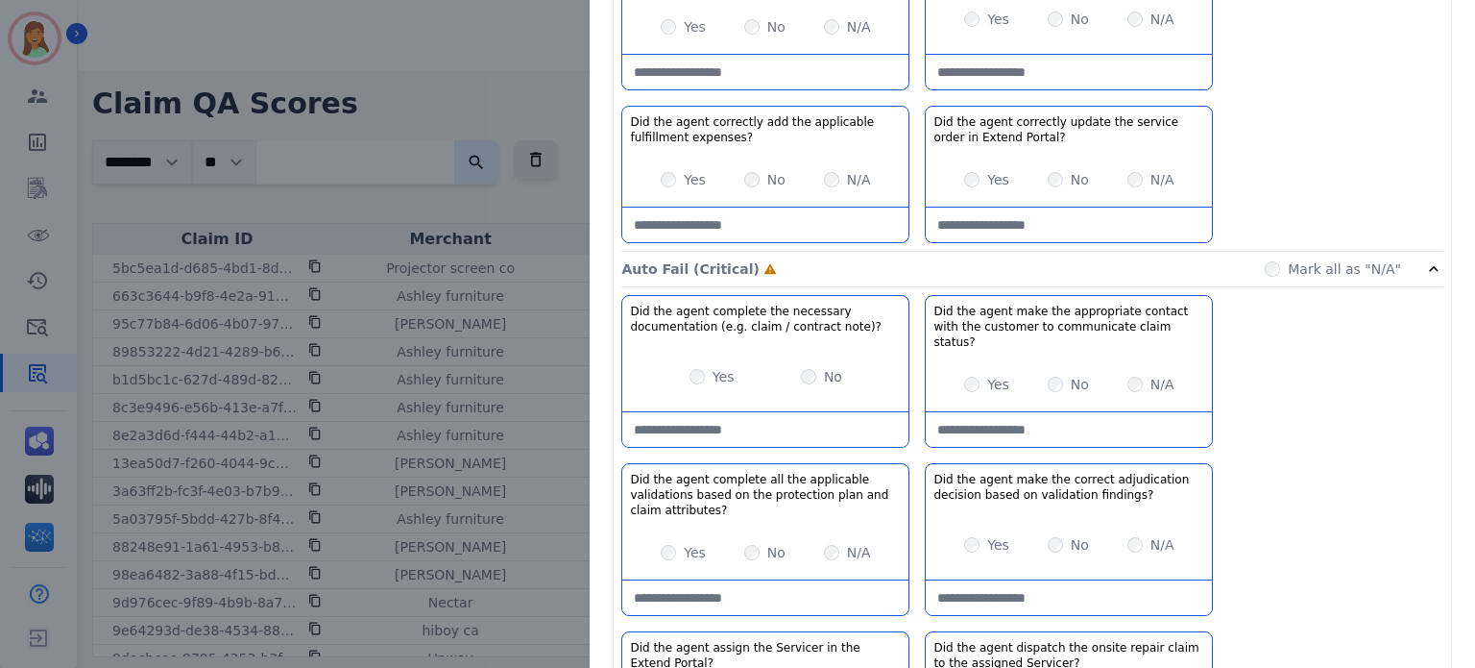
drag, startPoint x: 831, startPoint y: 389, endPoint x: 861, endPoint y: 344, distance: 54.1
click at [831, 412] on note\)\?-note at bounding box center [765, 429] width 286 height 35
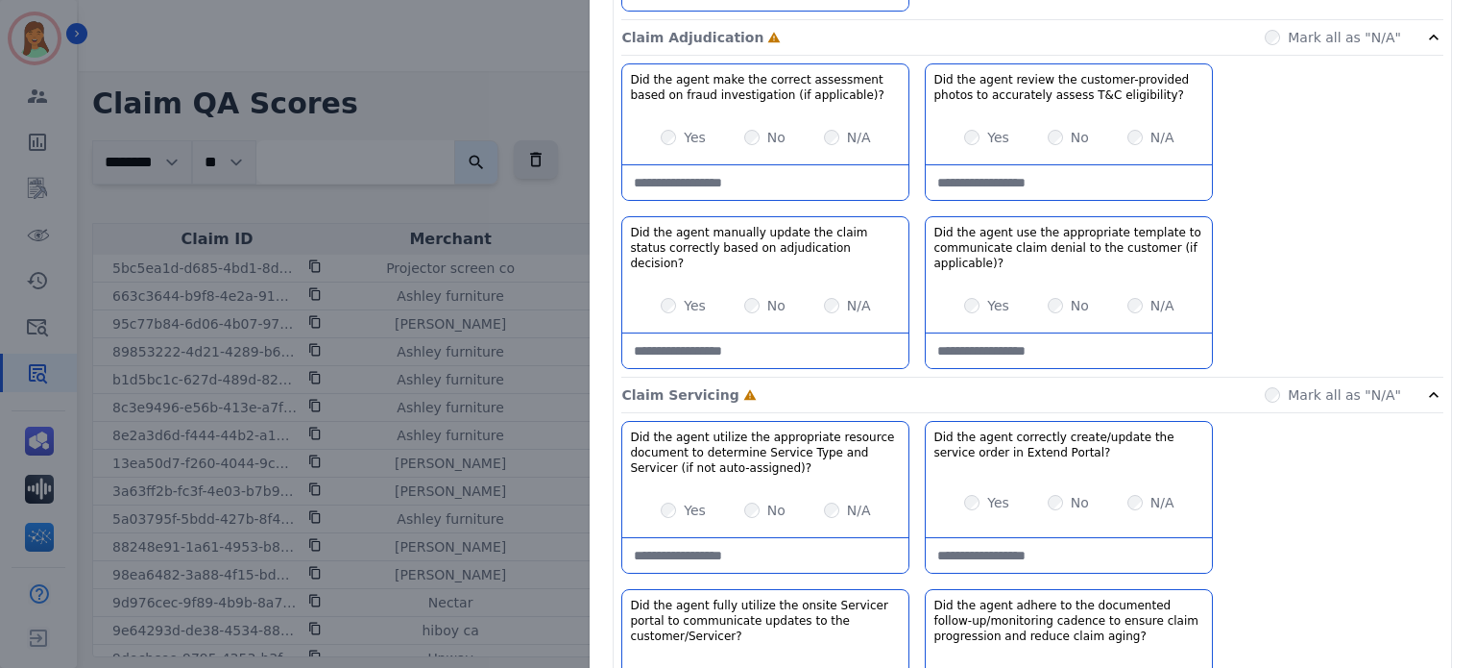
scroll to position [0, 0]
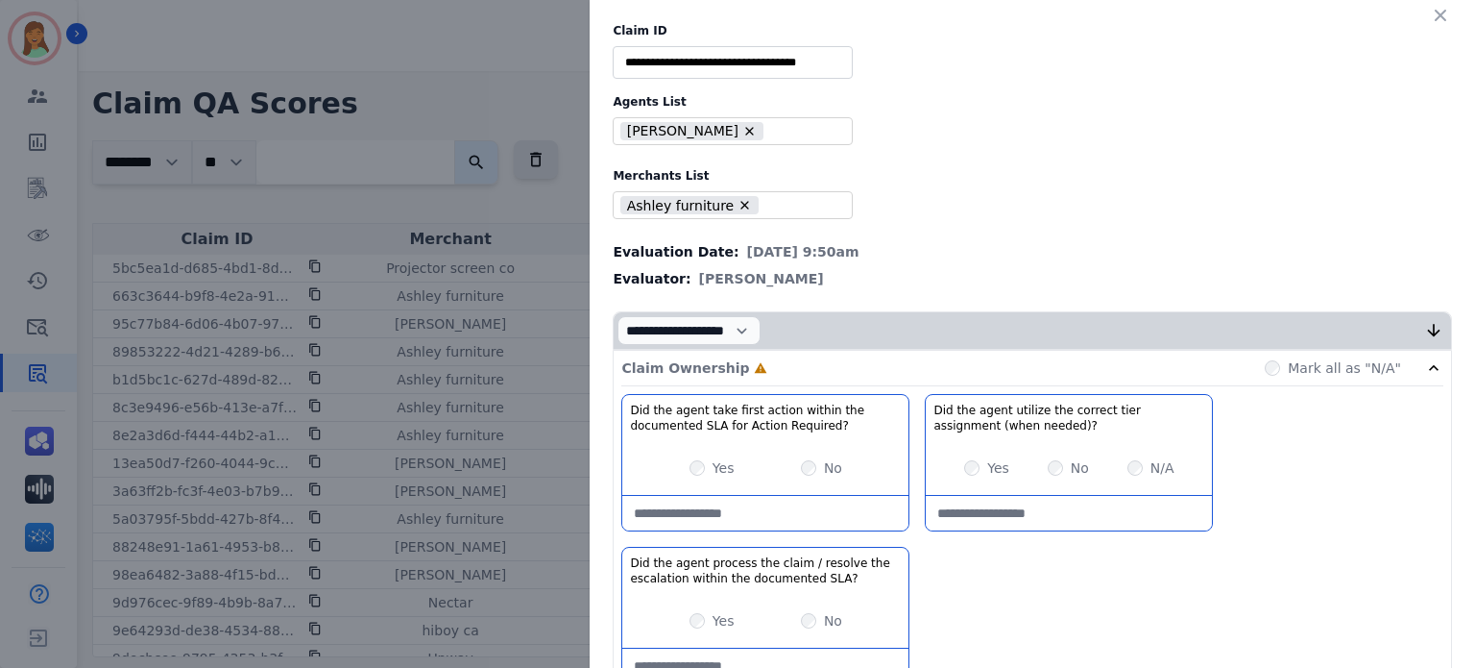
type note\)\?-note "**********"
click at [690, 475] on div "Yes" at bounding box center [712, 467] width 45 height 19
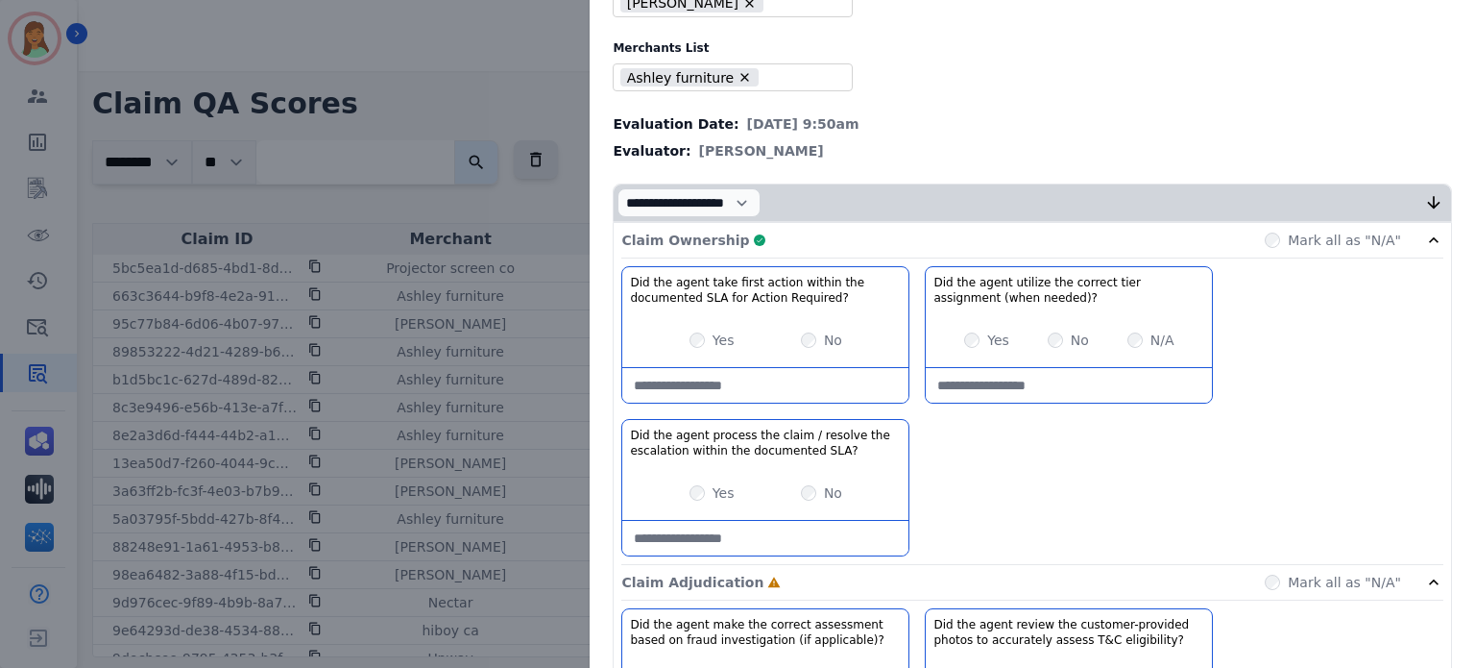
click at [835, 234] on div "Claim Ownership Complete Mark all as "N/A"" at bounding box center [1032, 241] width 822 height 36
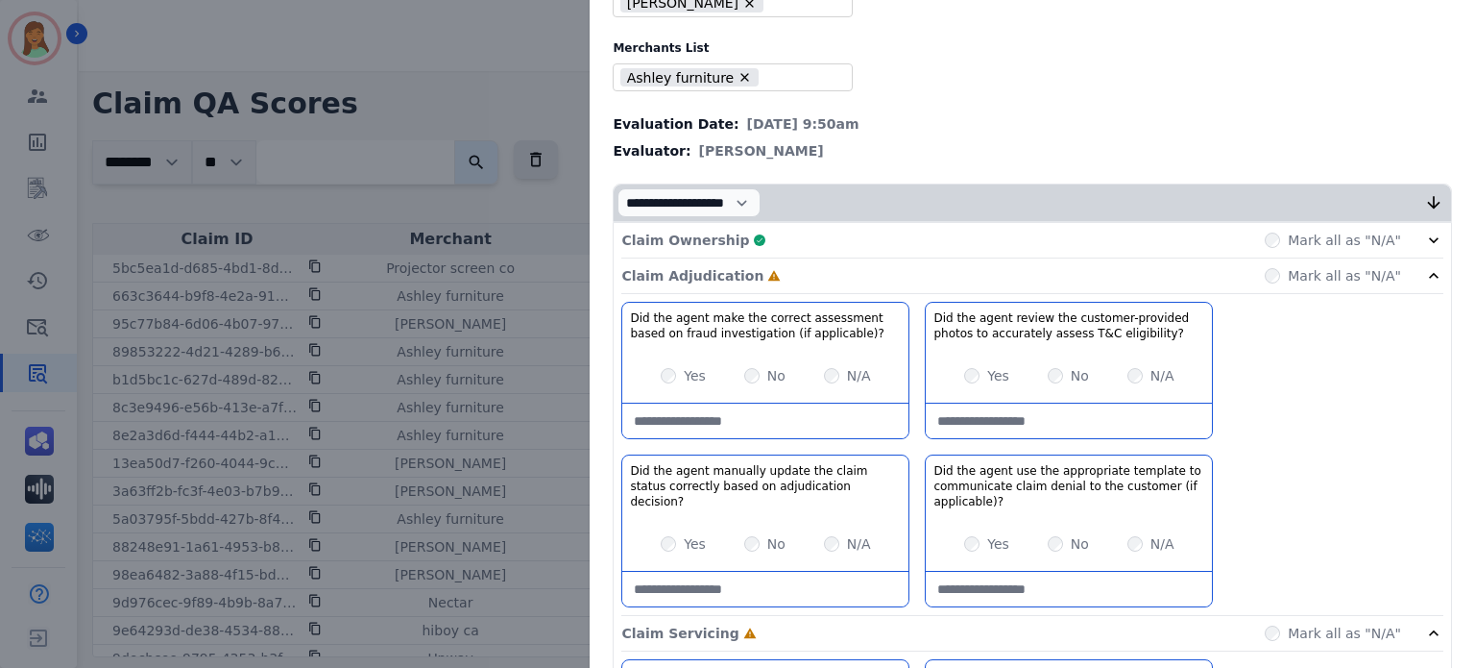
scroll to position [256, 0]
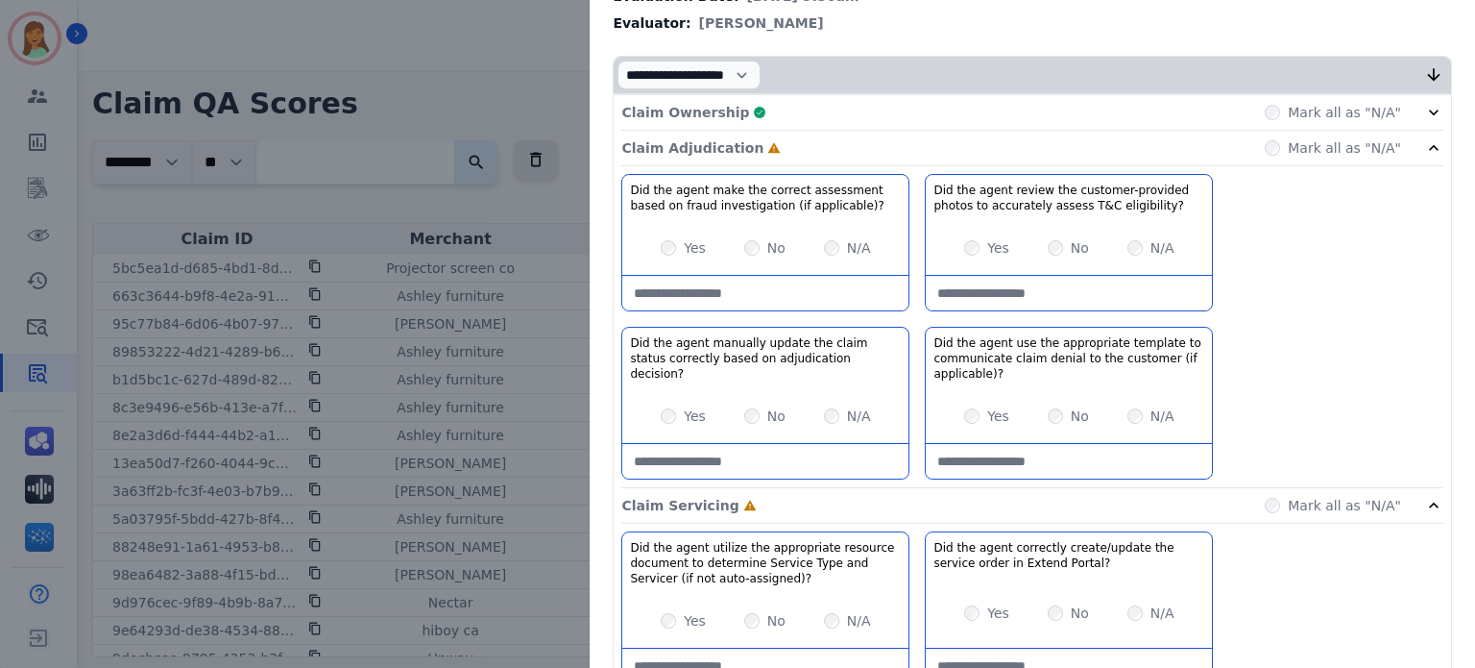
click at [769, 308] on div "Did the agent make the correct assessment based on fraud investigation (if appl…" at bounding box center [765, 242] width 288 height 137
click at [772, 290] on applicable\)\?-note at bounding box center [765, 293] width 286 height 35
type applicable\)\?-note "**********"
click at [1095, 291] on eligibility\?-note at bounding box center [1069, 293] width 286 height 35
type eligibility\?-note "*"
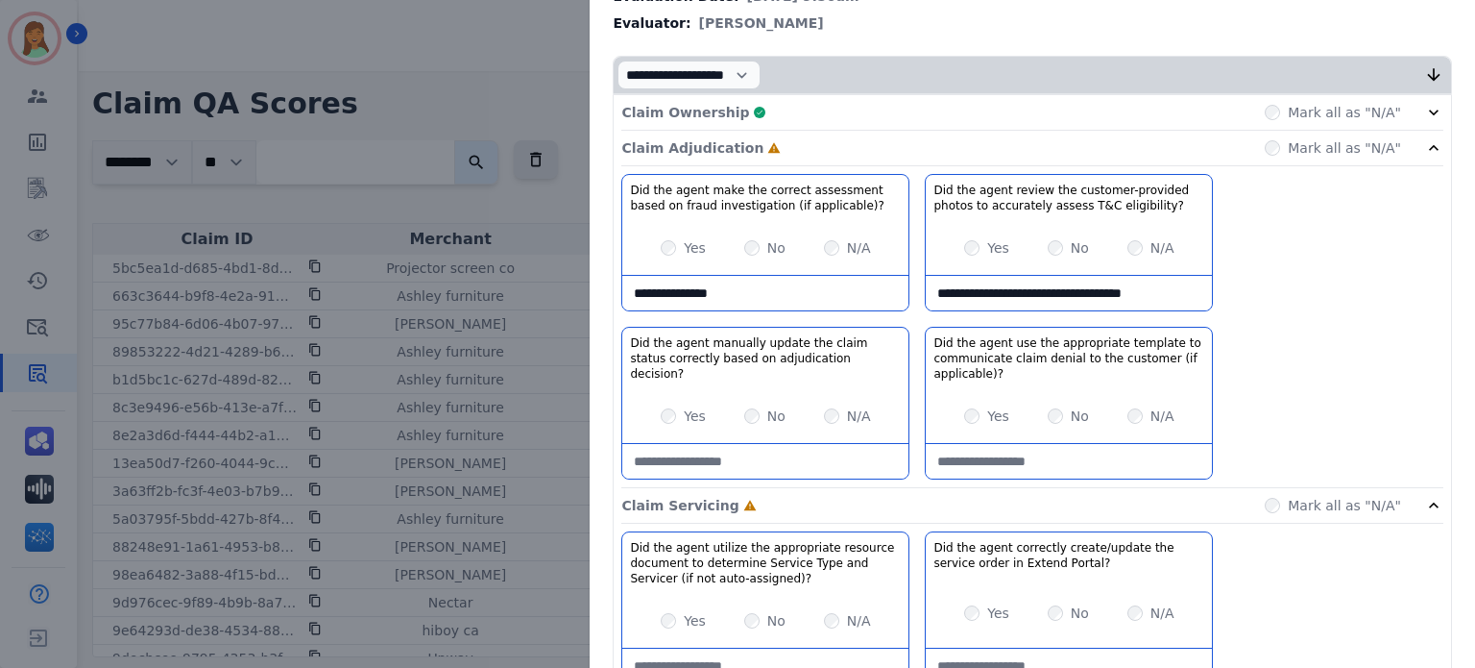
type eligibility\?-note "**********"
click at [811, 454] on decision\?-note at bounding box center [765, 461] width 286 height 35
drag, startPoint x: 825, startPoint y: 464, endPoint x: 664, endPoint y: 462, distance: 161.4
click at [664, 462] on decision\?-note "**********" at bounding box center [765, 461] width 286 height 35
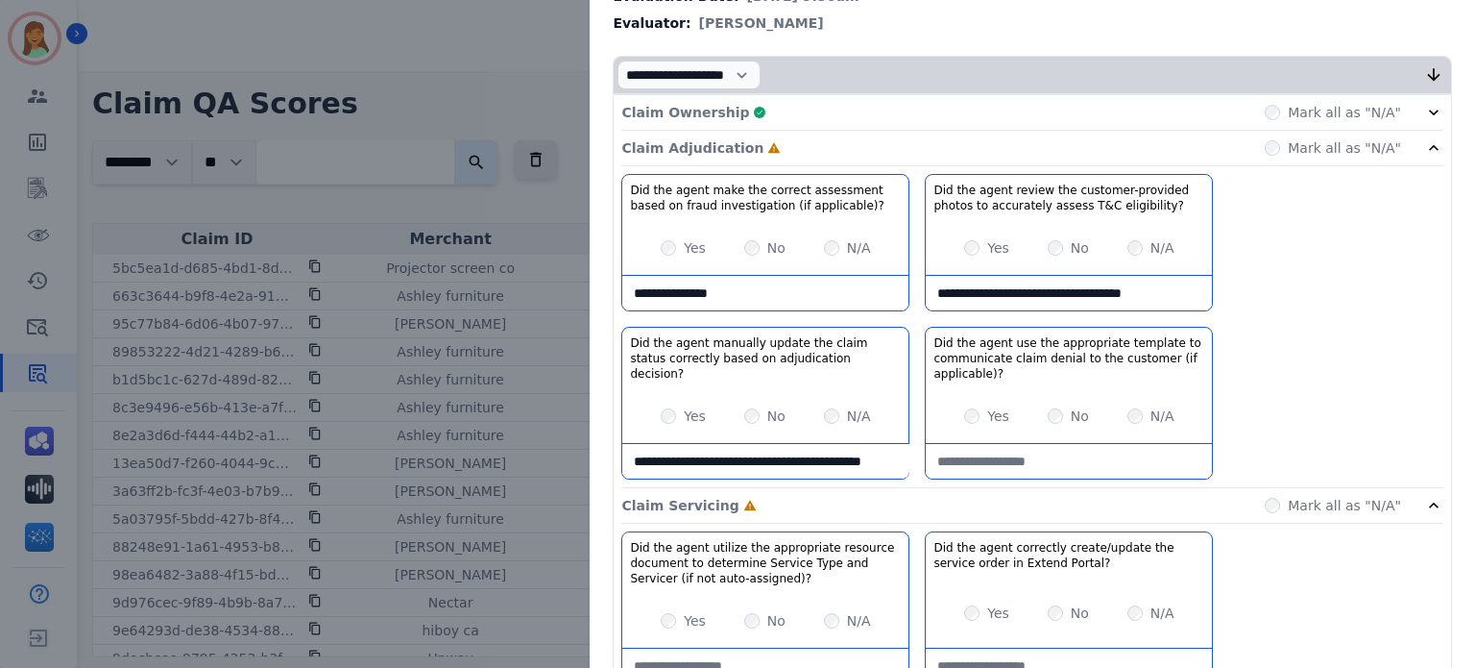
scroll to position [512, 0]
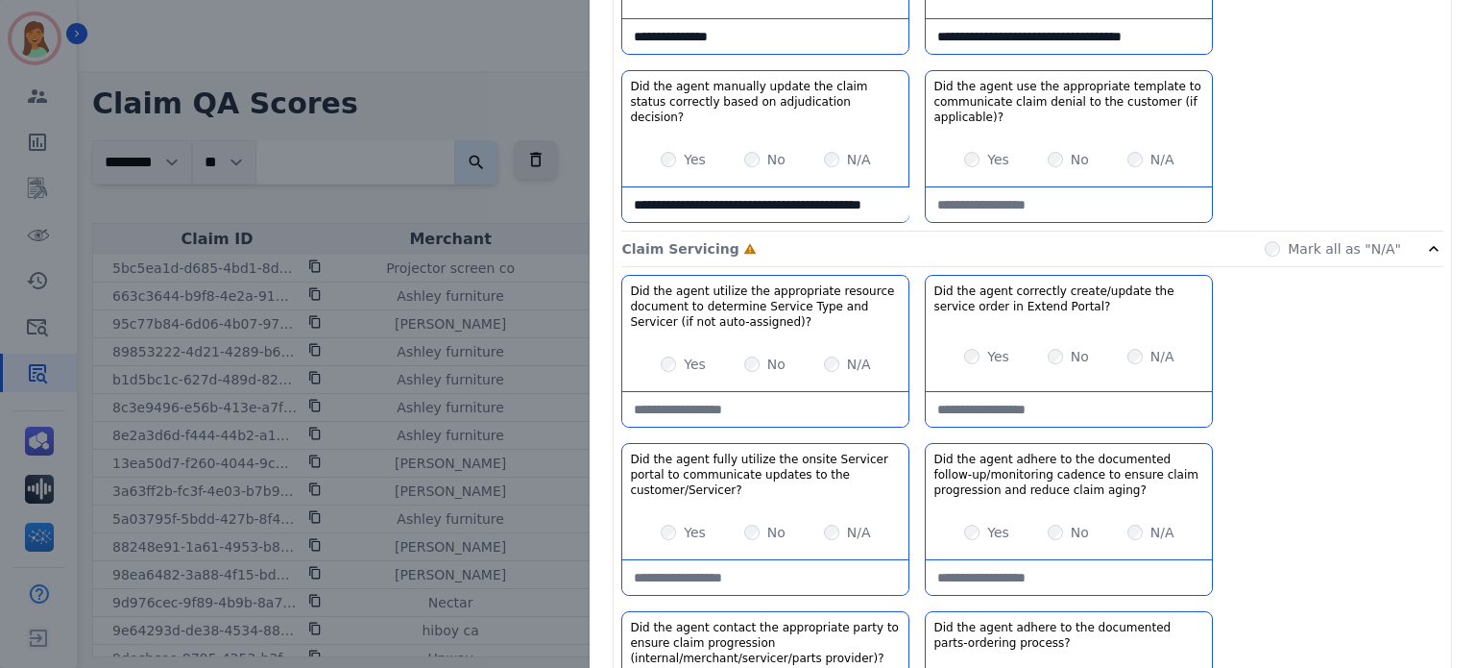
type decision\?-note "**********"
click at [746, 392] on auto-assigned\)\?-note at bounding box center [765, 409] width 286 height 35
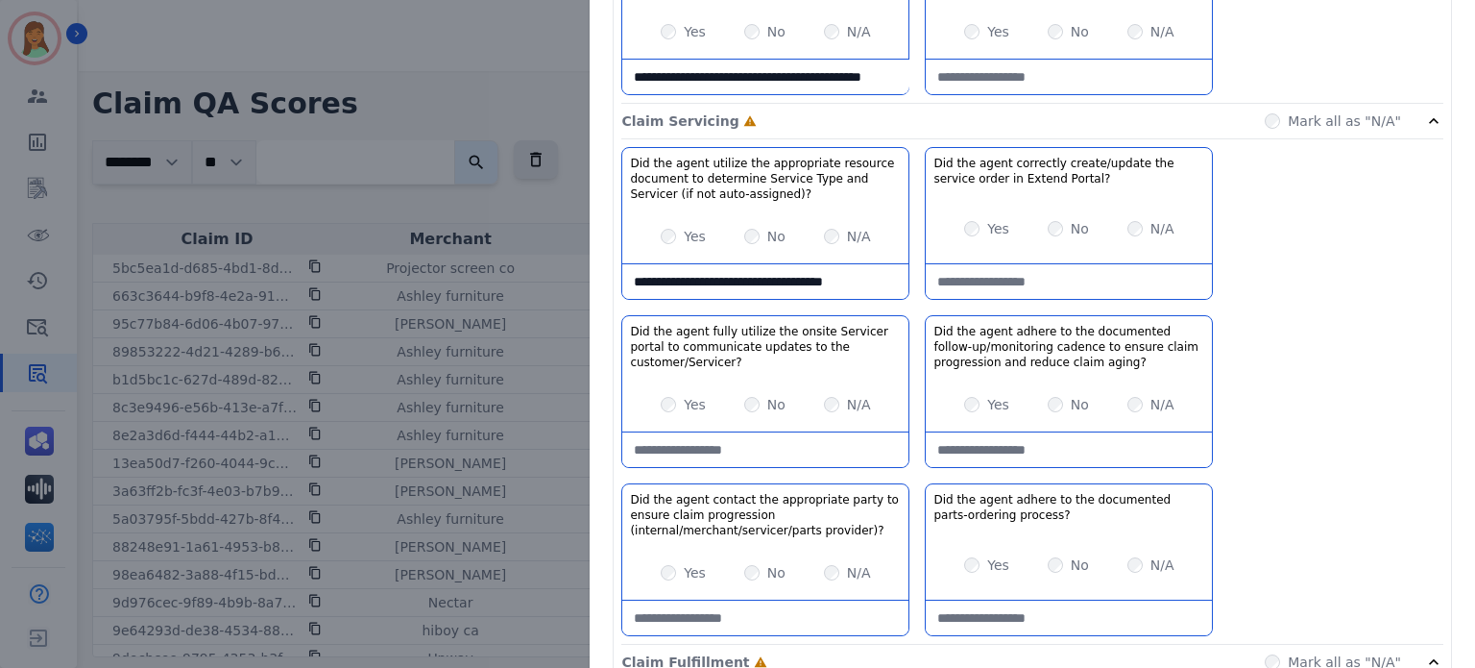
type auto-assigned\)\?-note "**********"
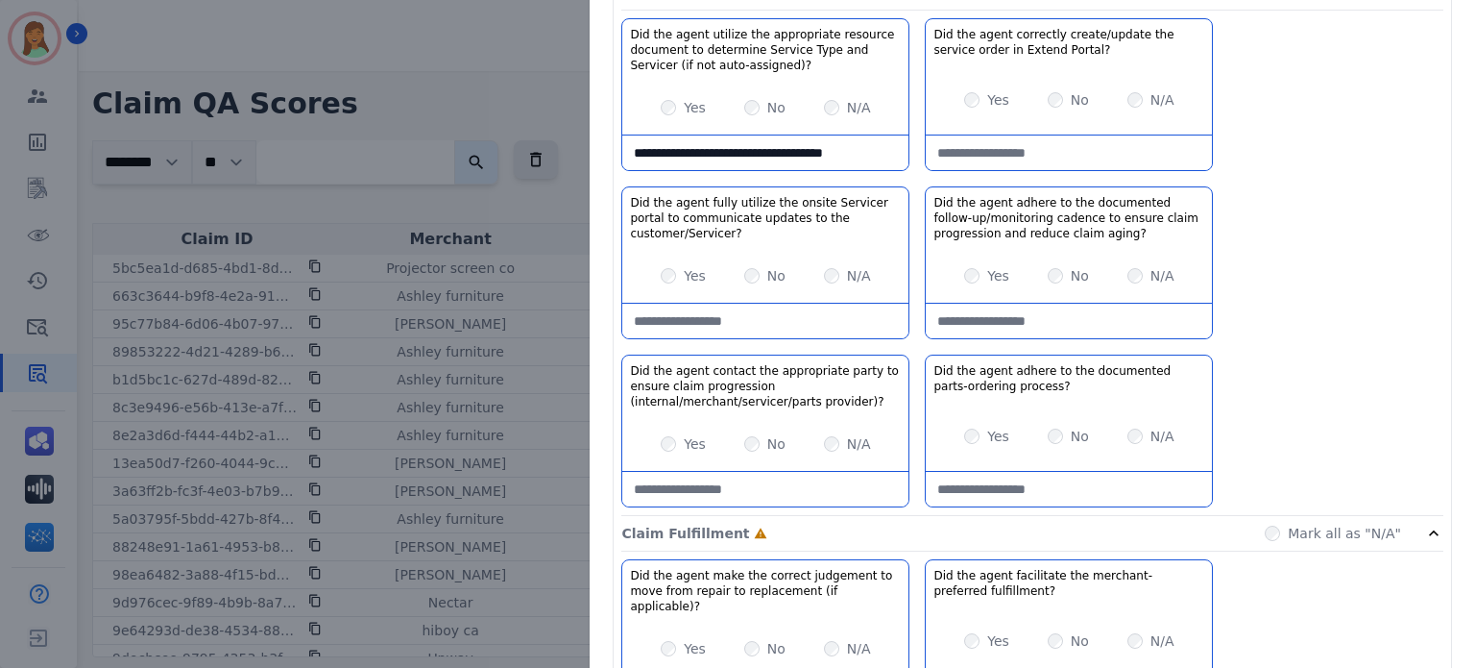
click at [1095, 329] on aging\?-note at bounding box center [1069, 321] width 286 height 35
type aging\?-note "*"
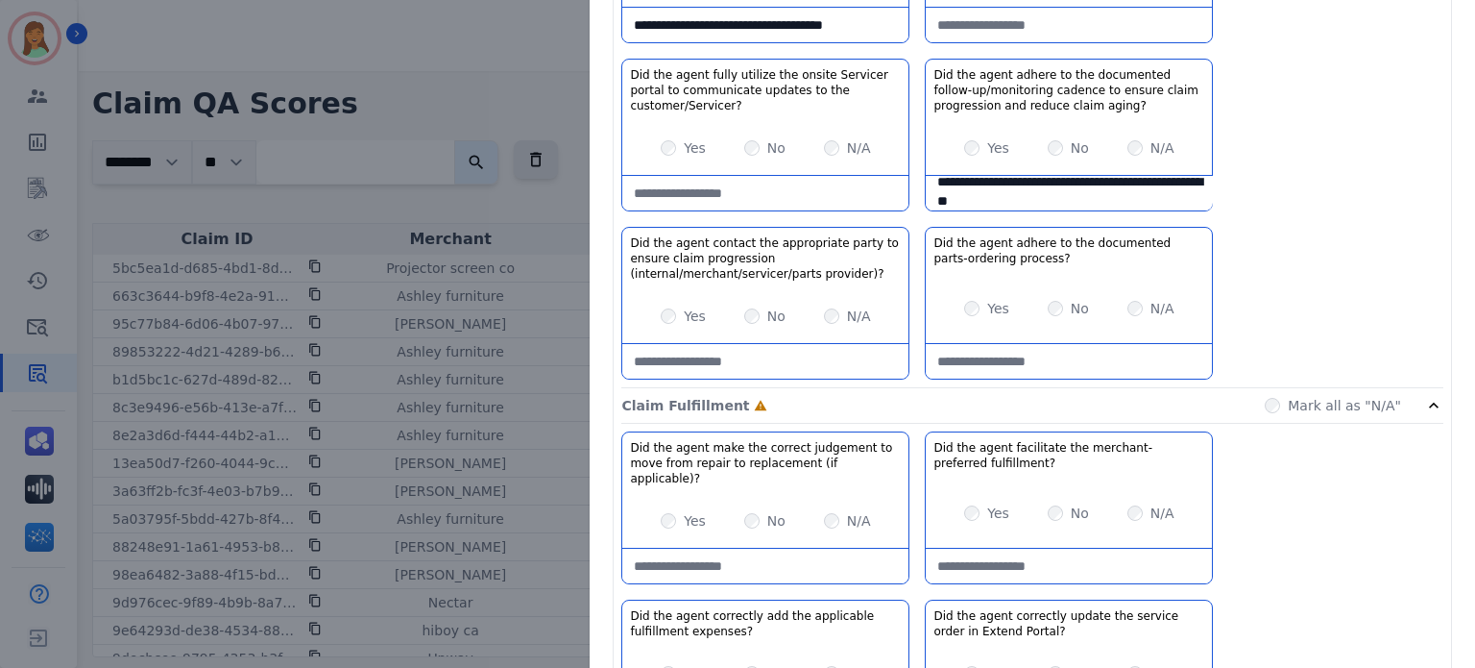
type aging\?-note "**********"
click at [1129, 315] on div "Yes No N/A" at bounding box center [1069, 308] width 286 height 54
click at [1122, 294] on div "Yes No N/A" at bounding box center [1069, 308] width 286 height 54
click at [1122, 299] on div "Yes No N/A" at bounding box center [1069, 308] width 286 height 54
click at [1133, 304] on div "N/A" at bounding box center [1151, 308] width 47 height 19
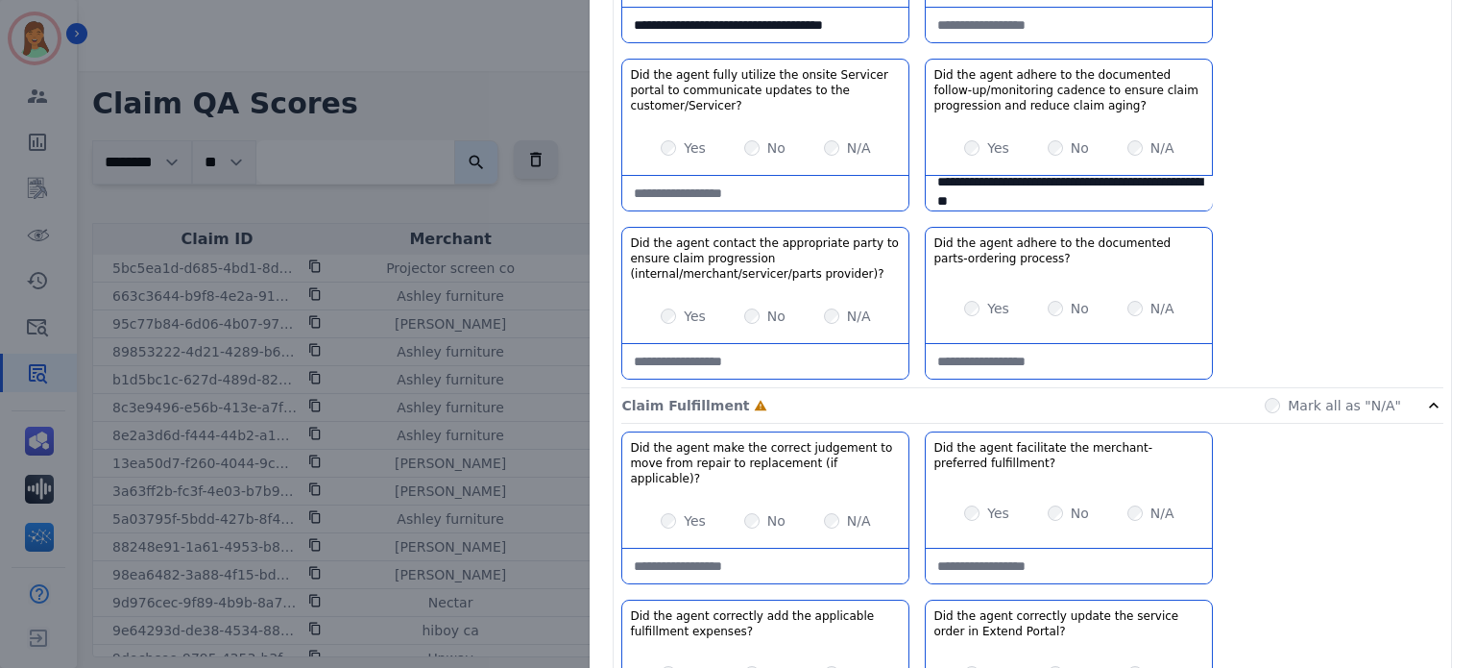
click at [1151, 312] on label "N/A" at bounding box center [1163, 308] width 24 height 19
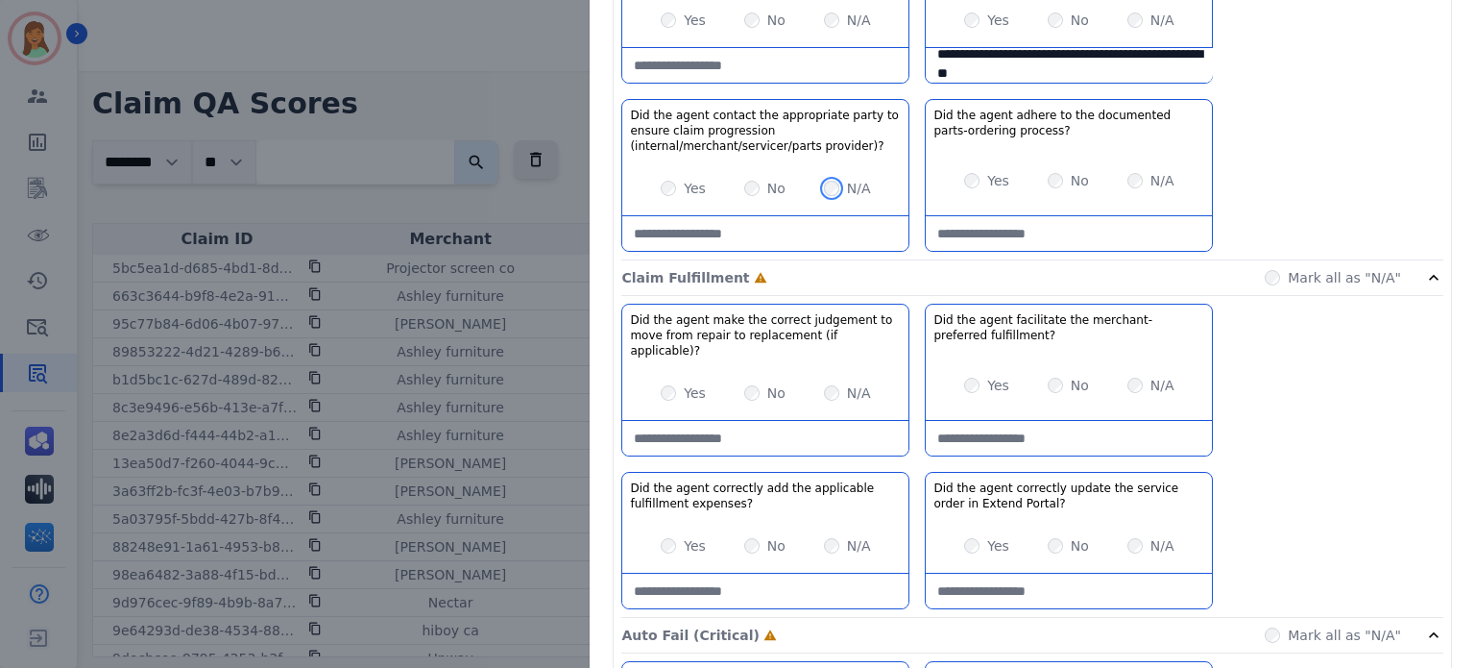
scroll to position [1153, 0]
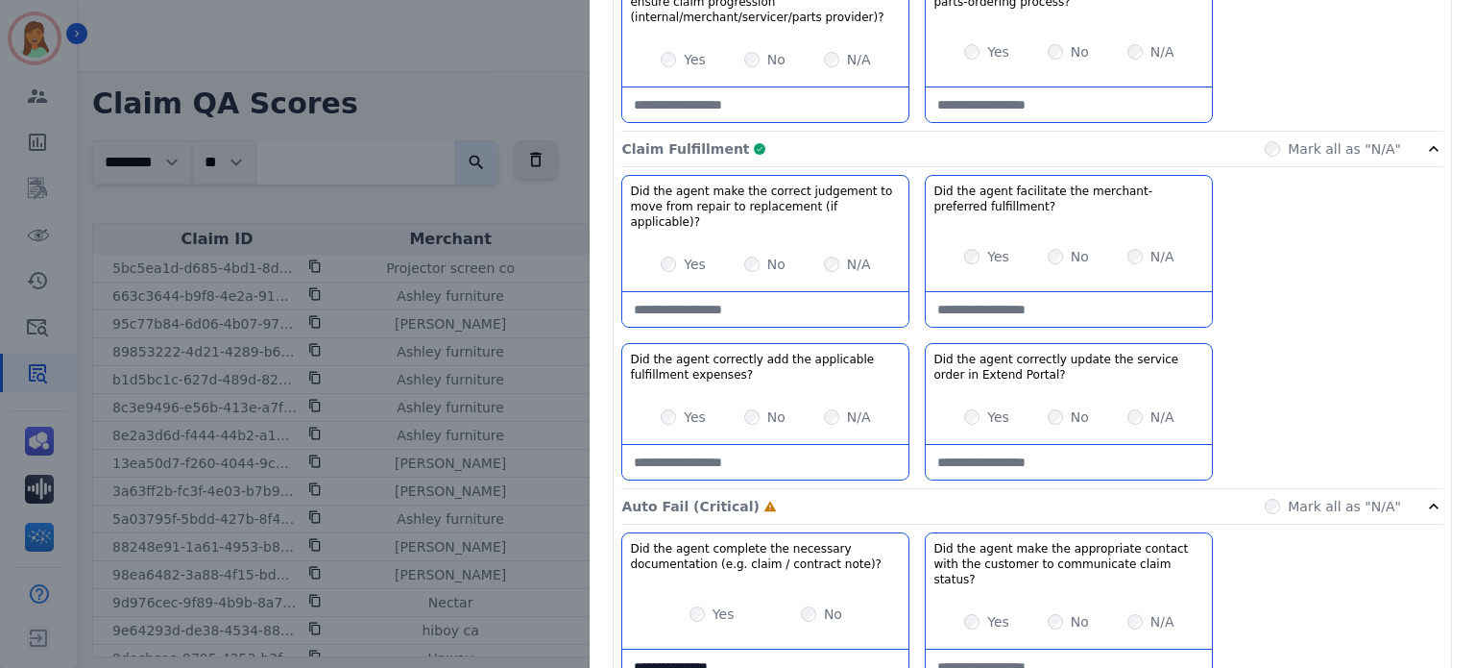
click at [1242, 148] on div "Claim Fulfillment Complete Mark all as "N/A"" at bounding box center [1032, 150] width 822 height 36
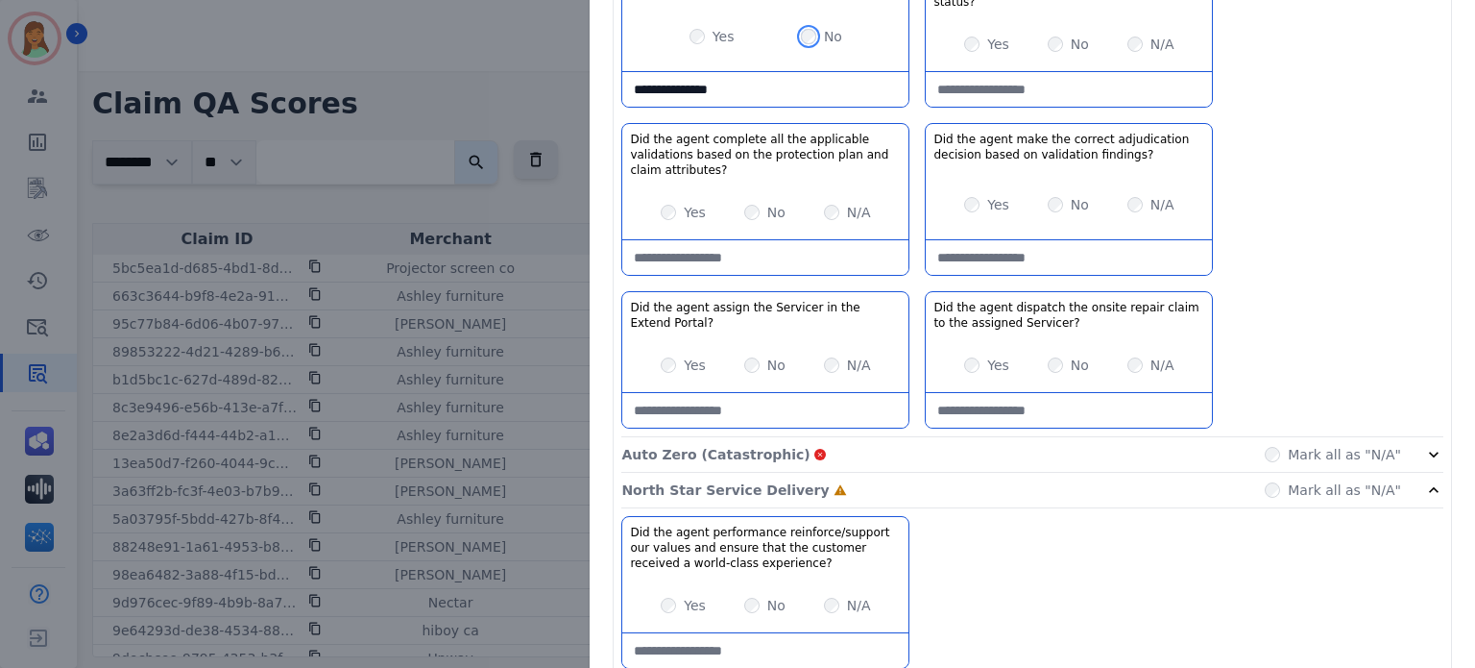
scroll to position [1280, 0]
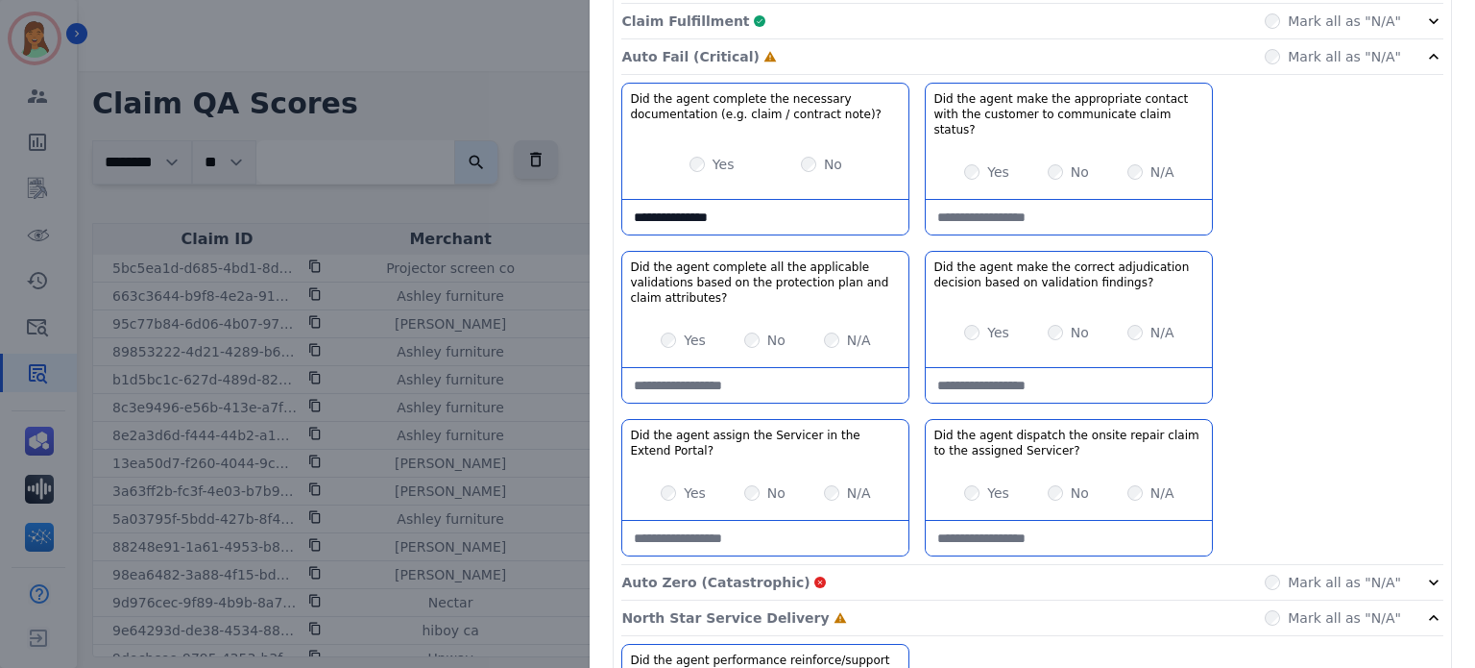
click at [788, 200] on note\)\?-note "**********" at bounding box center [765, 217] width 286 height 35
paste note\)\?-note "**********"
type note\)\?-note "**********"
click at [955, 314] on div "Yes No N/A" at bounding box center [1069, 332] width 286 height 54
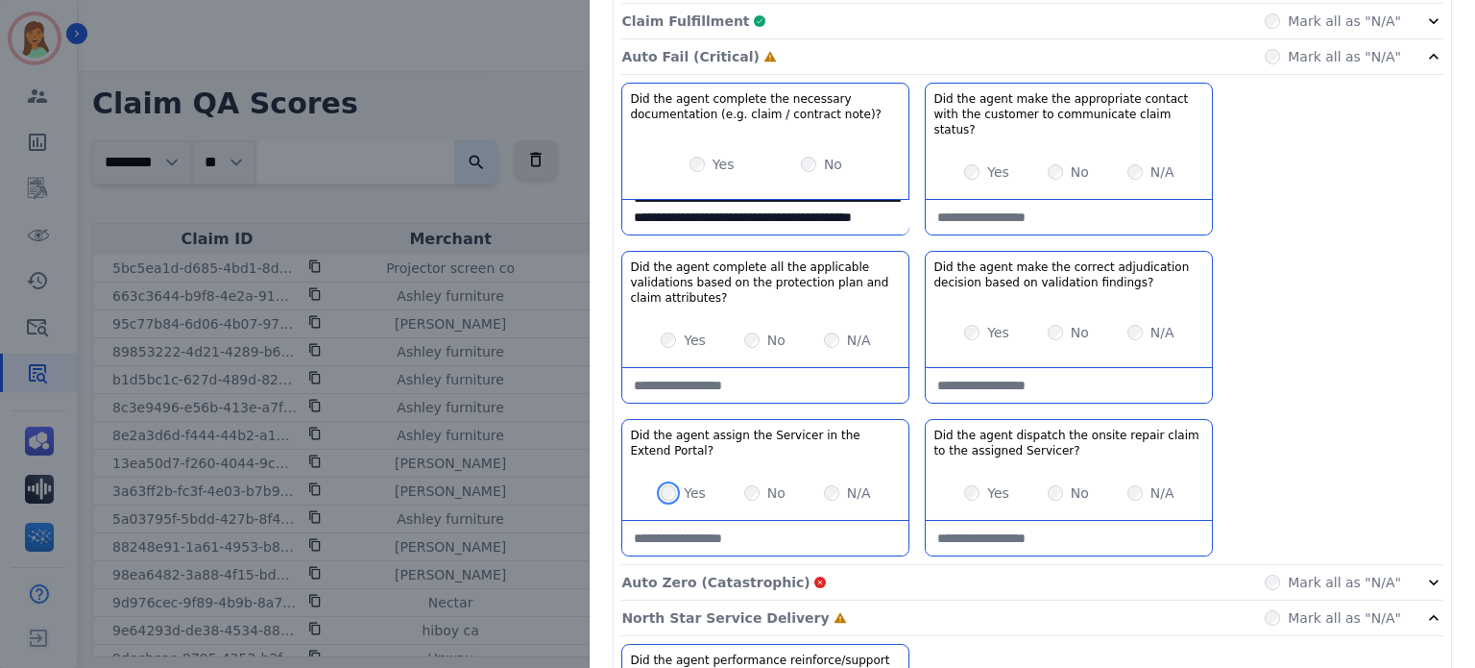
scroll to position [1470, 0]
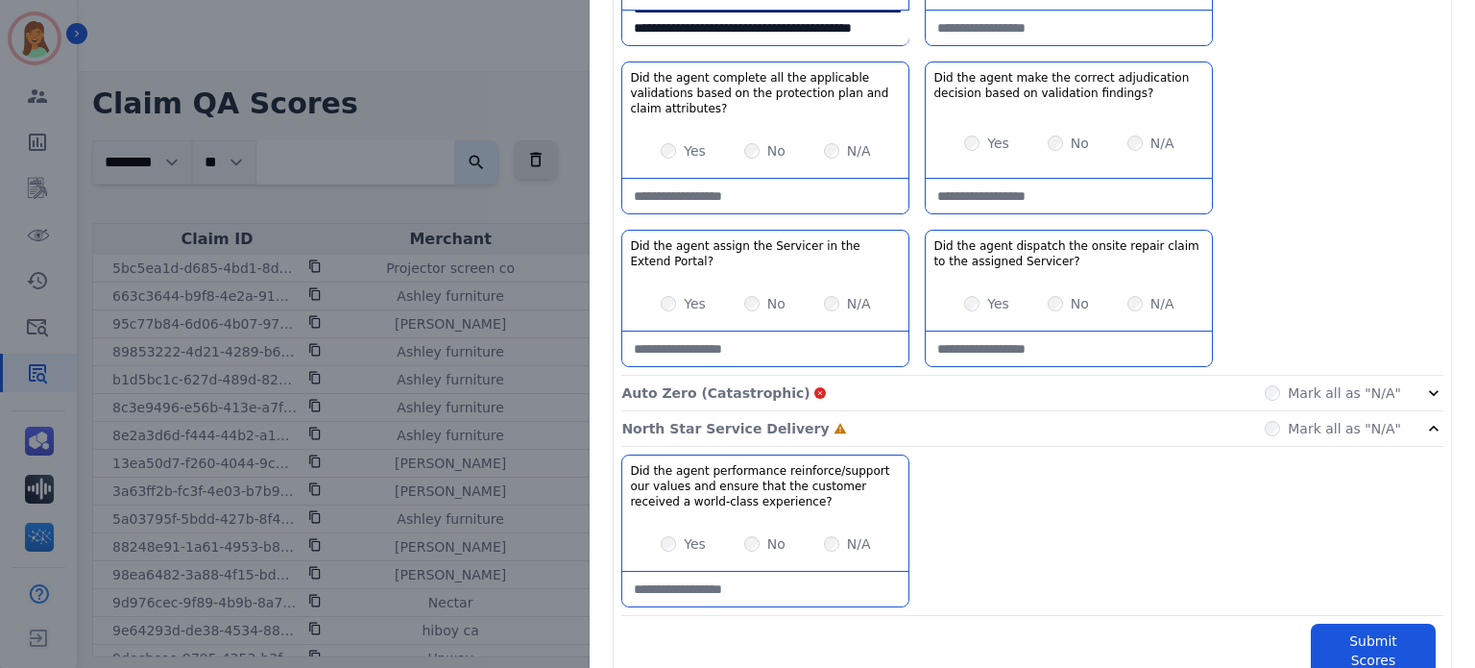
click at [669, 534] on div "Yes" at bounding box center [683, 543] width 45 height 19
click at [661, 534] on div "Yes" at bounding box center [683, 543] width 45 height 19
click at [824, 534] on div "N/A" at bounding box center [847, 543] width 47 height 19
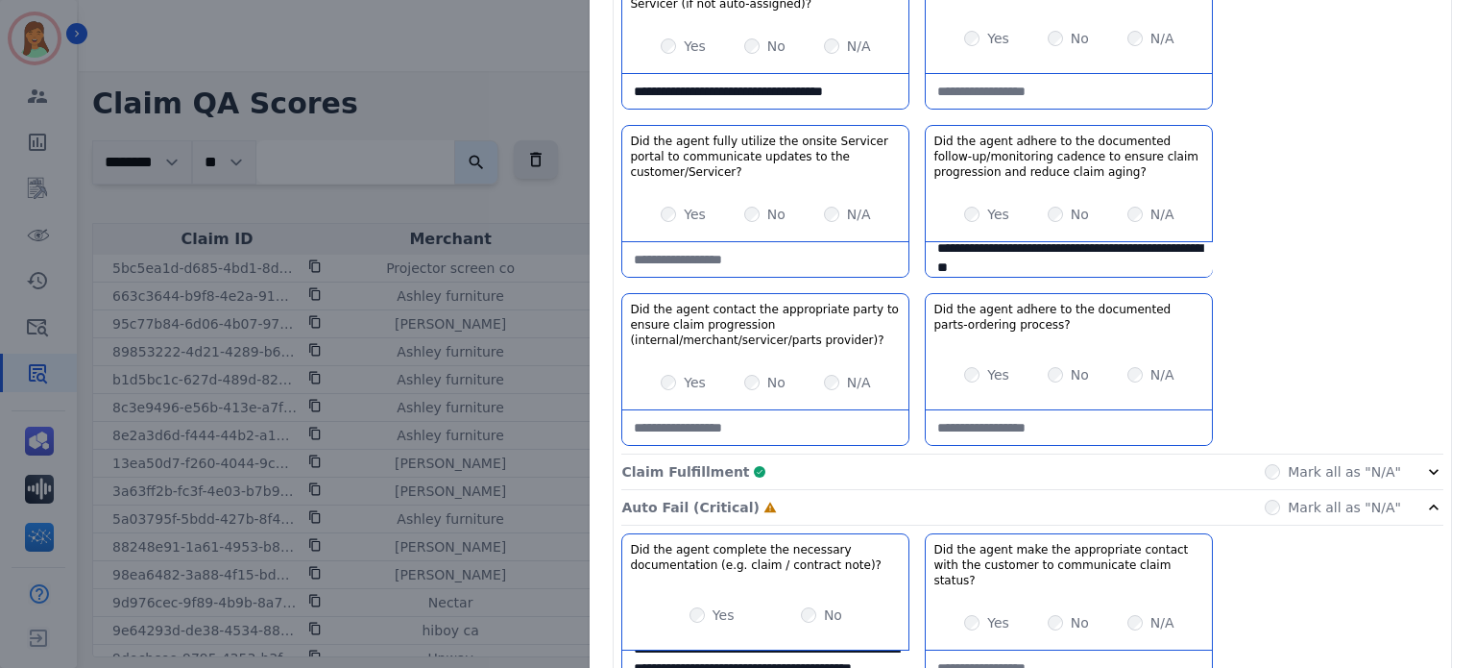
scroll to position [0, 0]
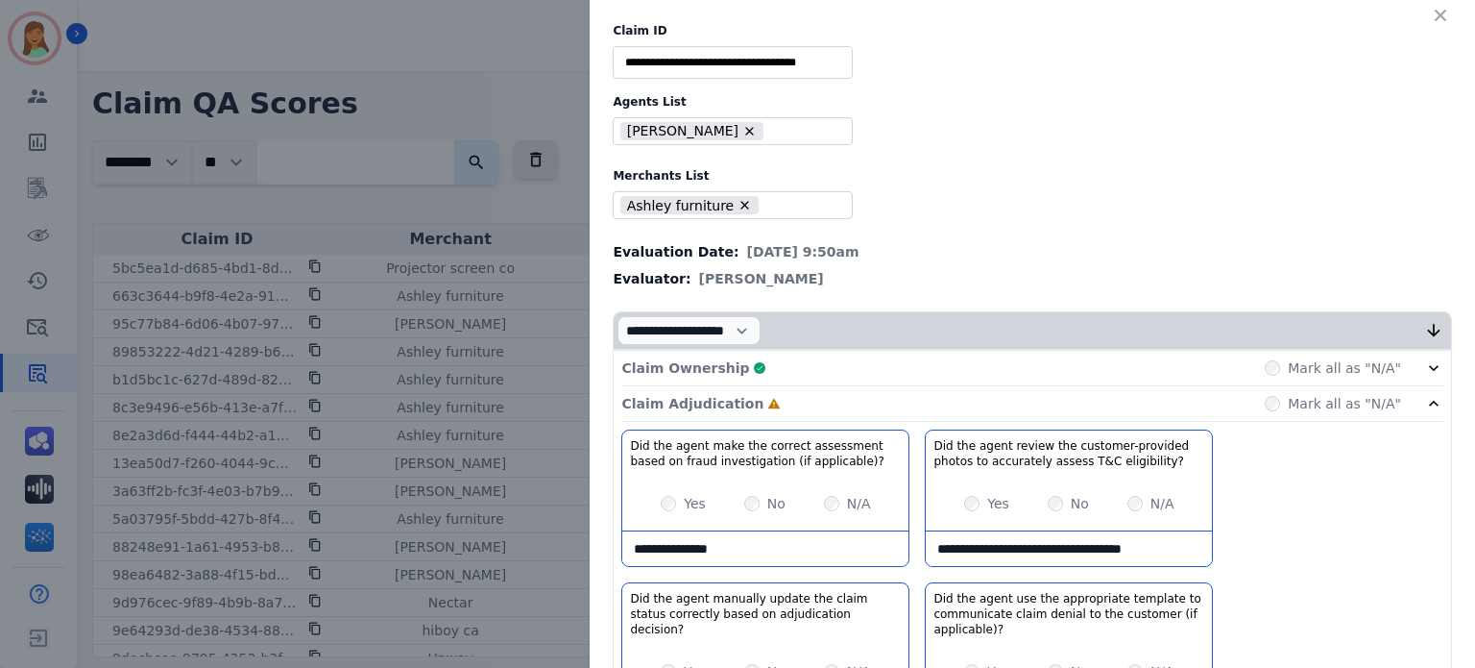
click at [722, 53] on input "**********" at bounding box center [733, 62] width 240 height 33
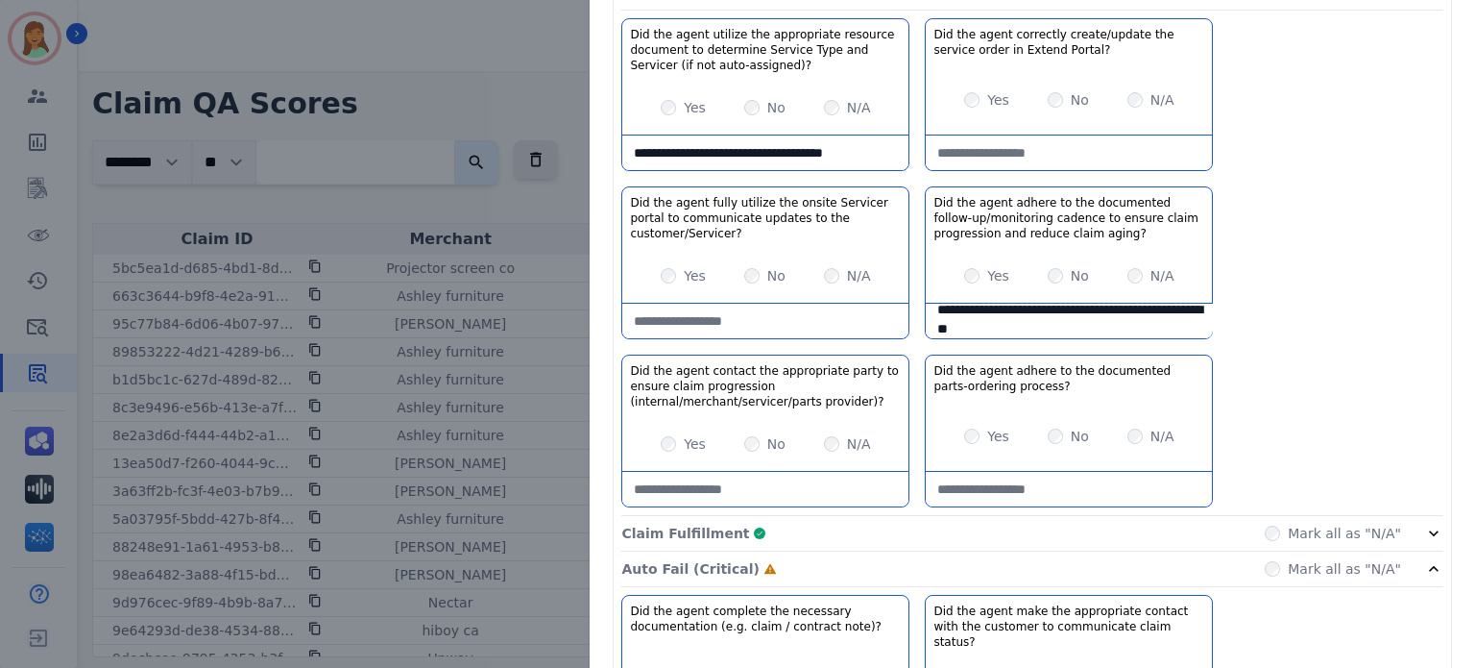
scroll to position [896, 0]
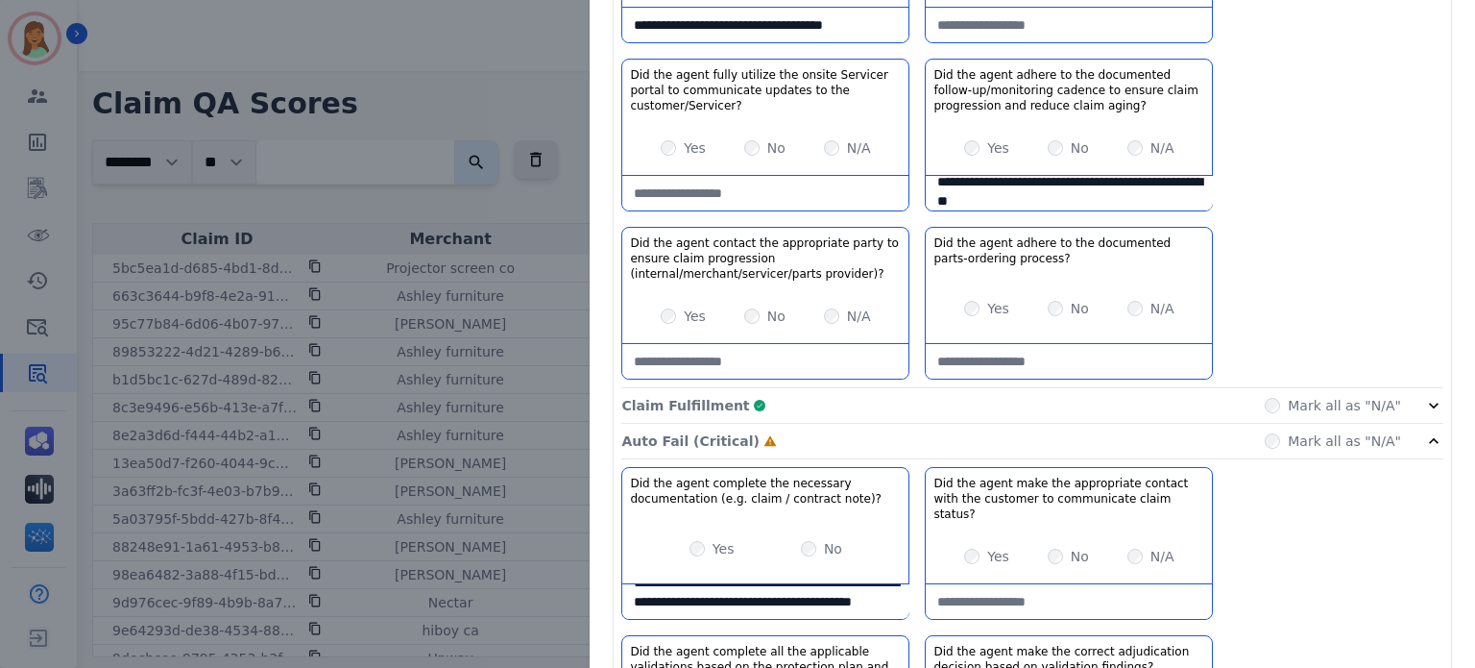
click at [1001, 403] on div "Claim Fulfillment Complete Mark all as "N/A"" at bounding box center [1032, 406] width 822 height 36
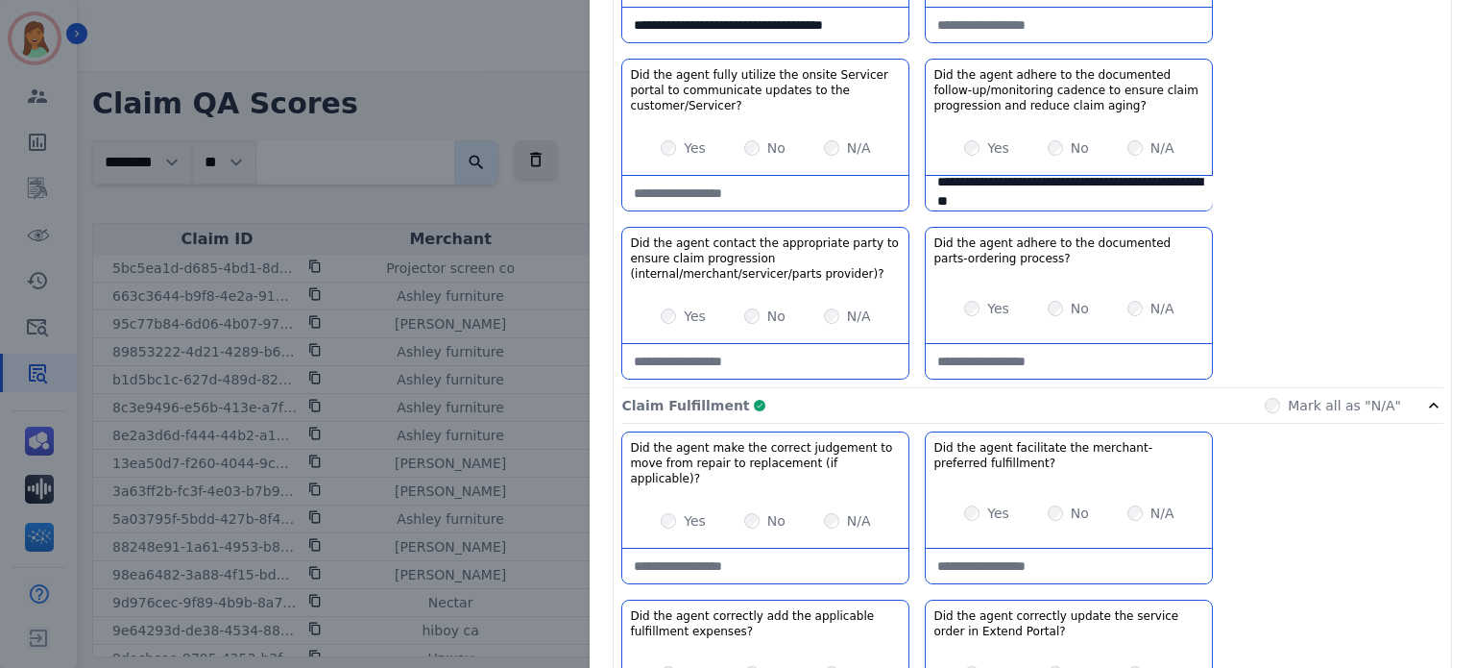
click at [1016, 400] on div "Claim Fulfillment Complete Mark all as "N/A"" at bounding box center [1032, 406] width 822 height 36
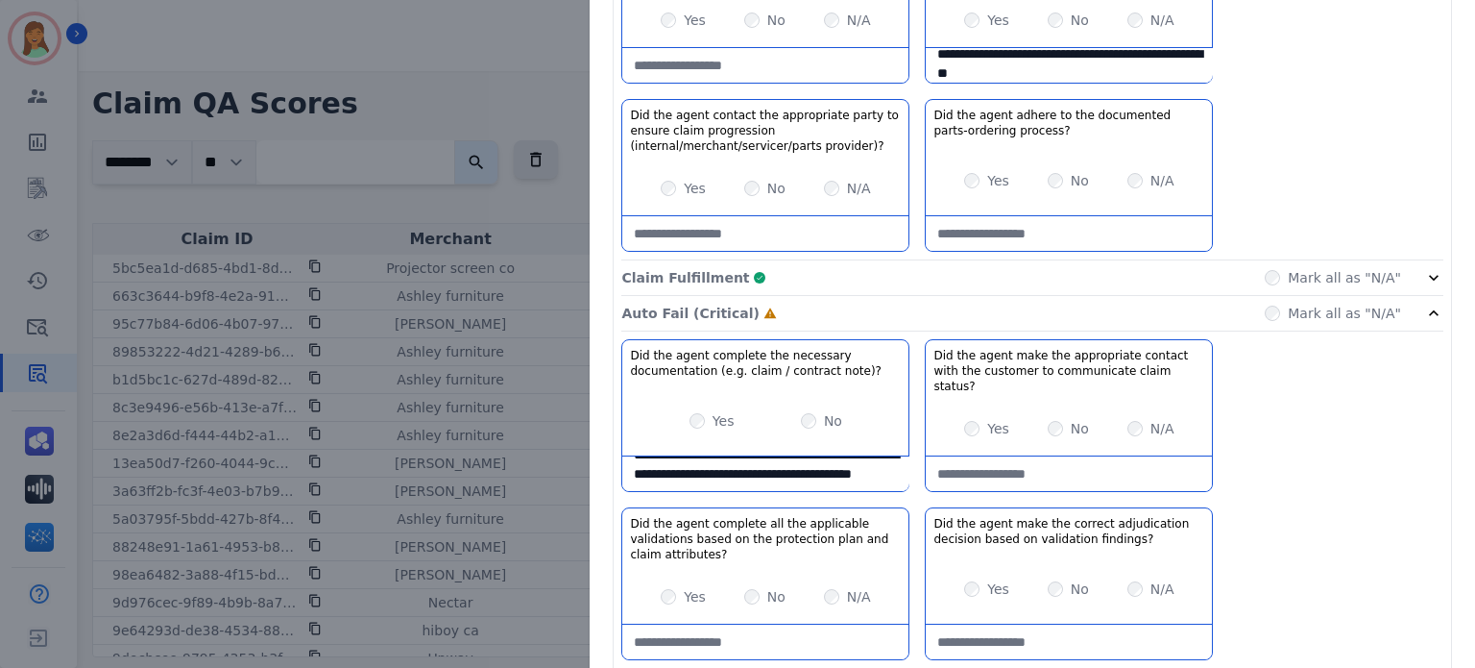
scroll to position [1153, 0]
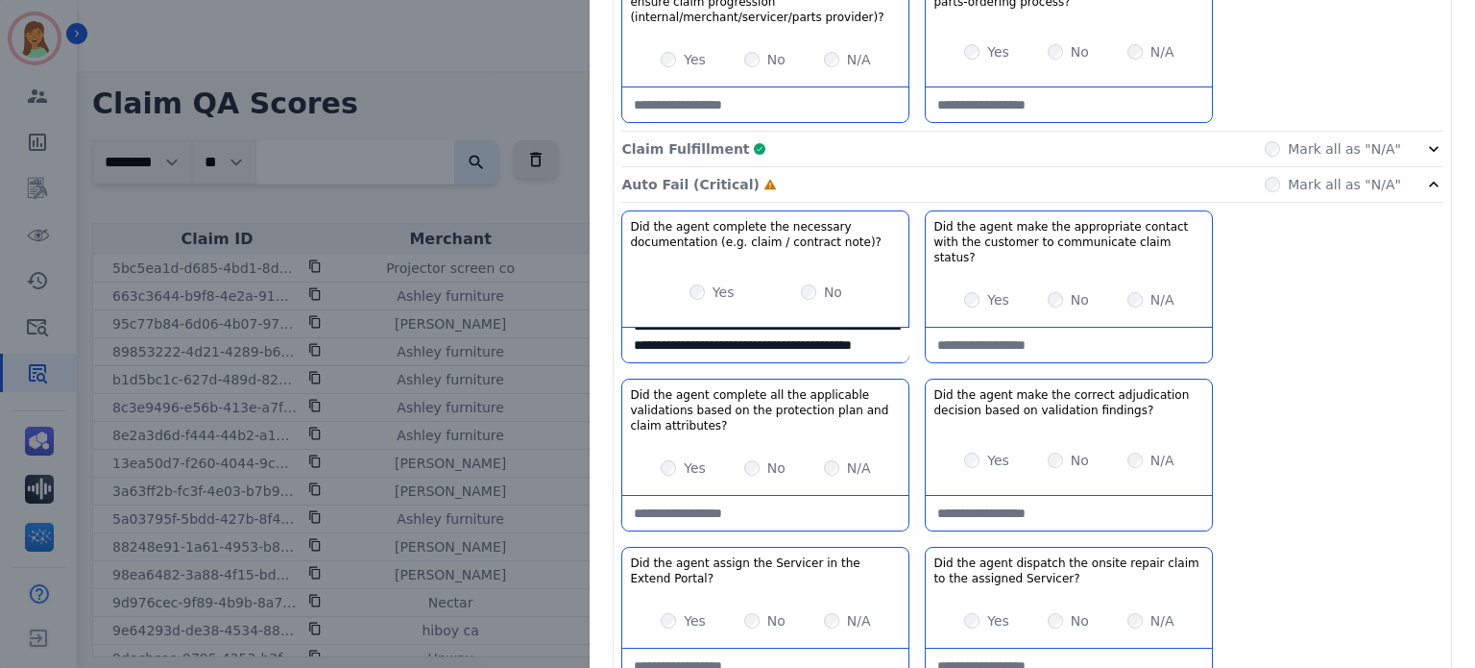
drag, startPoint x: 1107, startPoint y: 323, endPoint x: 1107, endPoint y: 338, distance: 15.4
click at [1107, 338] on status\?-note at bounding box center [1069, 345] width 286 height 35
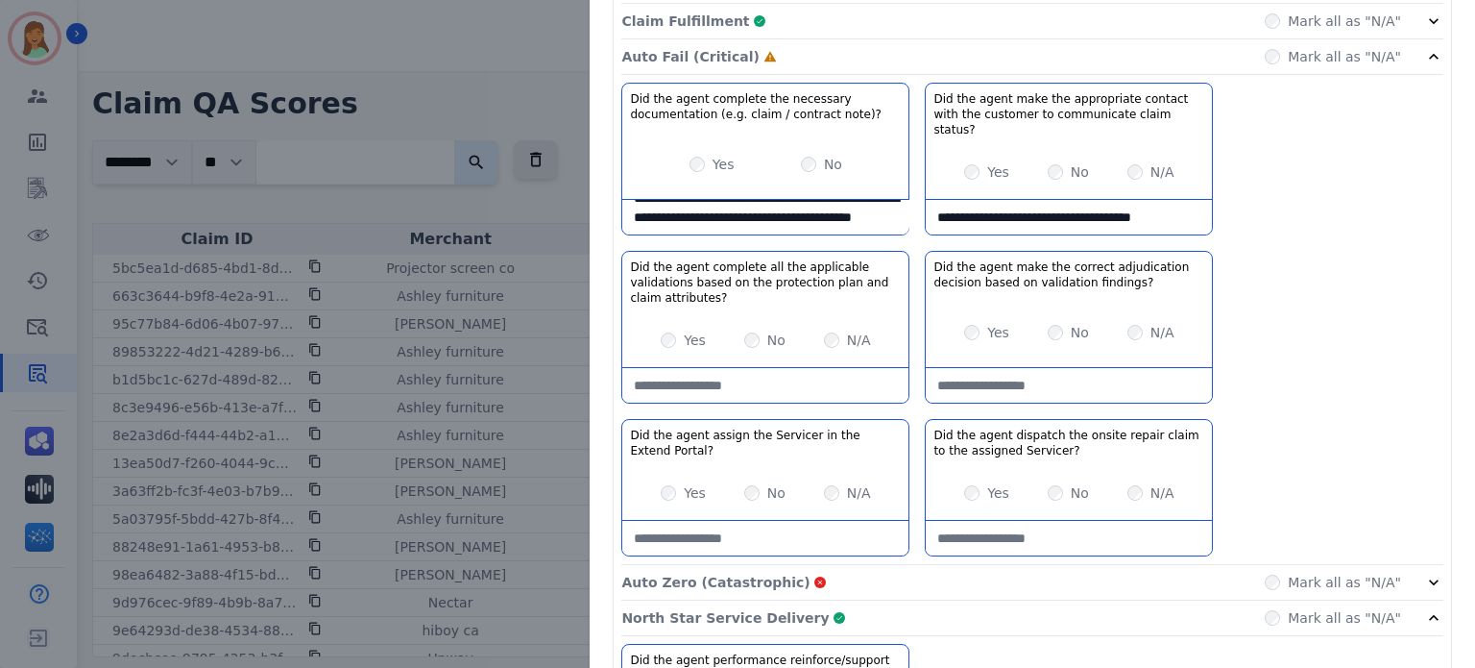
type status\?-note "**********"
click at [761, 368] on attributes\?-note at bounding box center [765, 385] width 286 height 35
type attributes\?-note "*"
type attributes\?-note "**********"
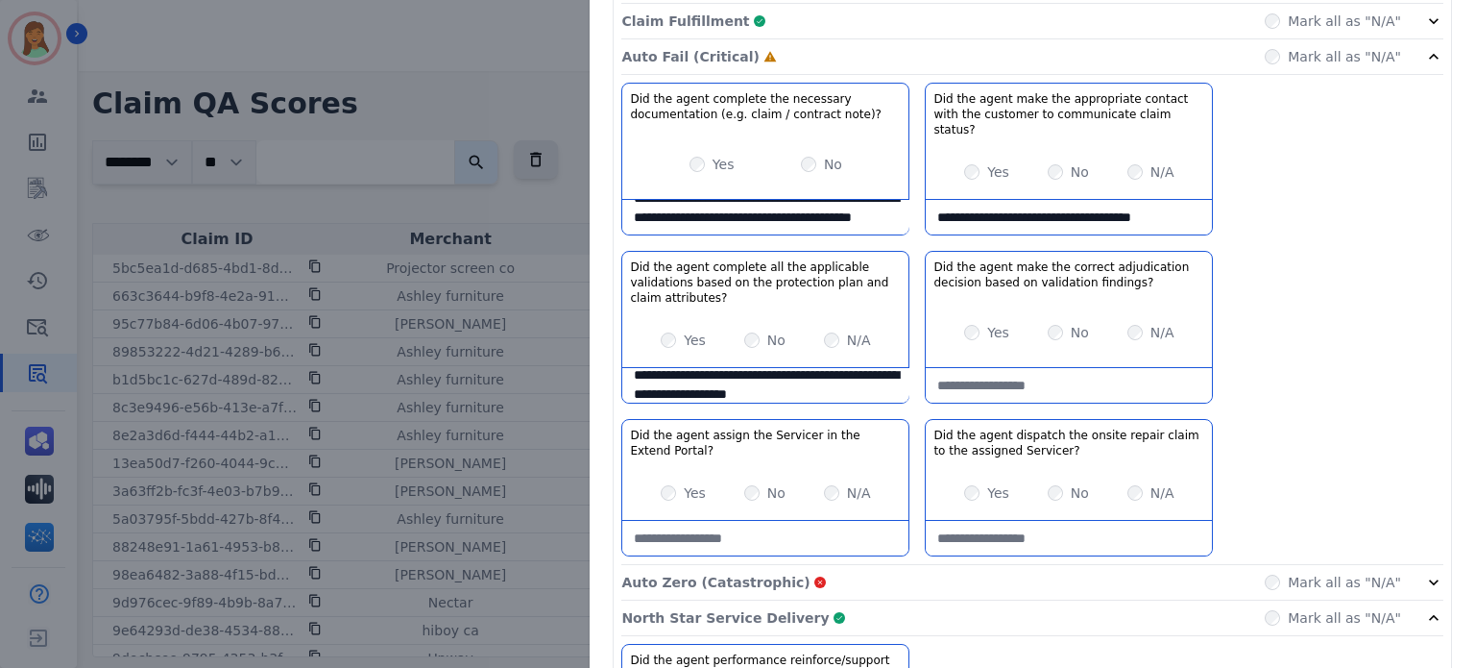
drag, startPoint x: 1080, startPoint y: 370, endPoint x: 1064, endPoint y: 378, distance: 17.6
click at [1078, 371] on findings\?-note at bounding box center [1069, 385] width 286 height 35
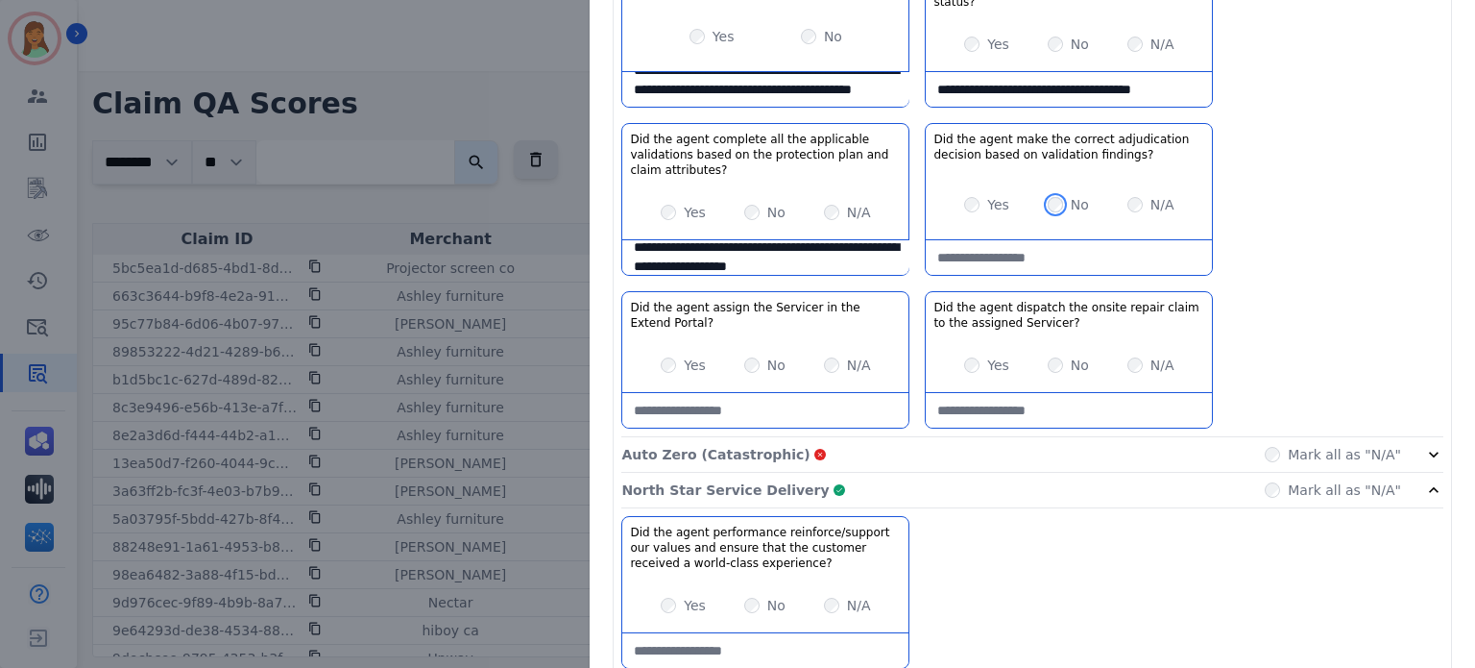
scroll to position [768, 0]
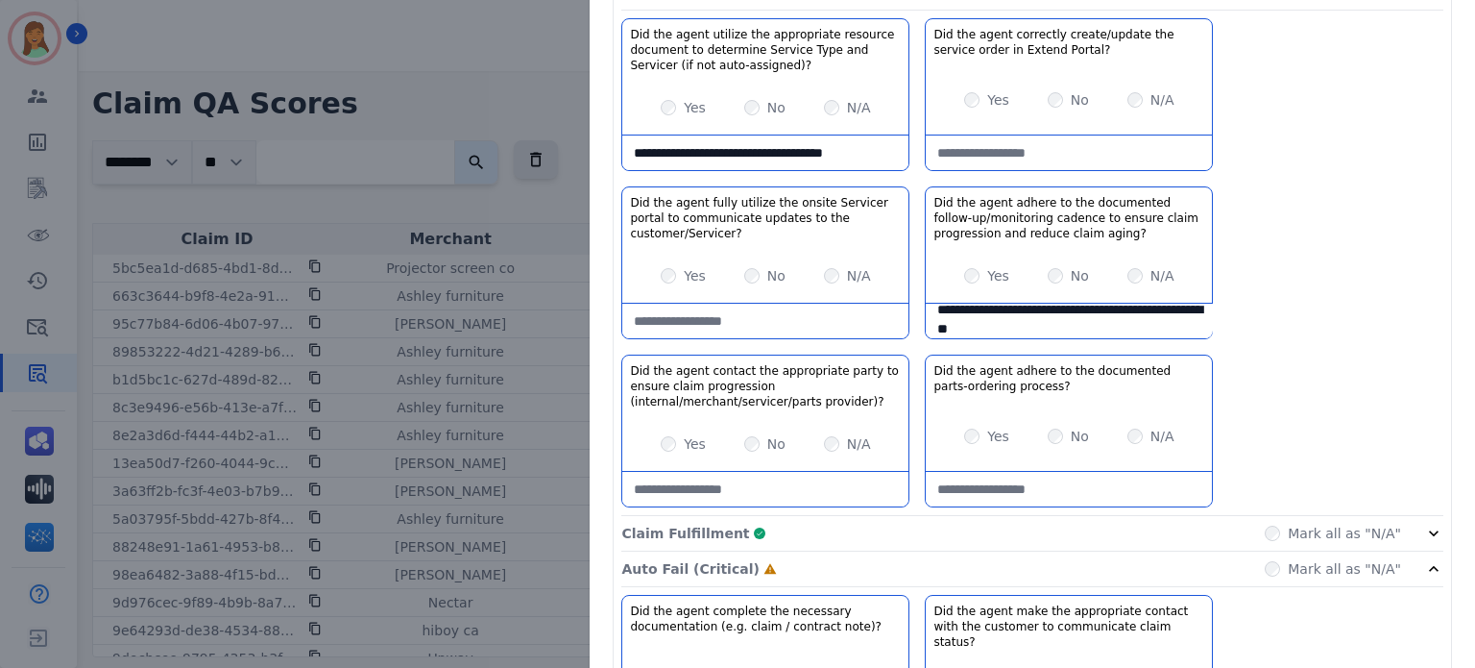
drag, startPoint x: 633, startPoint y: 154, endPoint x: 699, endPoint y: 295, distance: 156.0
click at [633, 155] on auto-assigned\)\?-note "**********" at bounding box center [765, 152] width 286 height 35
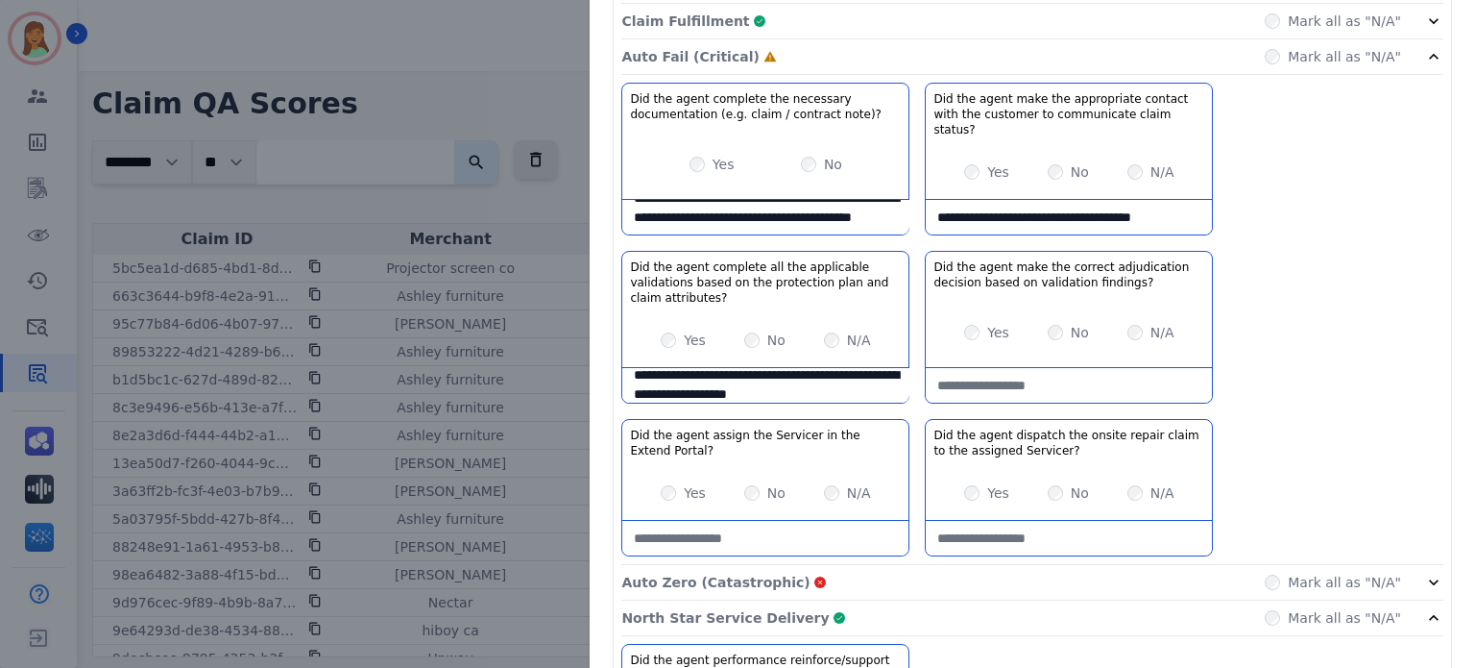
scroll to position [1408, 0]
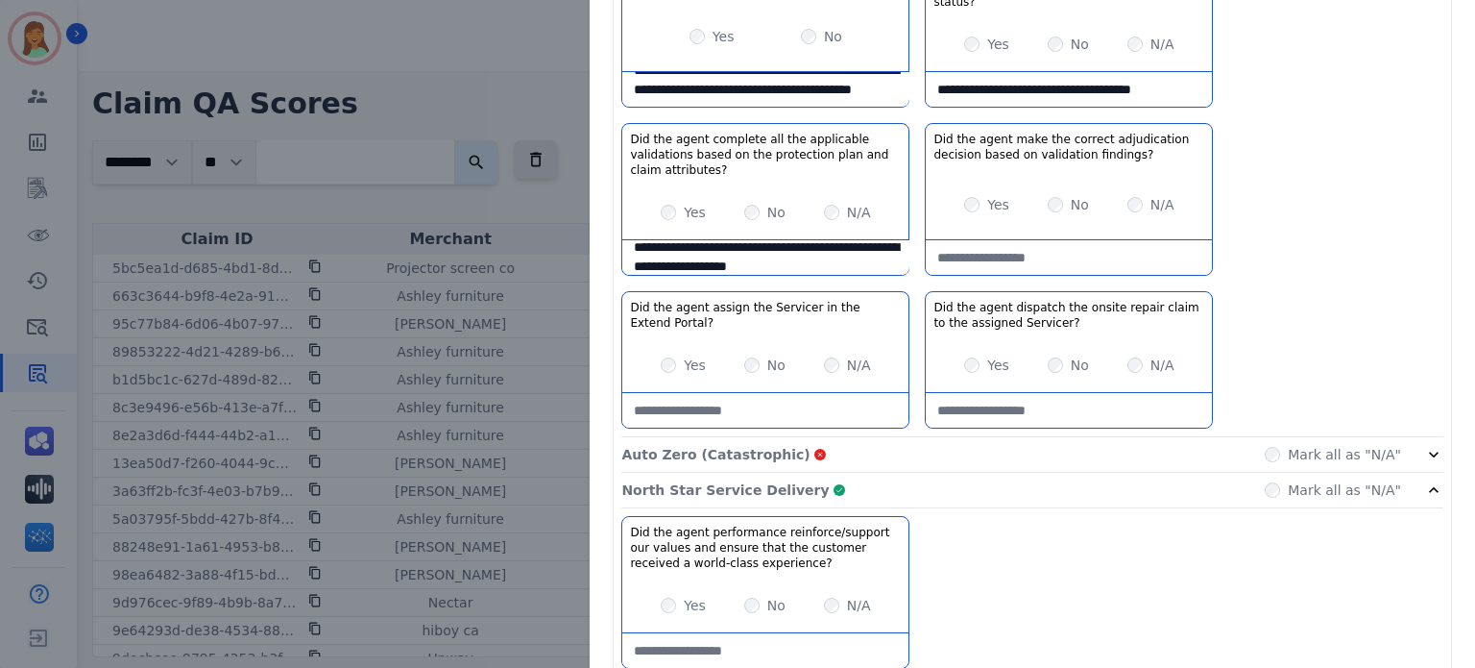
type auto-assigned\)\?-note "**********"
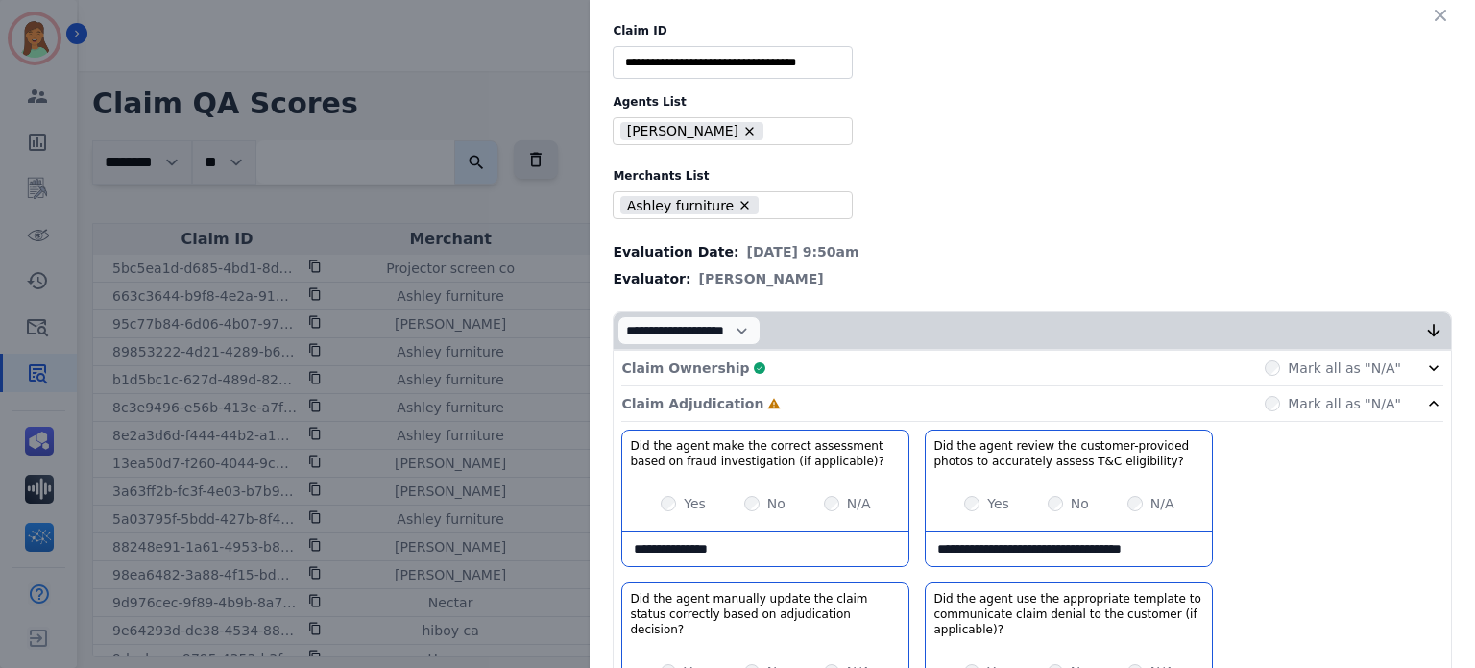
scroll to position [256, 0]
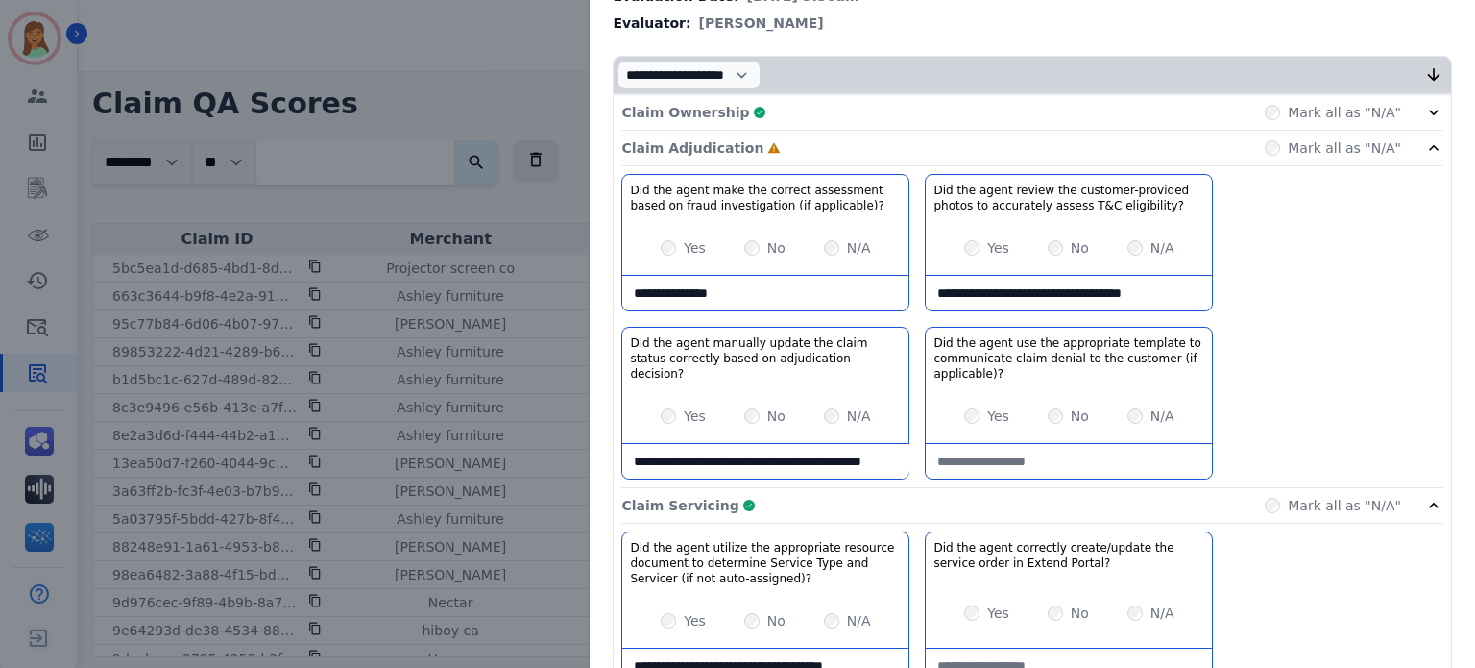
click at [783, 460] on decision\?-note "**********" at bounding box center [765, 461] width 286 height 35
click at [925, 131] on div "Claim Adjudication Complete Mark all as "N/A"" at bounding box center [1032, 149] width 822 height 36
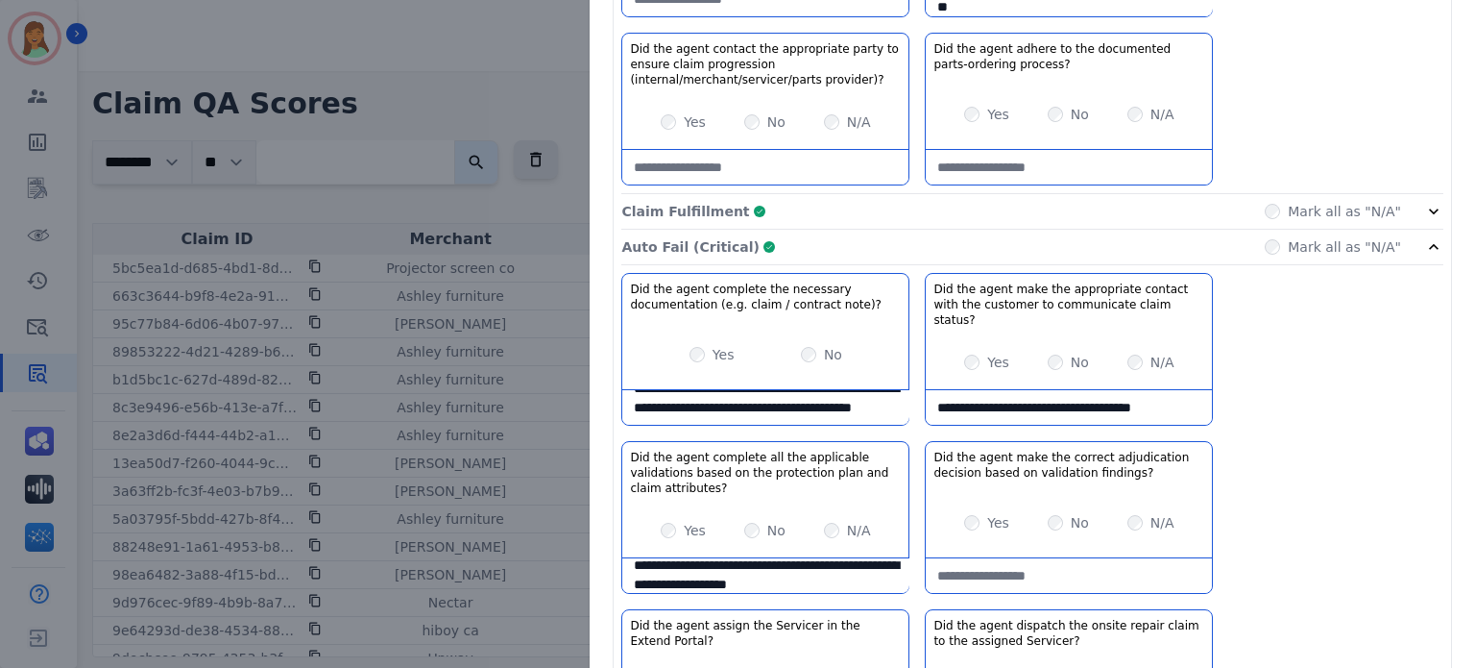
scroll to position [896, 0]
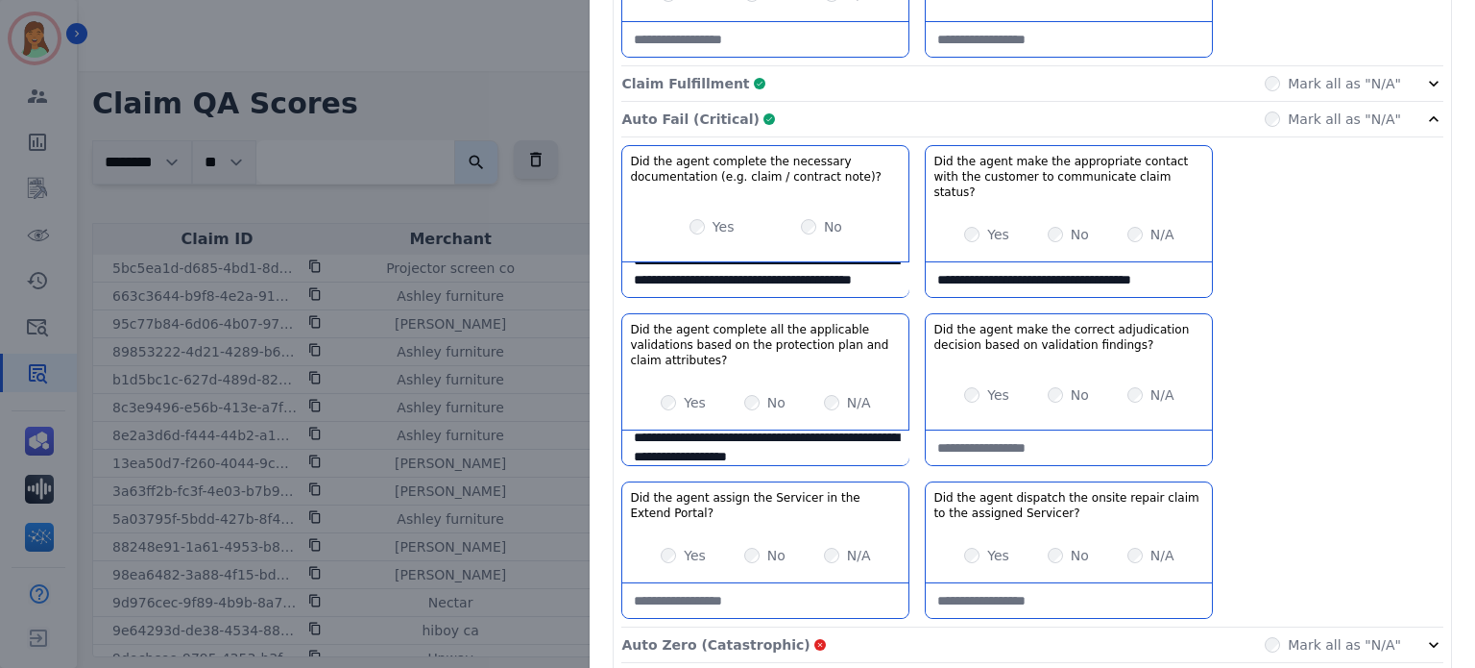
click at [1133, 430] on findings\?-note at bounding box center [1069, 447] width 286 height 35
drag, startPoint x: 1183, startPoint y: 426, endPoint x: 1158, endPoint y: 402, distance: 34.7
click at [1182, 430] on findings\?-note at bounding box center [1069, 447] width 286 height 35
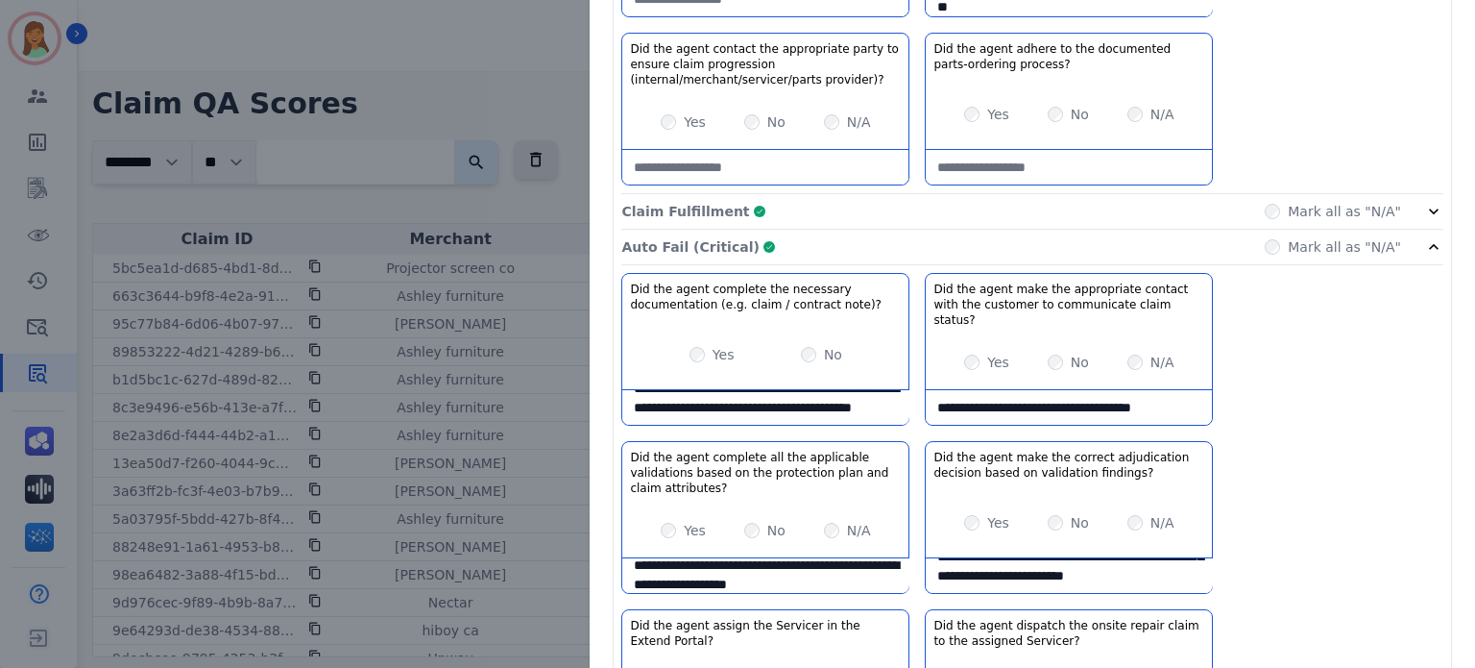
scroll to position [1149, 0]
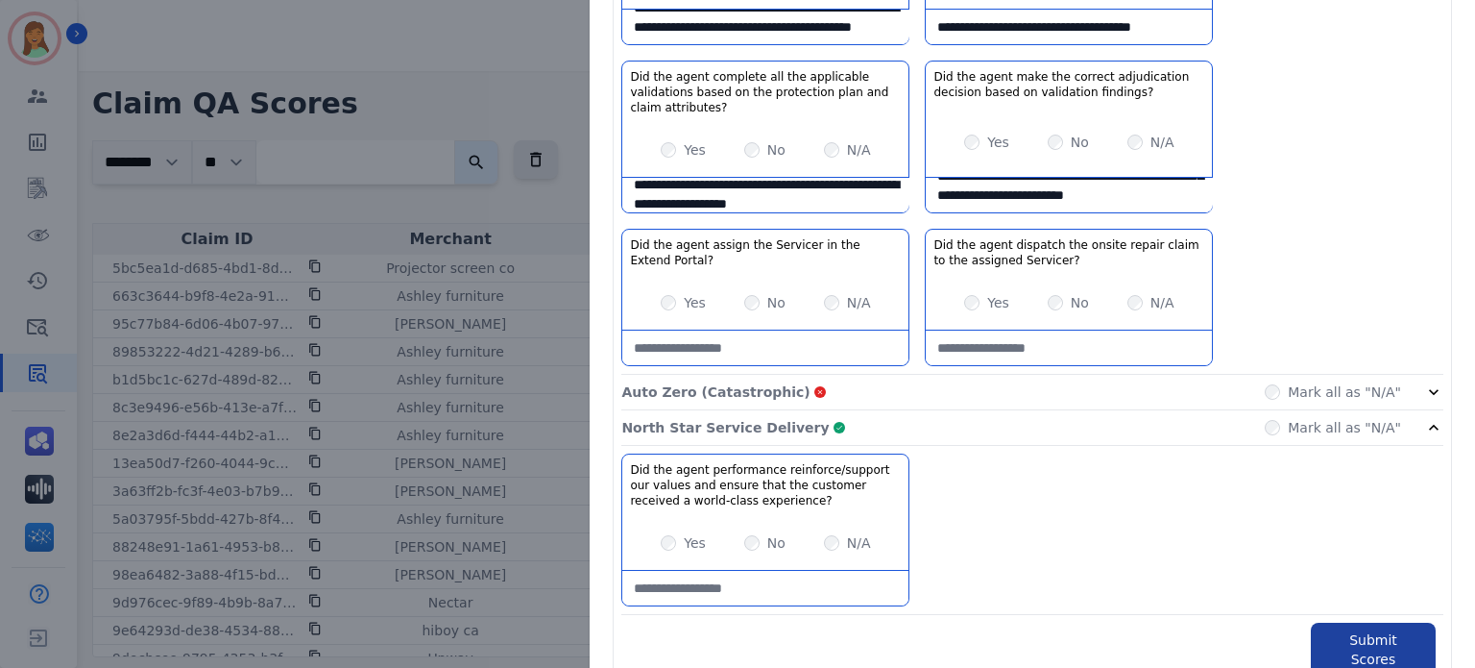
type findings\?-note "**********"
click at [1377, 622] on button "Submit Scores" at bounding box center [1373, 649] width 125 height 54
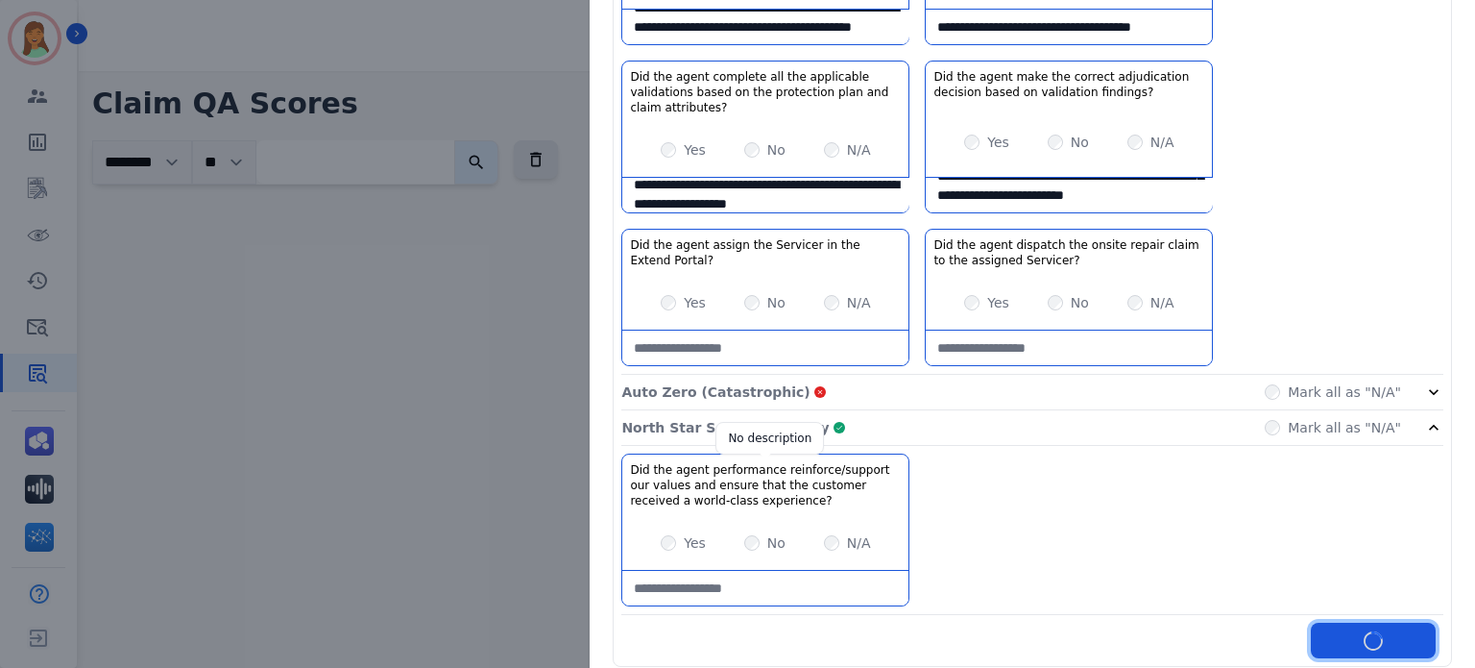
scroll to position [1256, 0]
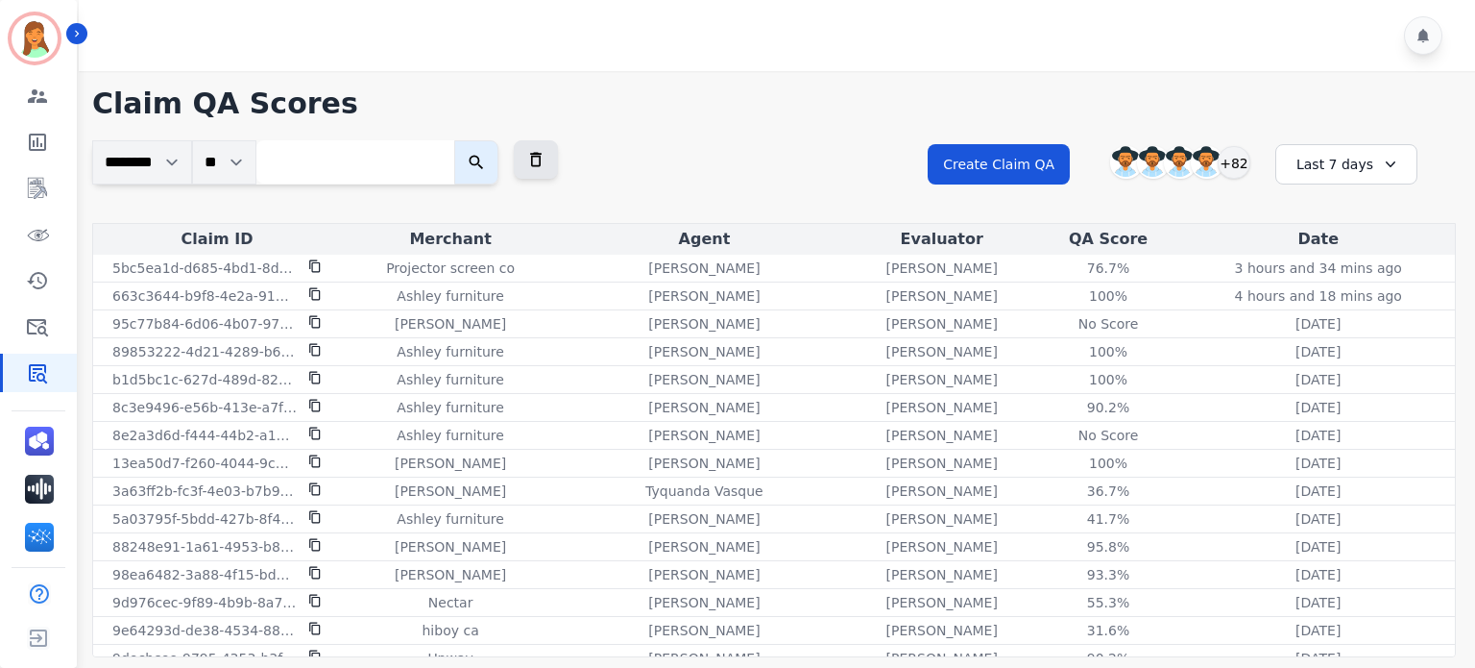
click at [1356, 170] on div "Last 7 days" at bounding box center [1347, 164] width 142 height 40
click at [1356, 227] on li "[DATE]" at bounding box center [1359, 235] width 96 height 19
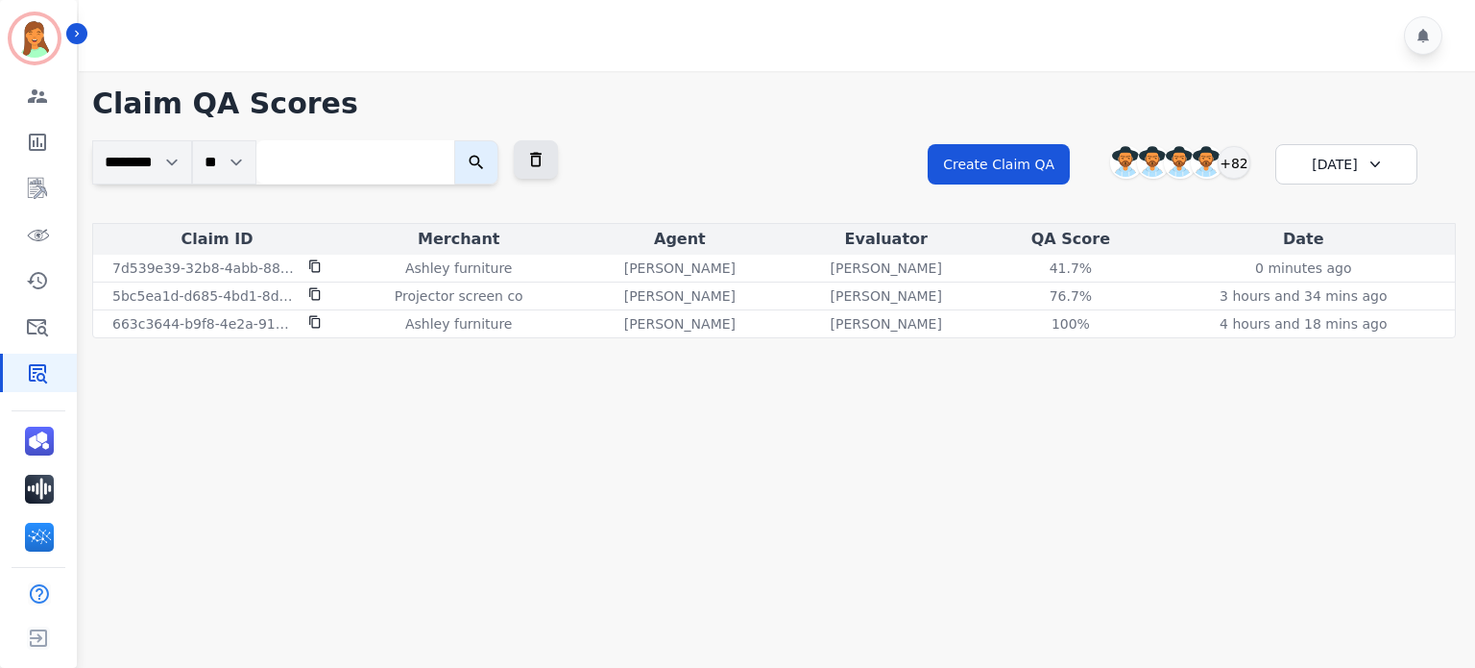
click at [1342, 167] on div "[DATE]" at bounding box center [1347, 164] width 142 height 40
click at [1364, 283] on li "Last 7 days" at bounding box center [1359, 281] width 96 height 19
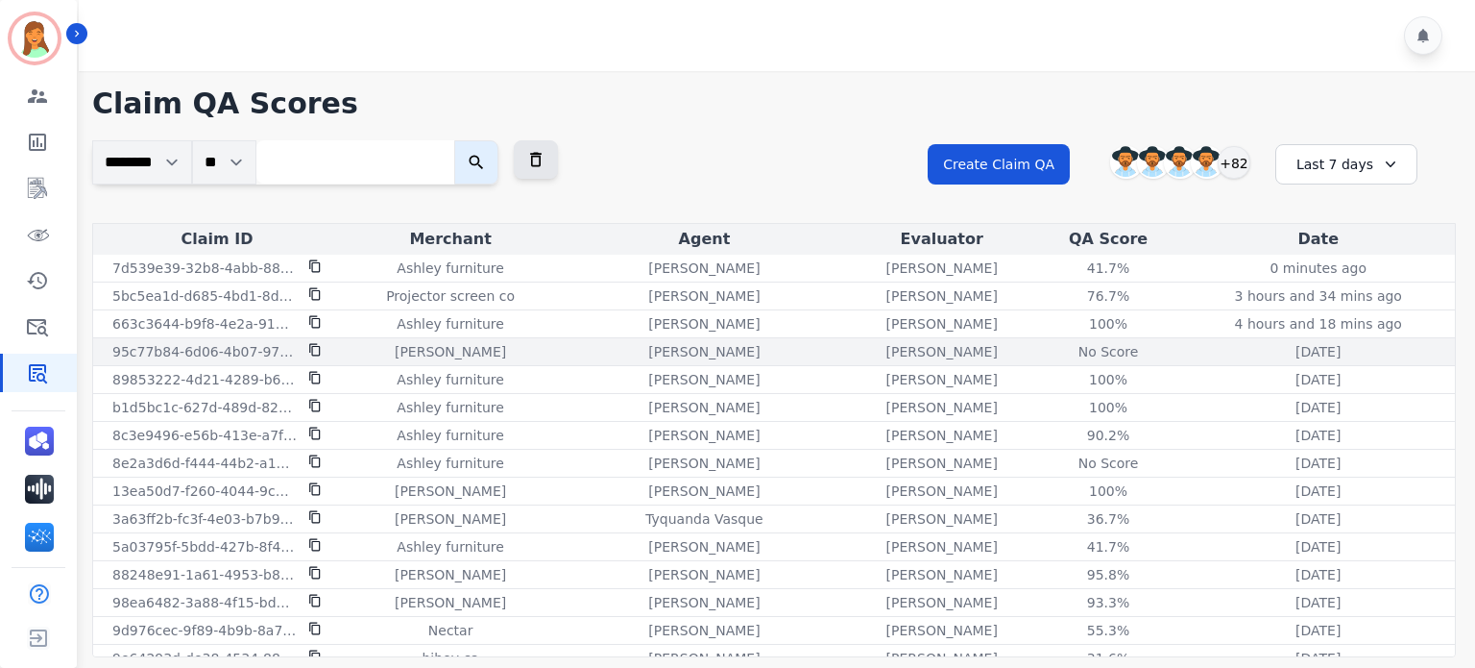
click at [318, 355] on icon at bounding box center [314, 350] width 11 height 12
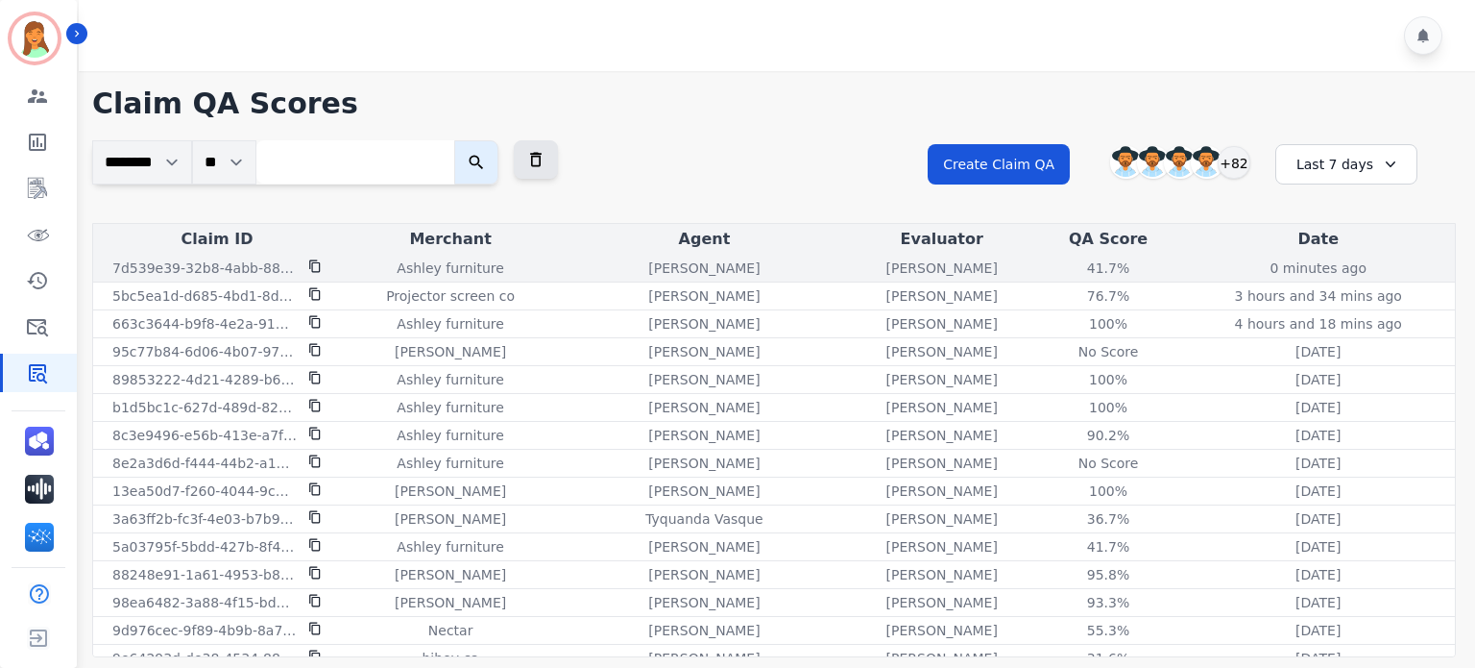
click at [1057, 256] on td "41.7% See QA score details" at bounding box center [1109, 269] width 147 height 28
click at [1065, 267] on div "41.7%" at bounding box center [1108, 267] width 86 height 19
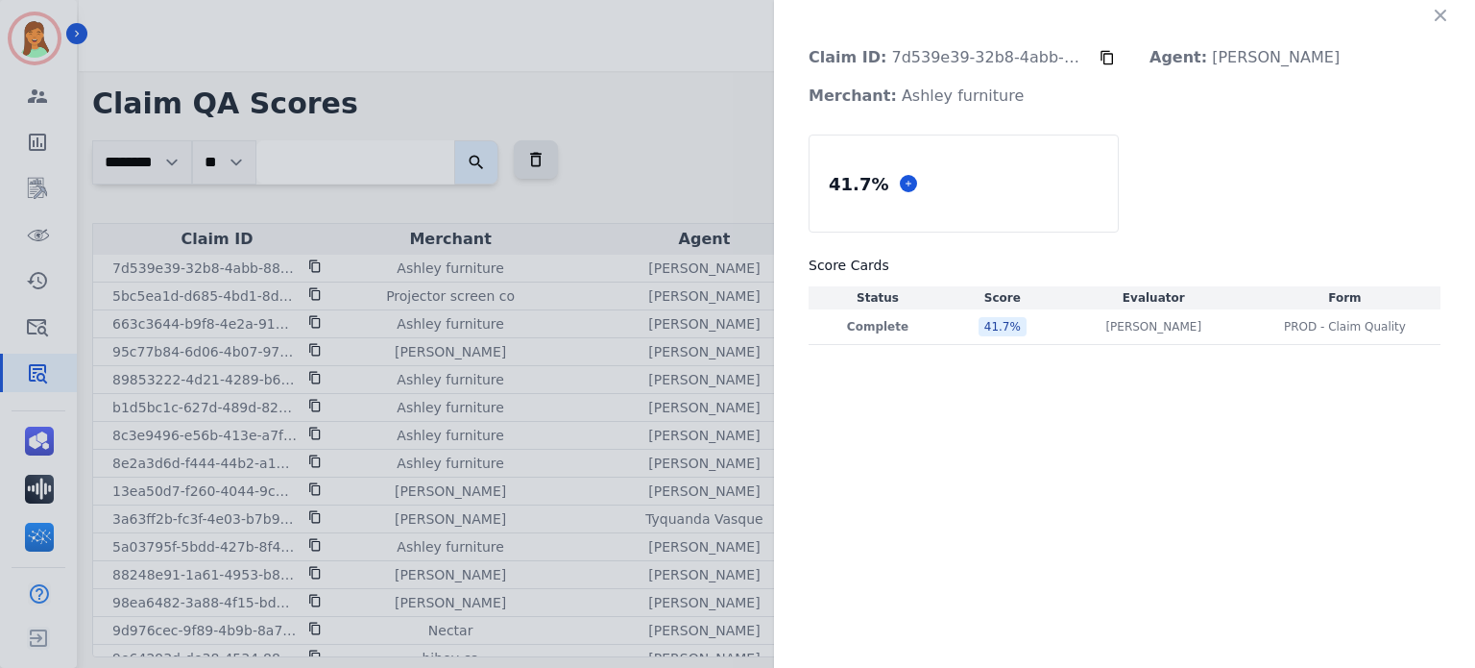
click at [621, 80] on div "Claim ID: 7d539e39-32b8-4abb-88dc-2b2d5e29ea5b Agent: [PERSON_NAME]: [PERSON_NA…" at bounding box center [737, 334] width 1475 height 668
click at [1439, 7] on icon "button" at bounding box center [1440, 15] width 19 height 19
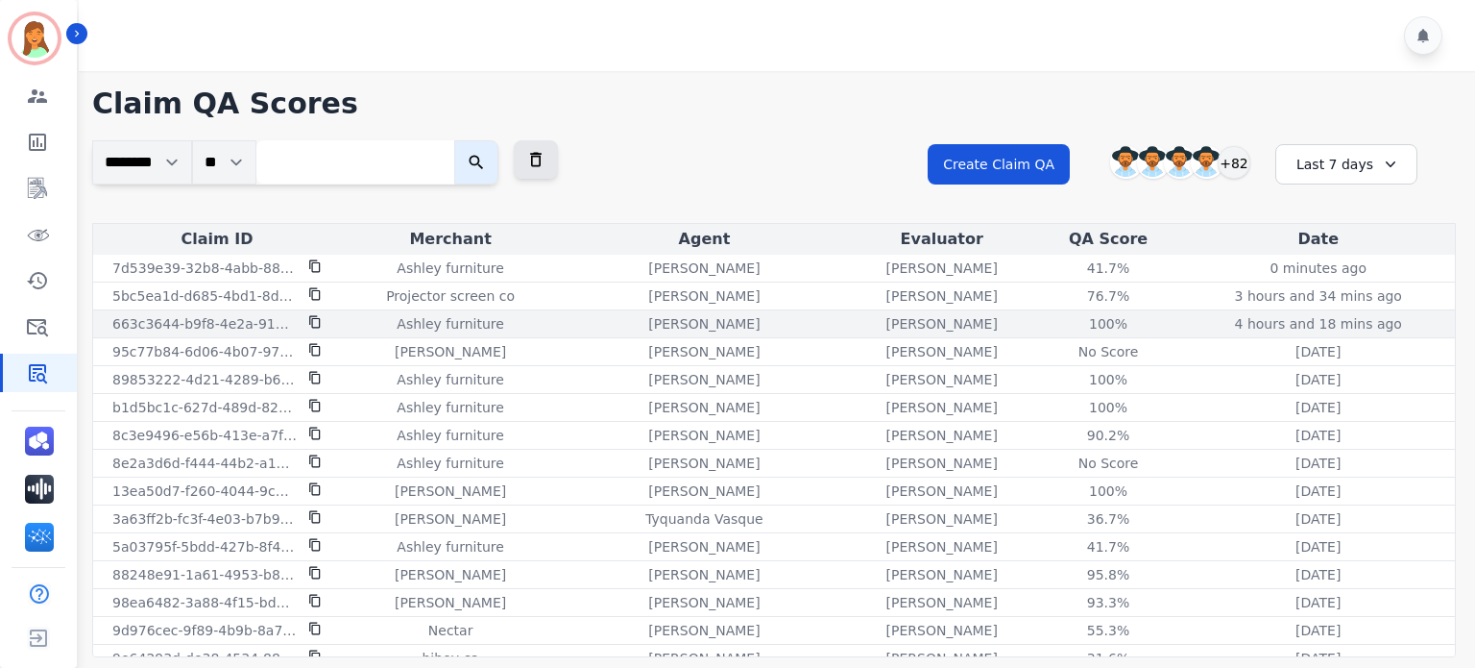
click at [1055, 333] on td "100% See QA score details" at bounding box center [1109, 324] width 147 height 28
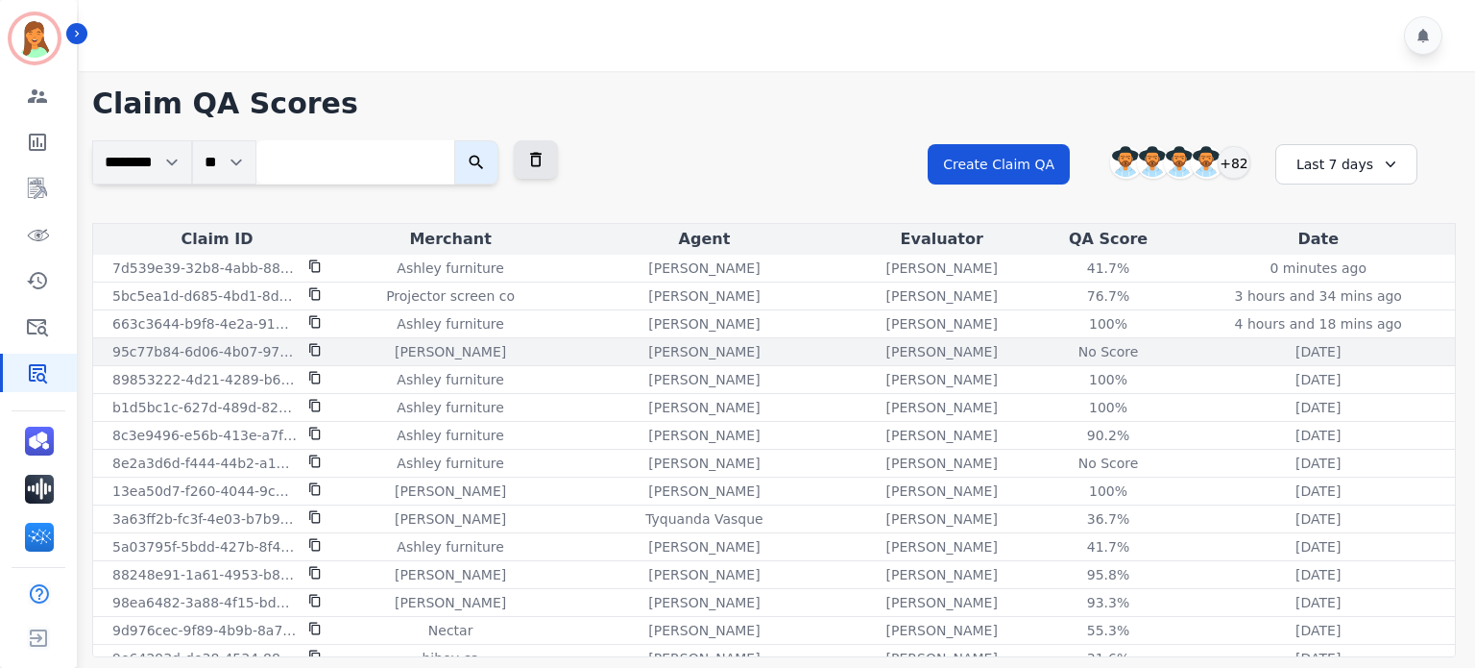
click at [1070, 351] on div "No Score" at bounding box center [1108, 351] width 86 height 19
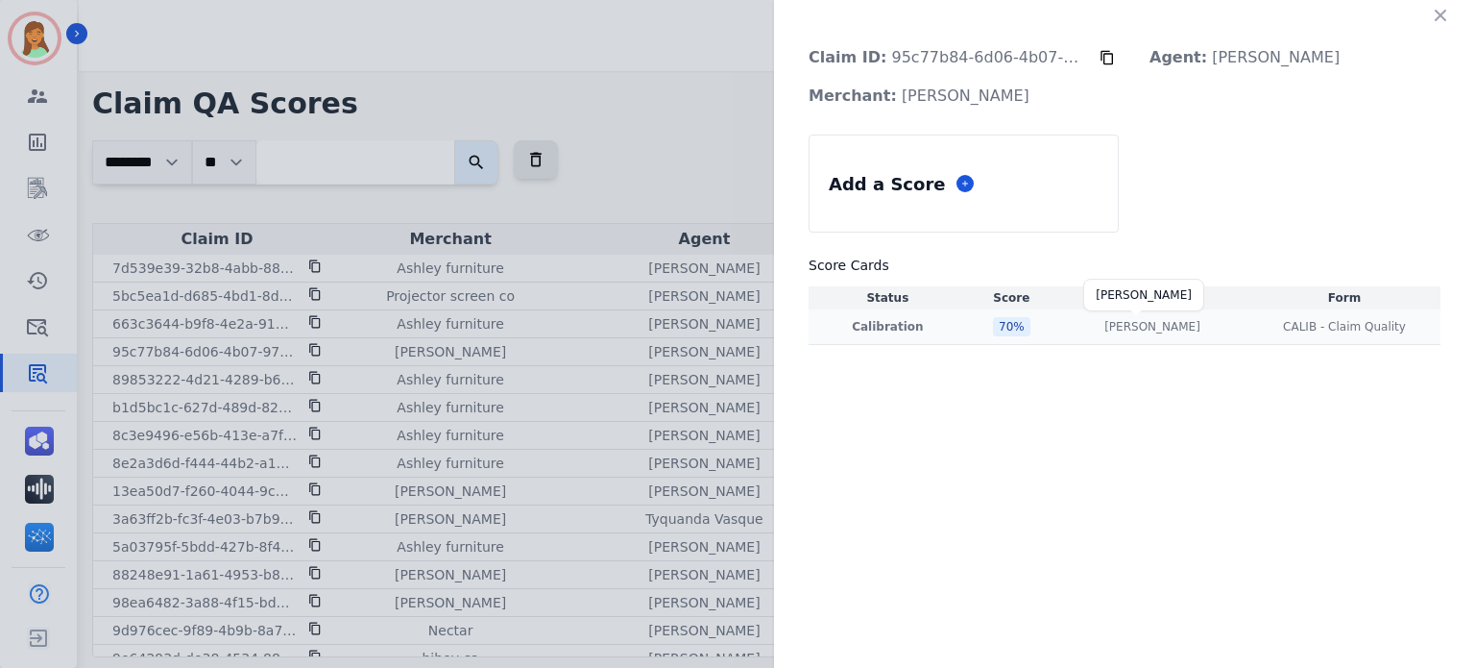
click at [1126, 333] on p "[PERSON_NAME]" at bounding box center [1153, 326] width 96 height 15
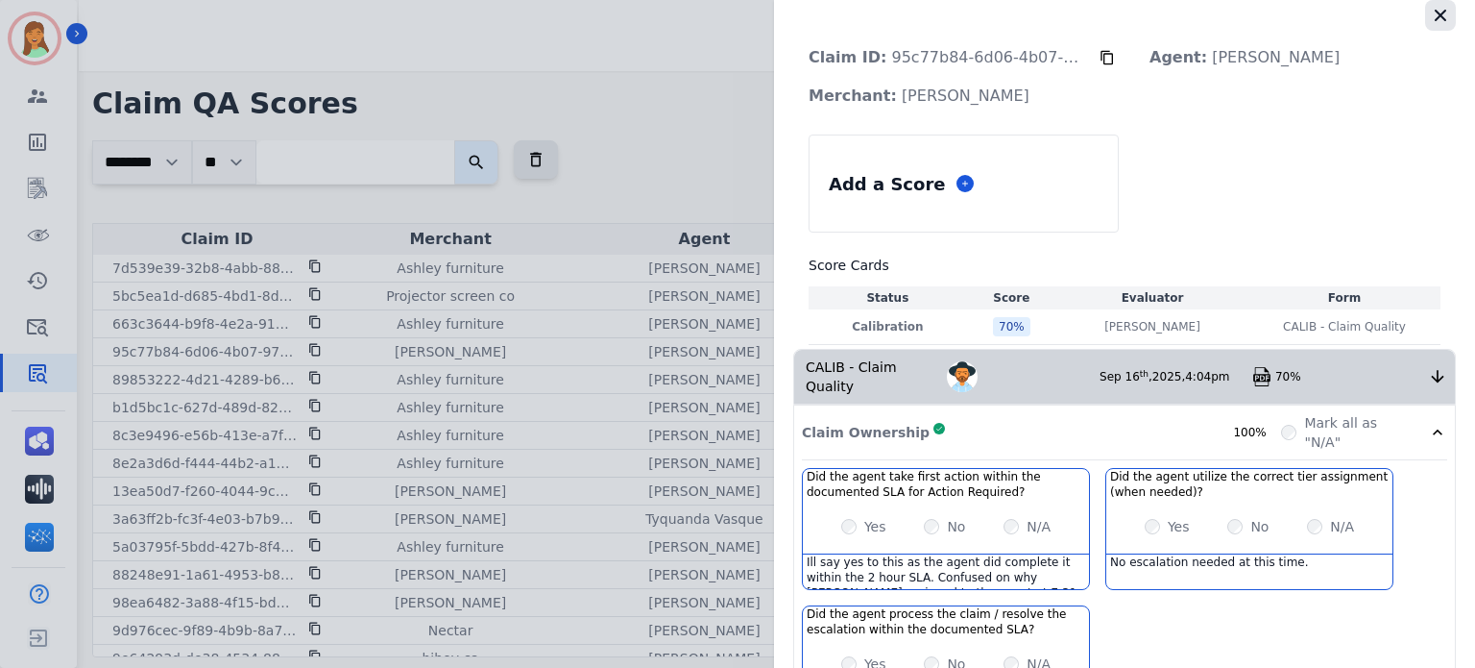
click at [1441, 12] on icon "button" at bounding box center [1440, 15] width 19 height 19
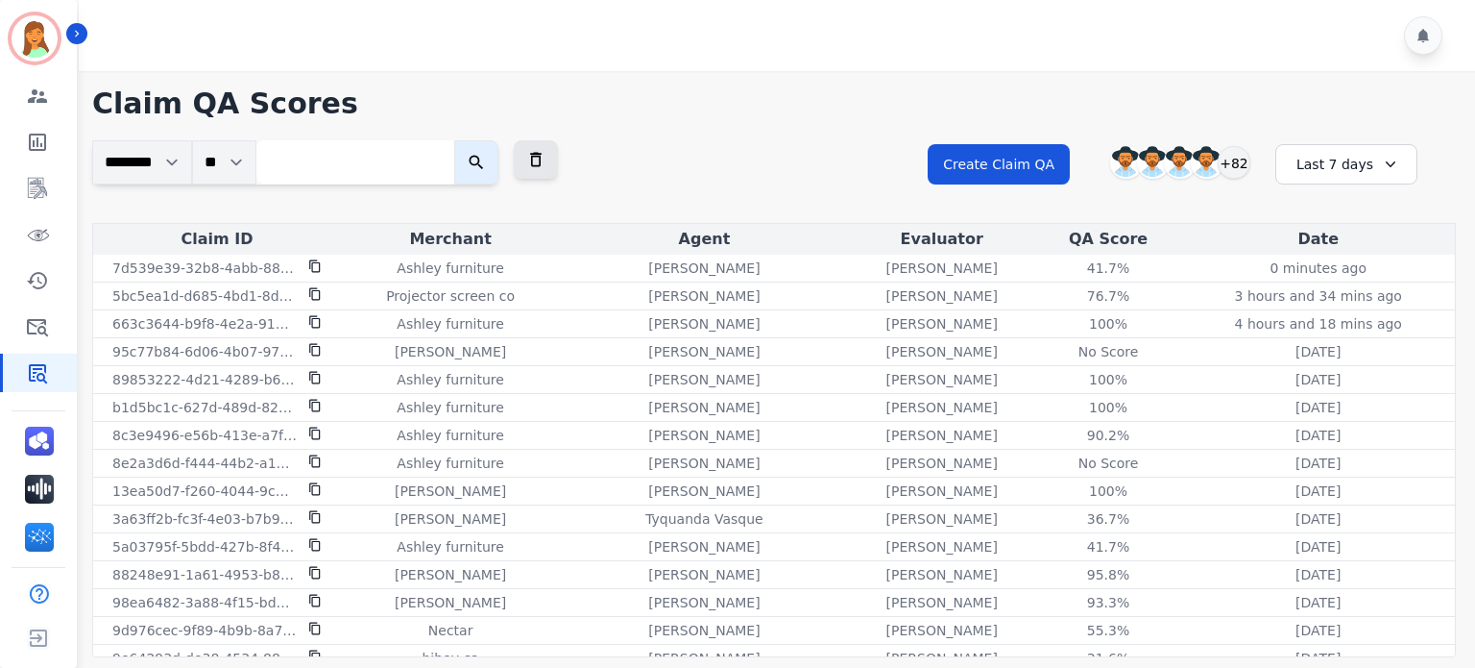
click at [792, 189] on div "**********" at bounding box center [774, 181] width 1364 height 83
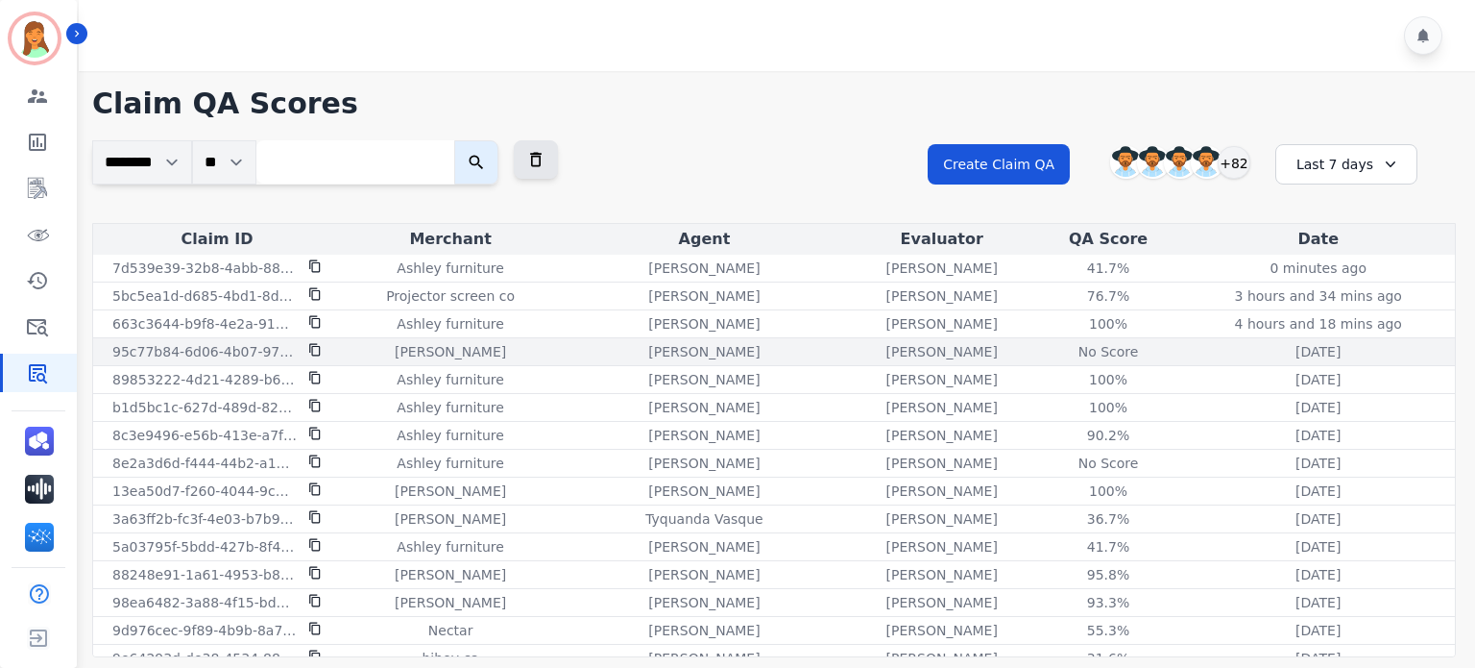
click at [1075, 345] on div "No Score" at bounding box center [1108, 351] width 86 height 19
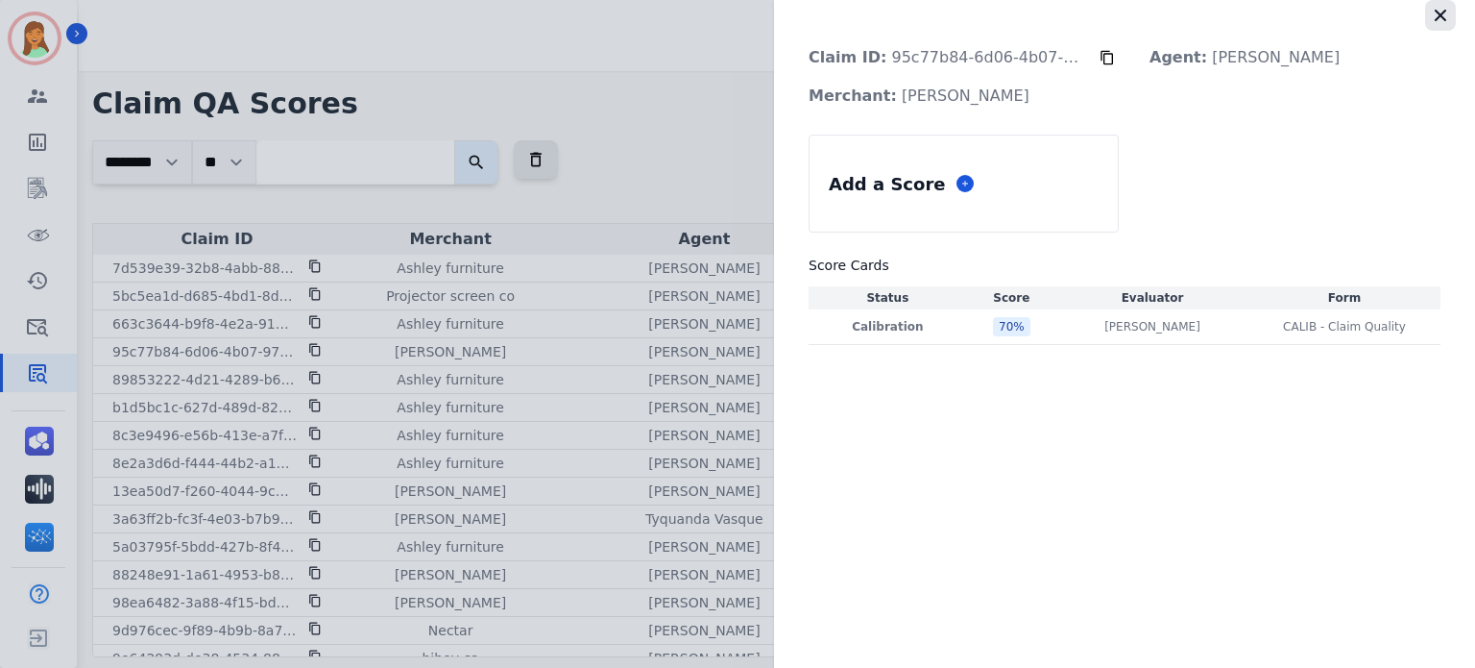
click at [1437, 20] on icon "button" at bounding box center [1440, 15] width 19 height 19
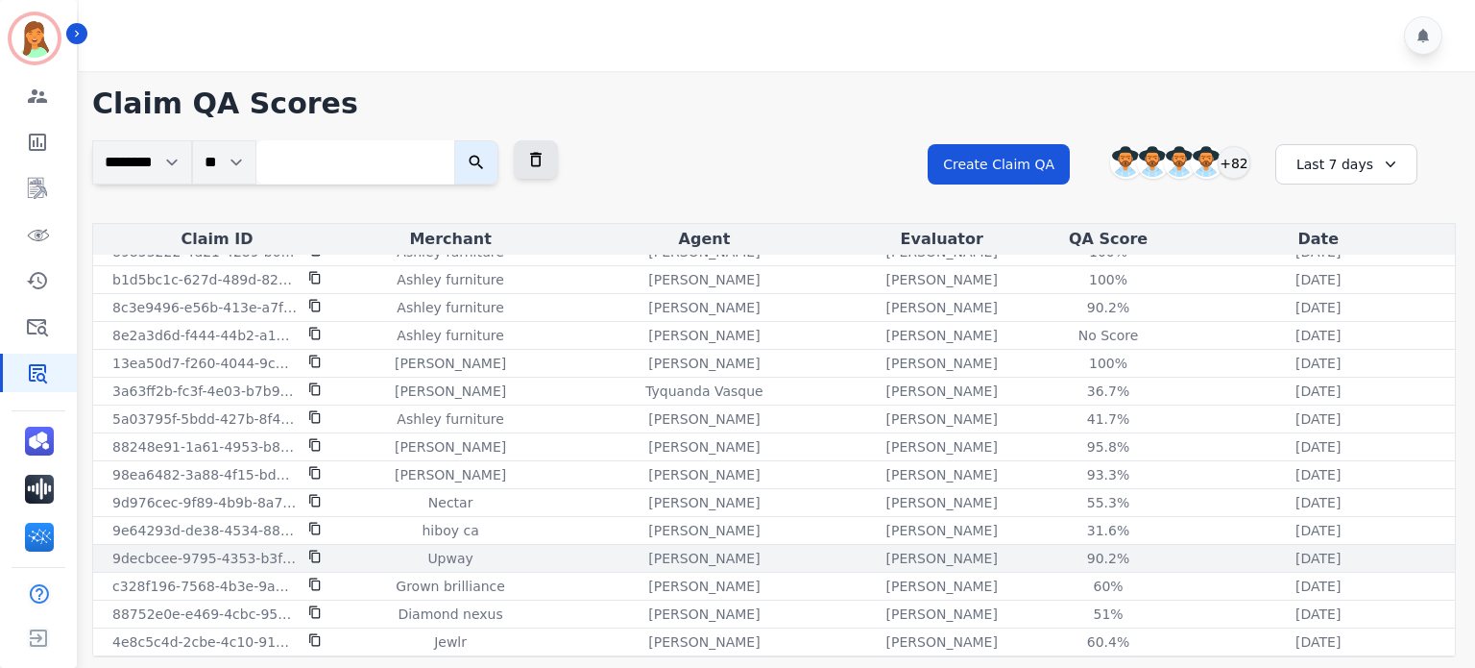
scroll to position [0, 0]
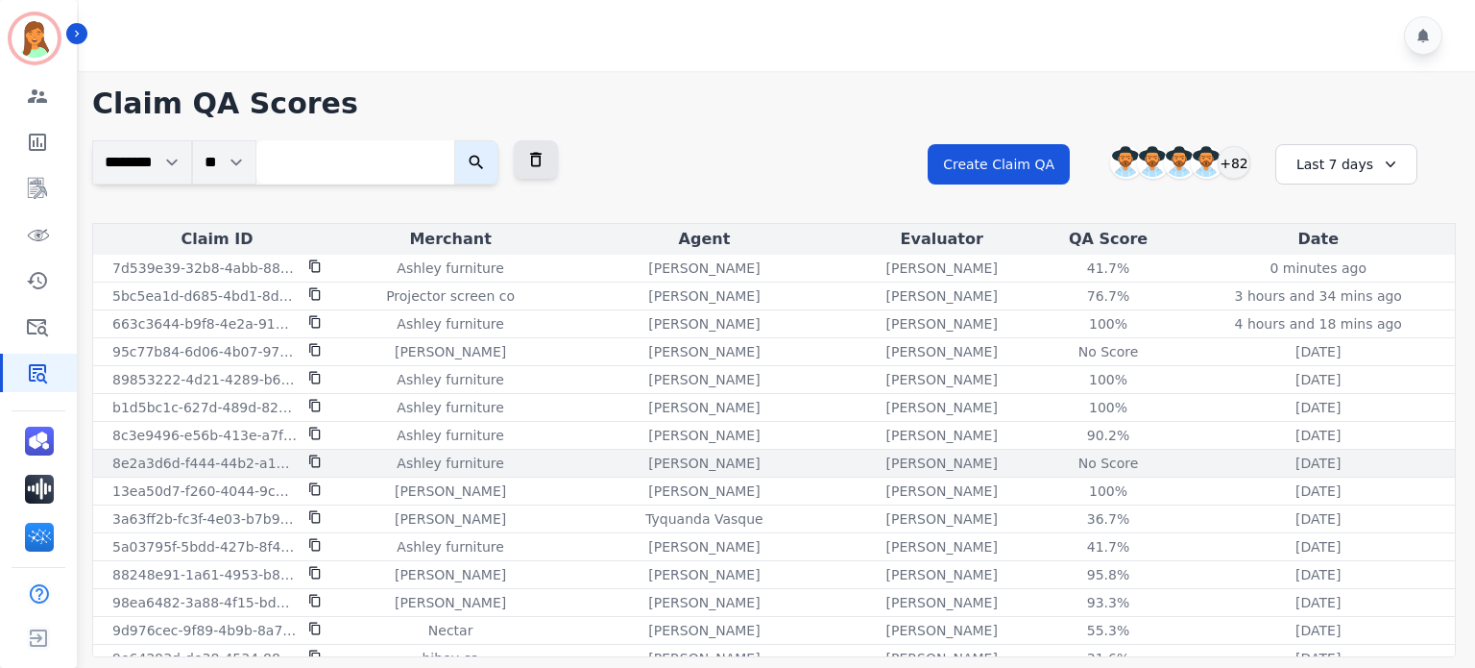
click at [1076, 466] on div "No Score" at bounding box center [1108, 462] width 86 height 19
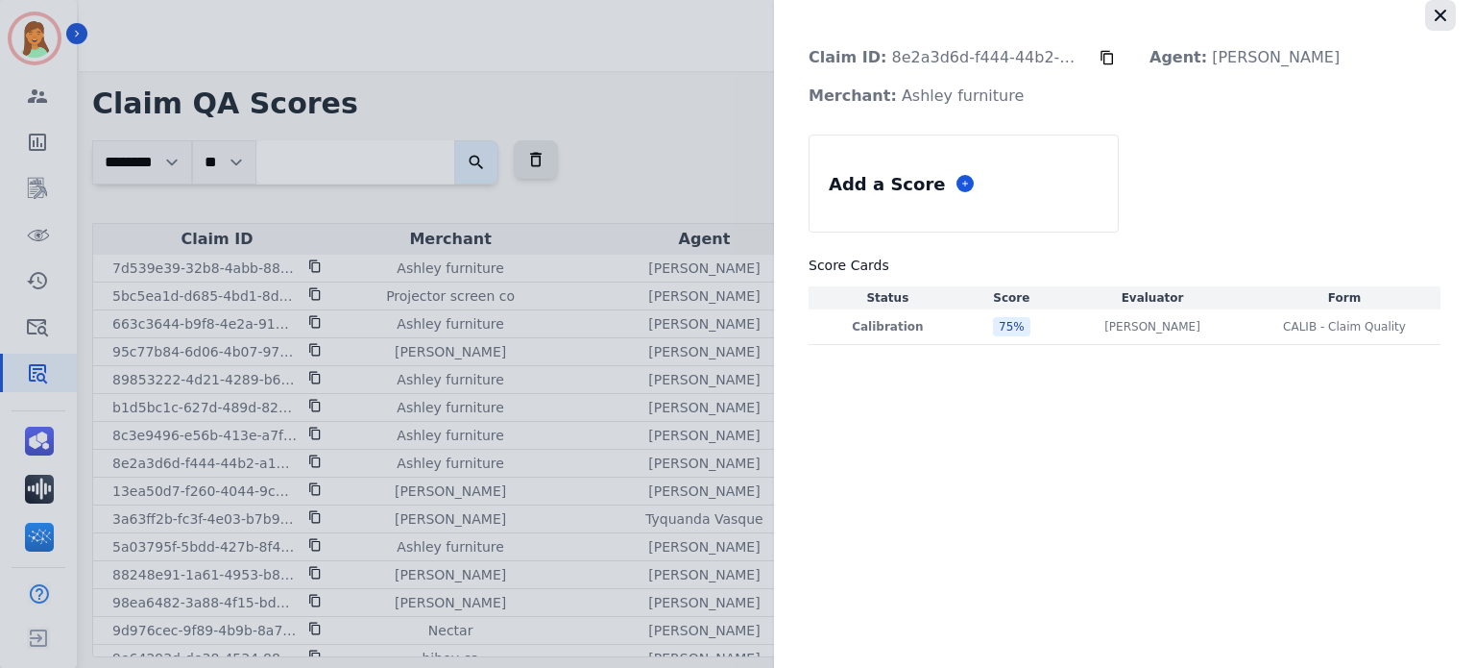
click at [1433, 9] on icon "button" at bounding box center [1440, 15] width 19 height 19
